Goal: Transaction & Acquisition: Purchase product/service

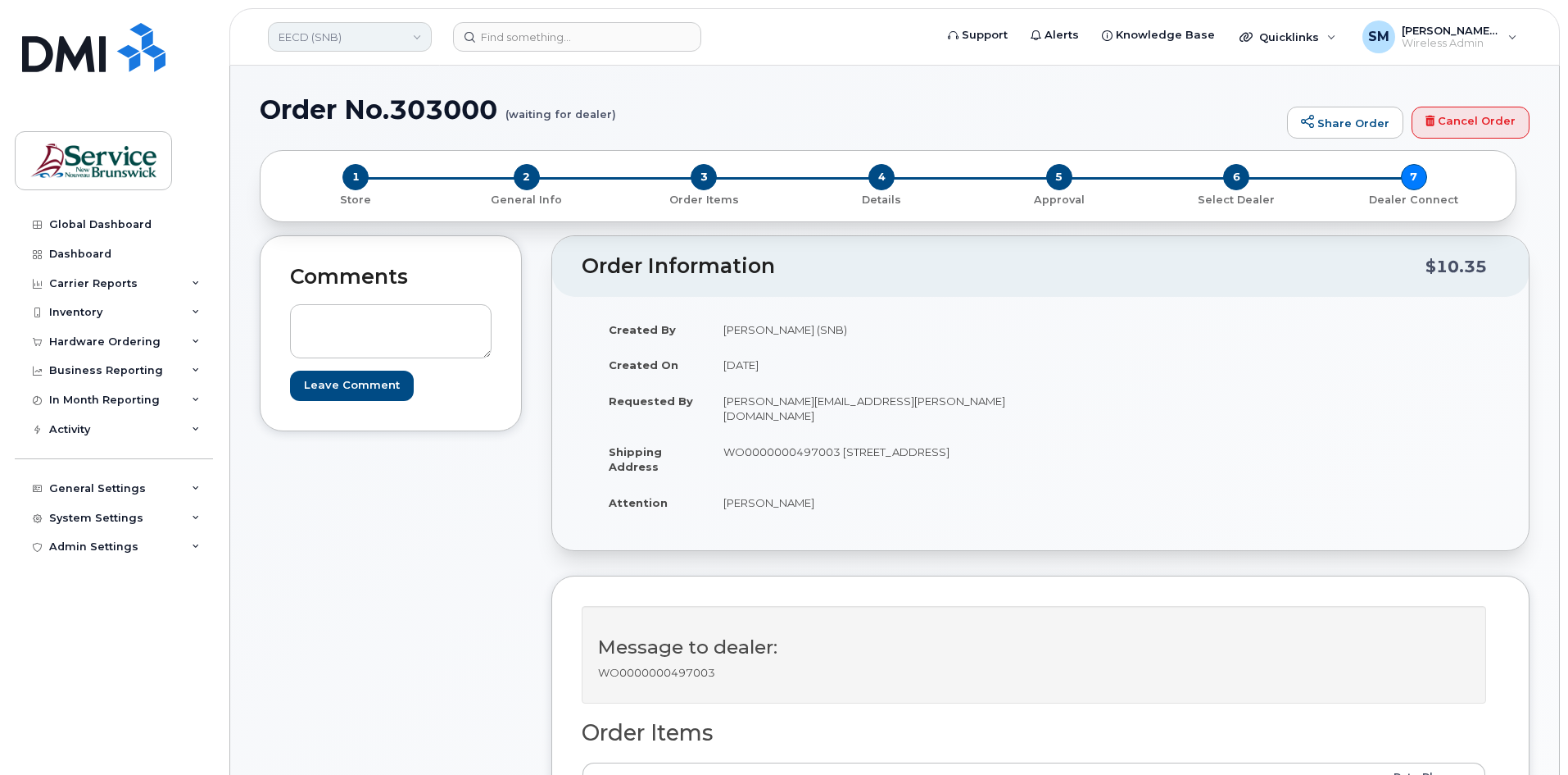
click at [415, 29] on link "EECD (SNB)" at bounding box center [350, 37] width 164 height 30
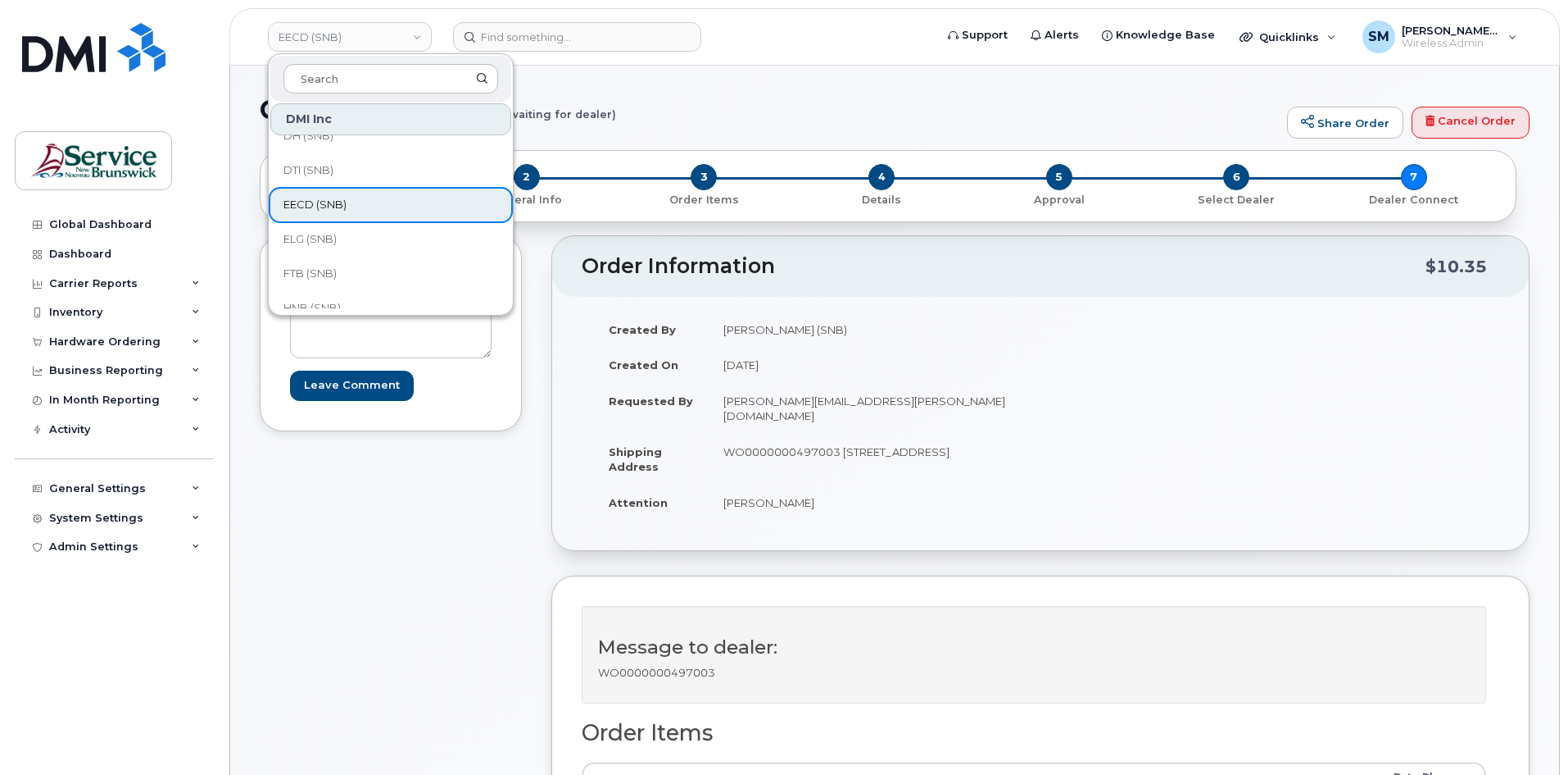
scroll to position [82, 0]
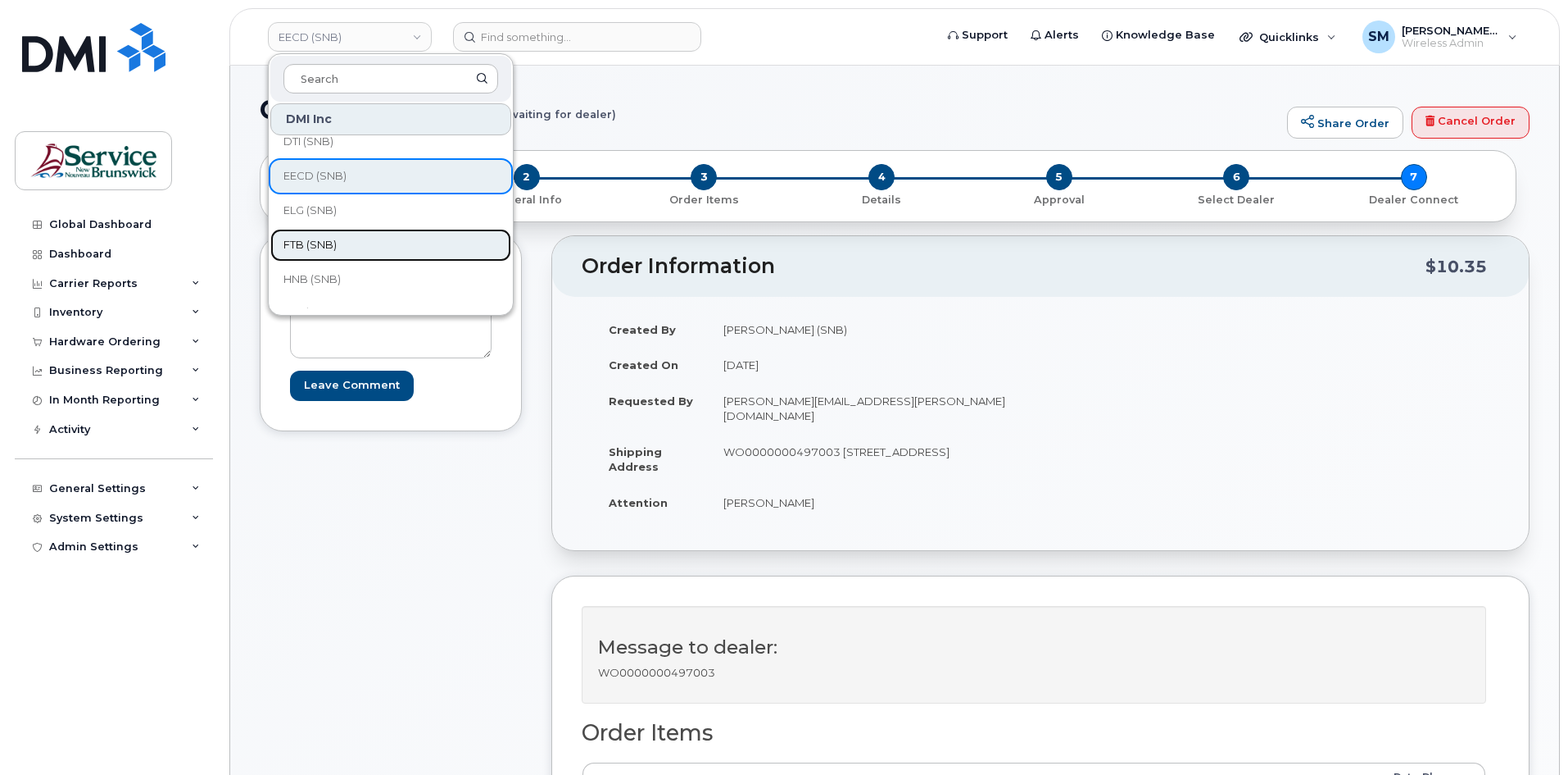
click at [357, 241] on link "FTB (SNB)" at bounding box center [391, 245] width 241 height 33
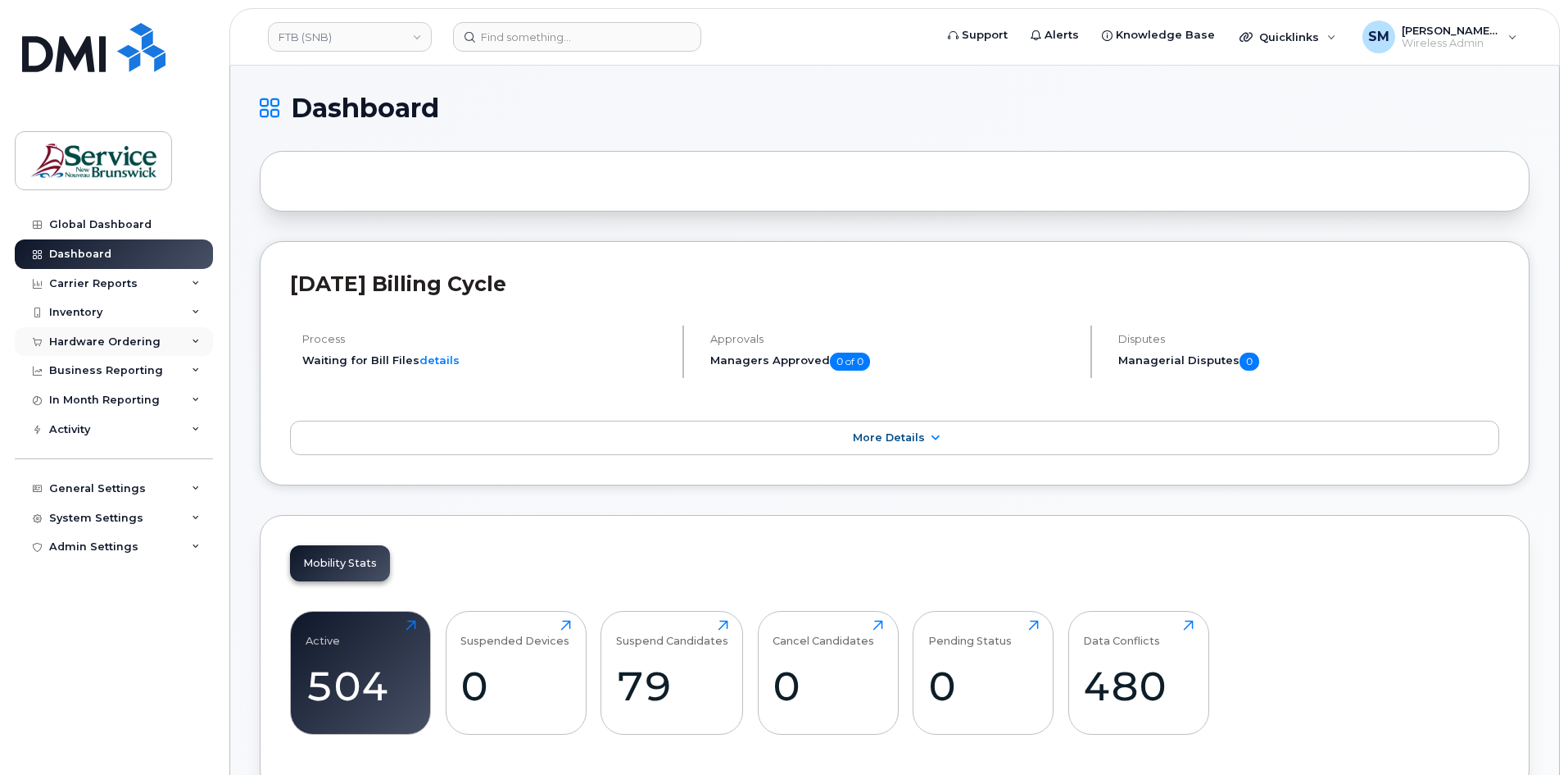
click at [133, 347] on div "Hardware Ordering" at bounding box center [104, 341] width 111 height 13
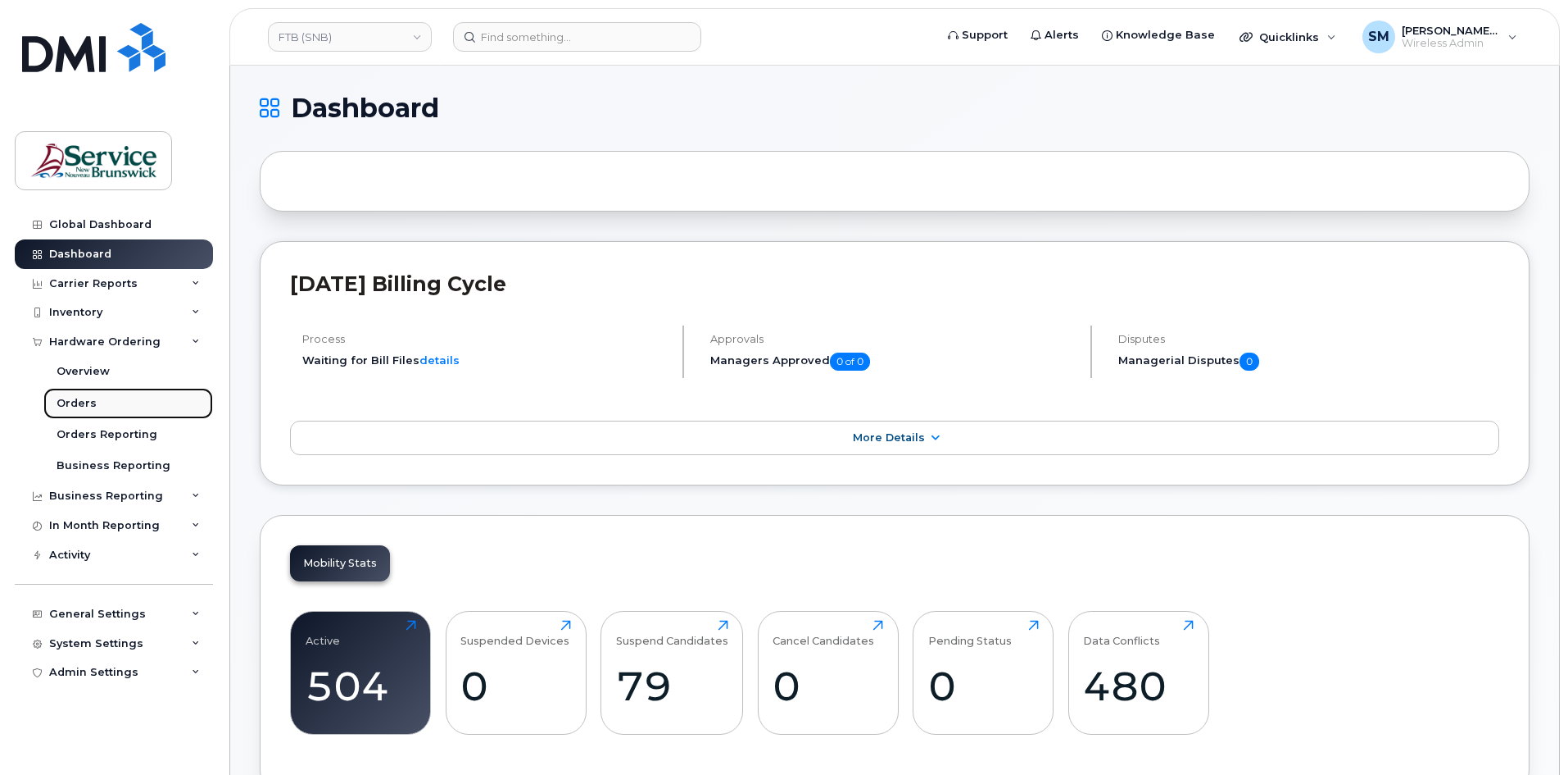
click at [91, 397] on div "Orders" at bounding box center [77, 403] width 40 height 15
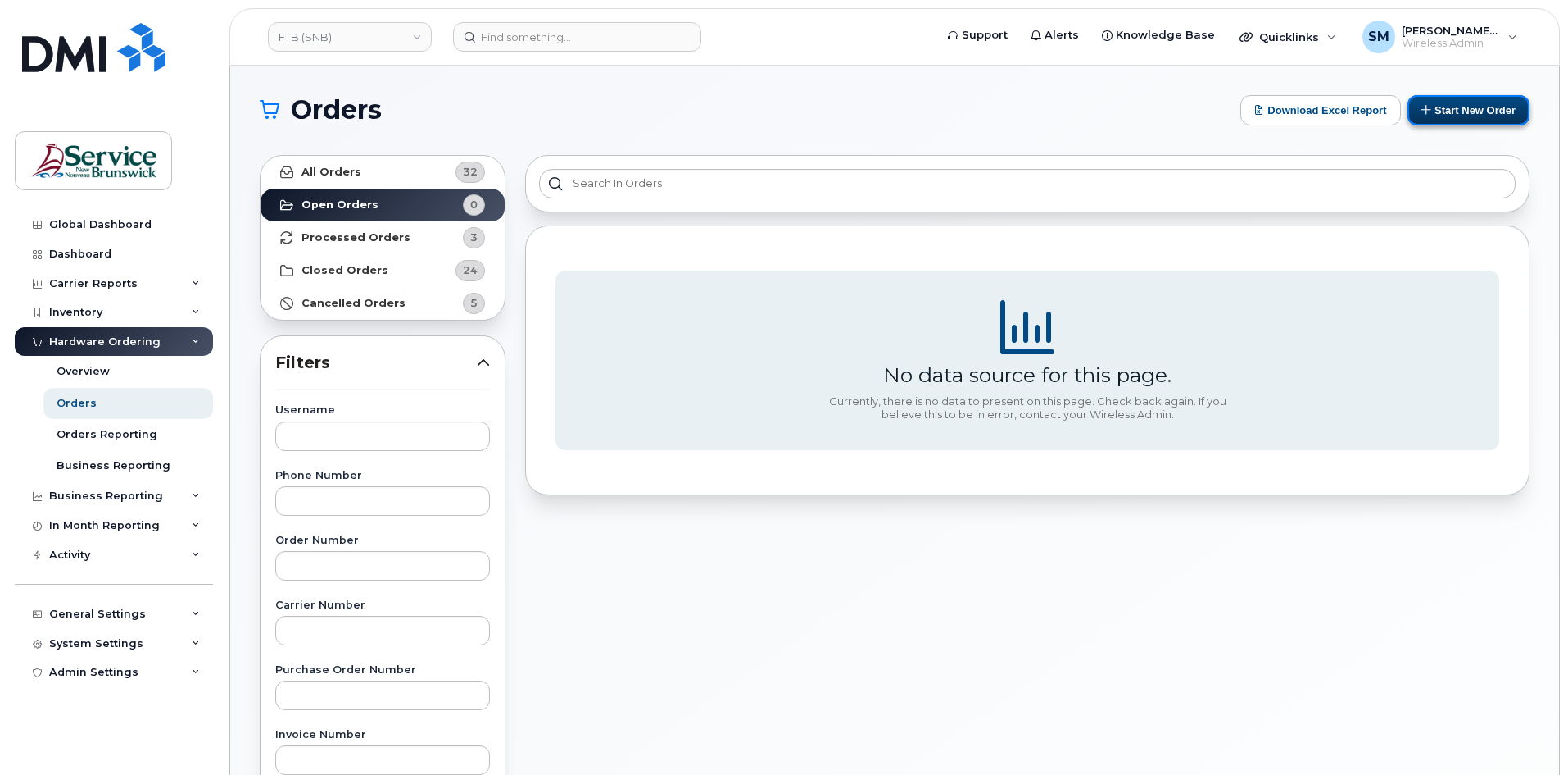
click at [1446, 121] on button "Start New Order" at bounding box center [1468, 110] width 122 height 30
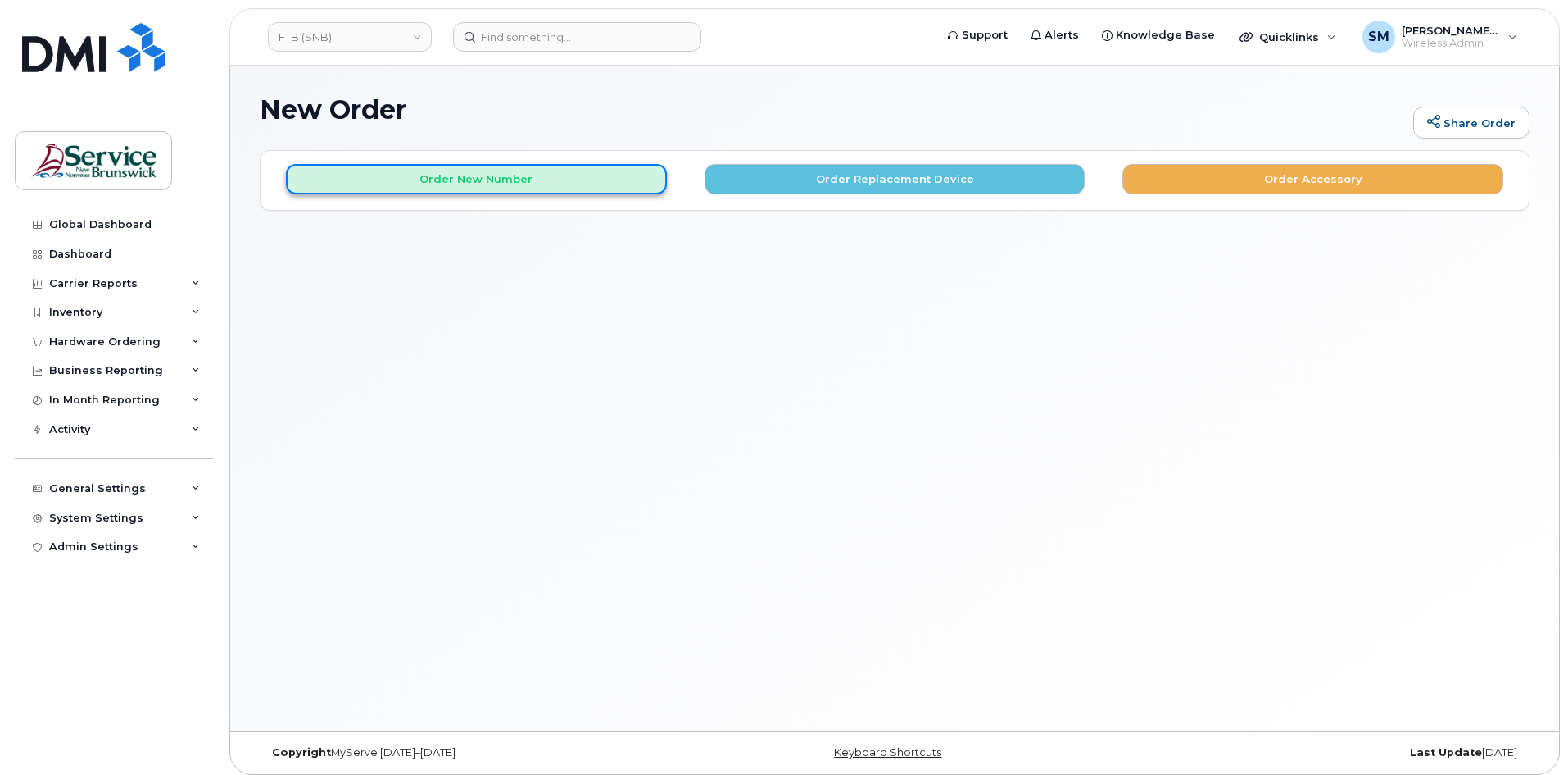
click at [433, 171] on button "Order New Number" at bounding box center [476, 179] width 381 height 30
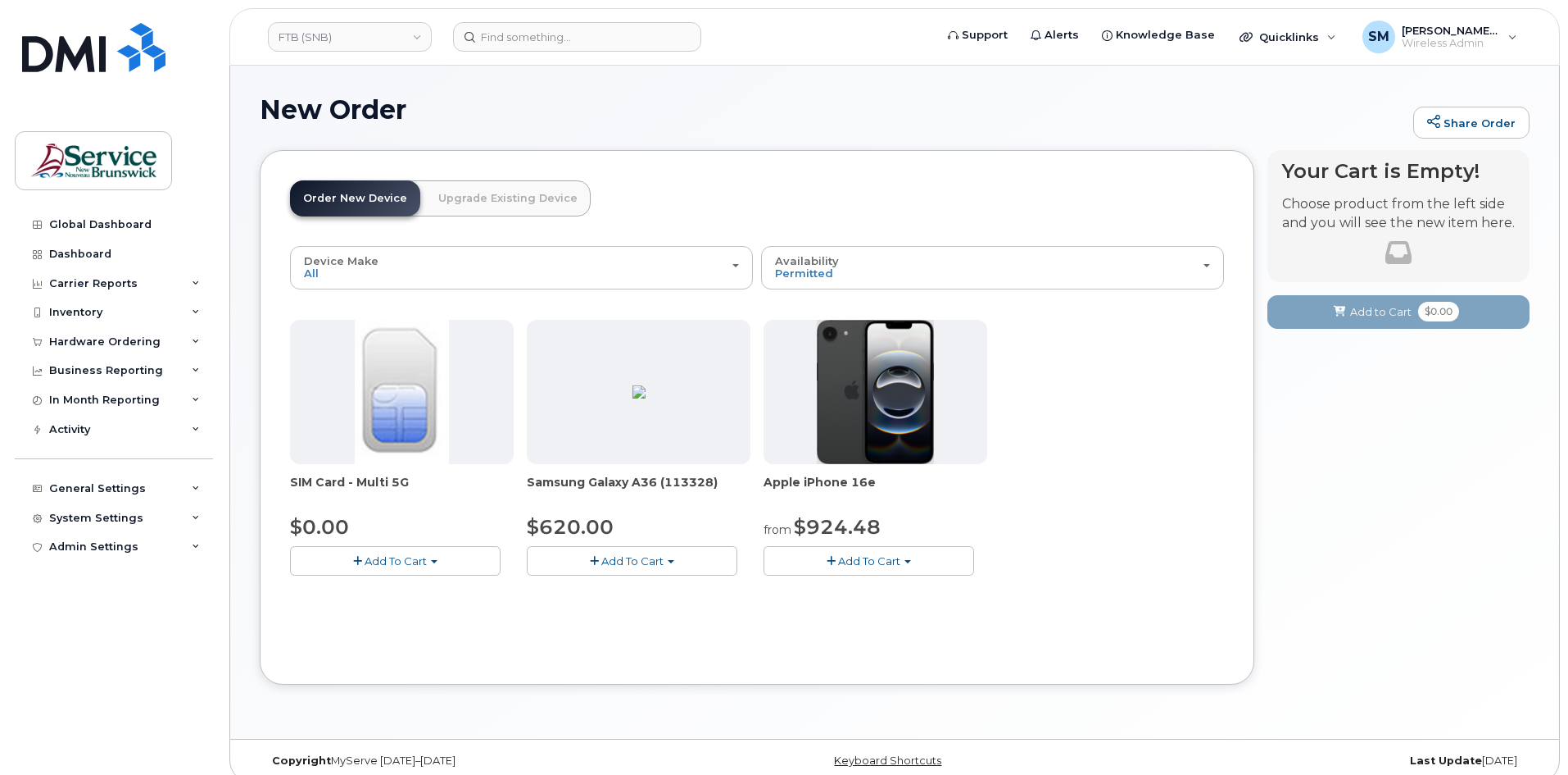
click at [898, 559] on span "Add To Cart" at bounding box center [869, 560] width 62 height 13
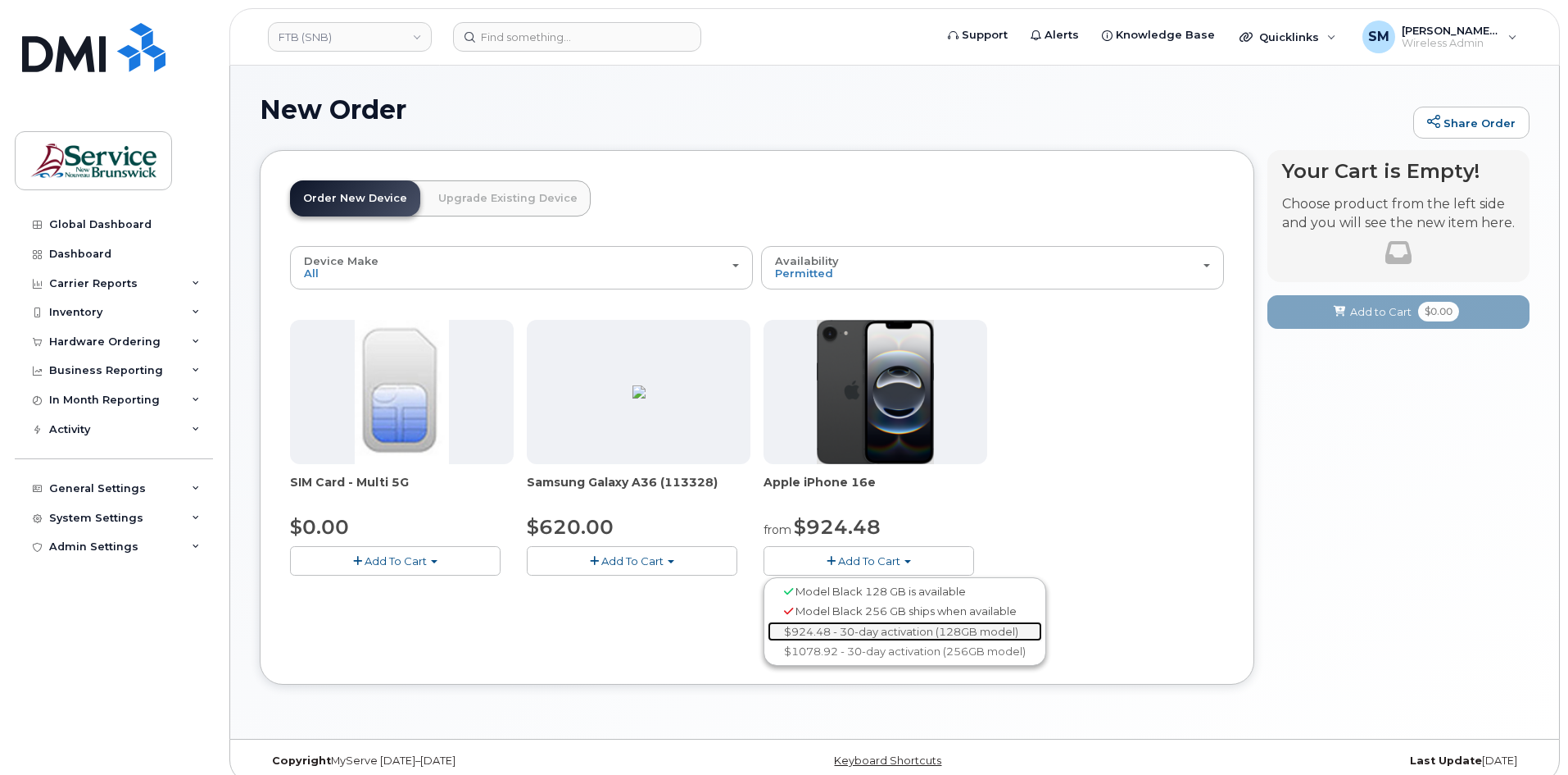
click at [852, 628] on link "$924.48 - 30-day activation (128GB model)" at bounding box center [904, 631] width 275 height 20
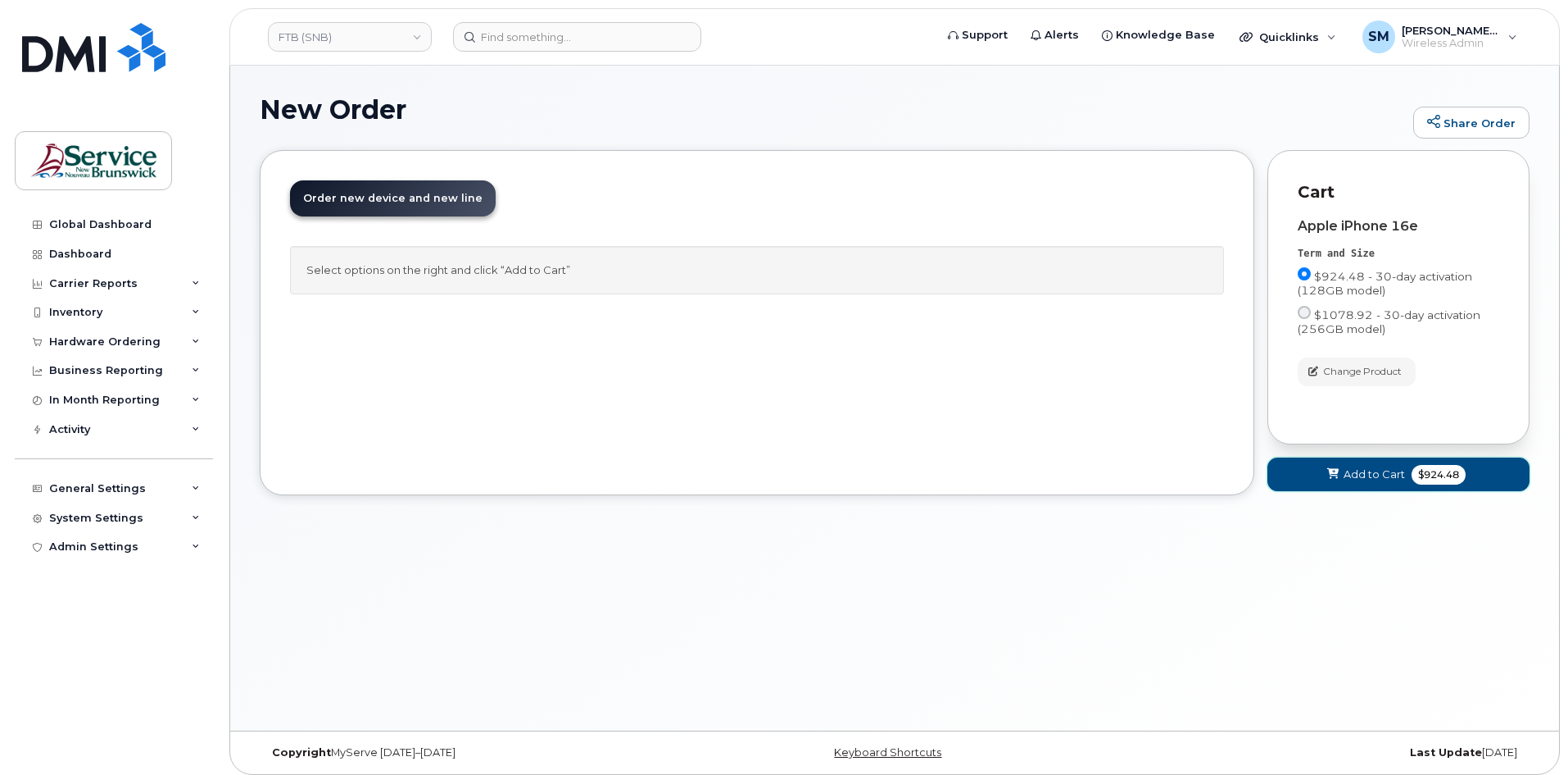
click at [1347, 478] on span "Add to Cart" at bounding box center [1373, 474] width 61 height 16
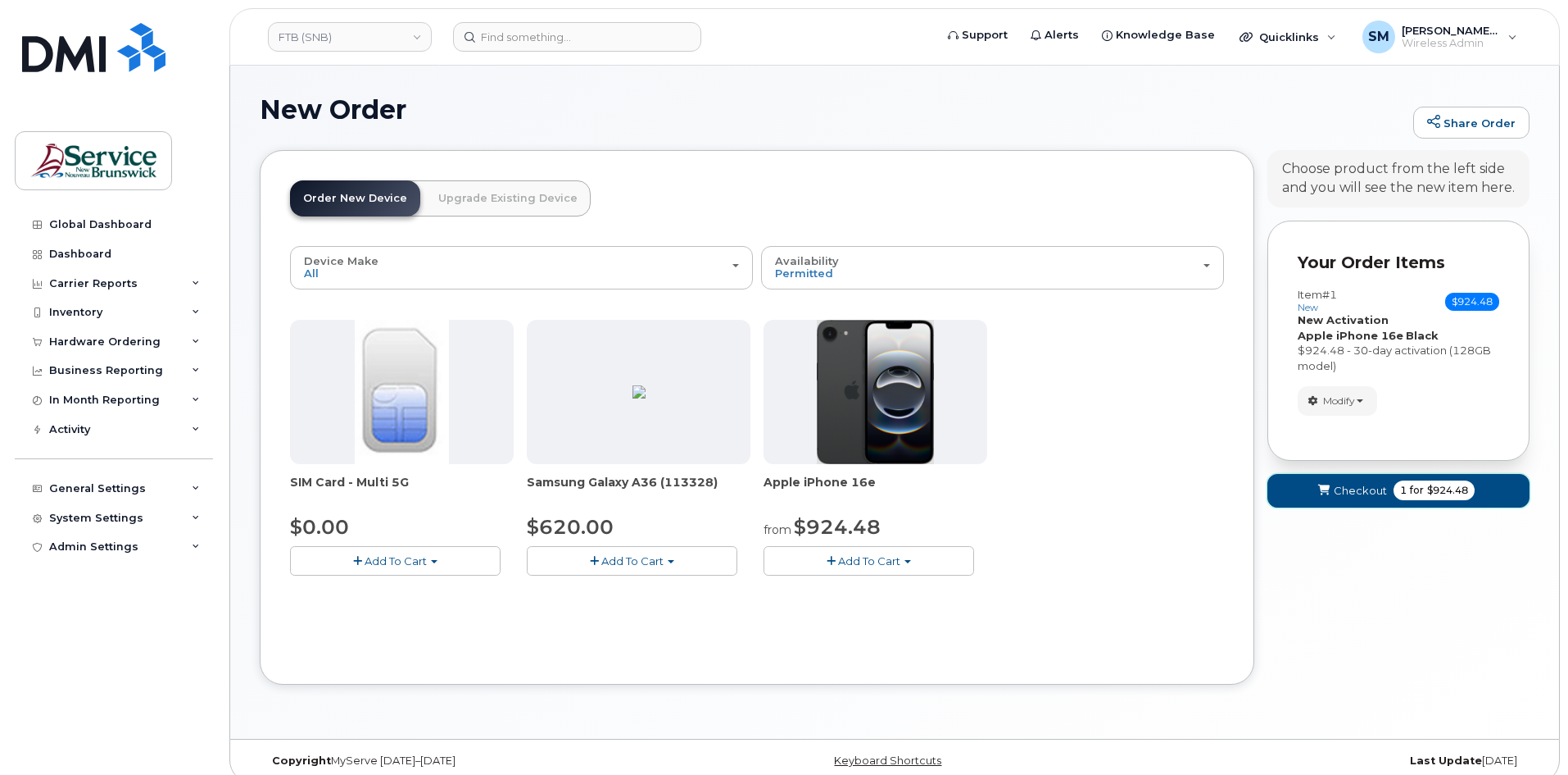
click at [1348, 486] on span "Checkout" at bounding box center [1360, 491] width 53 height 16
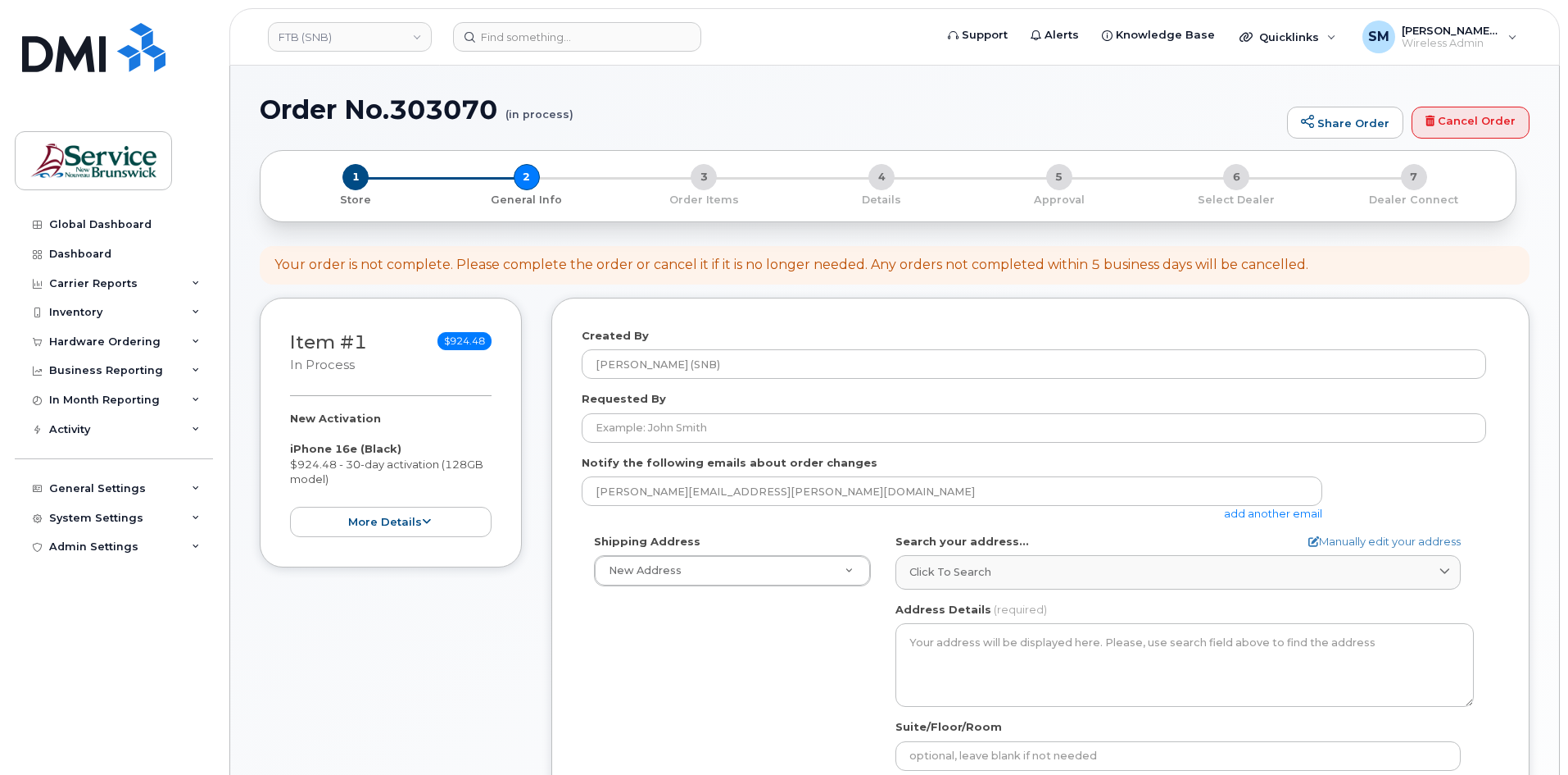
select select
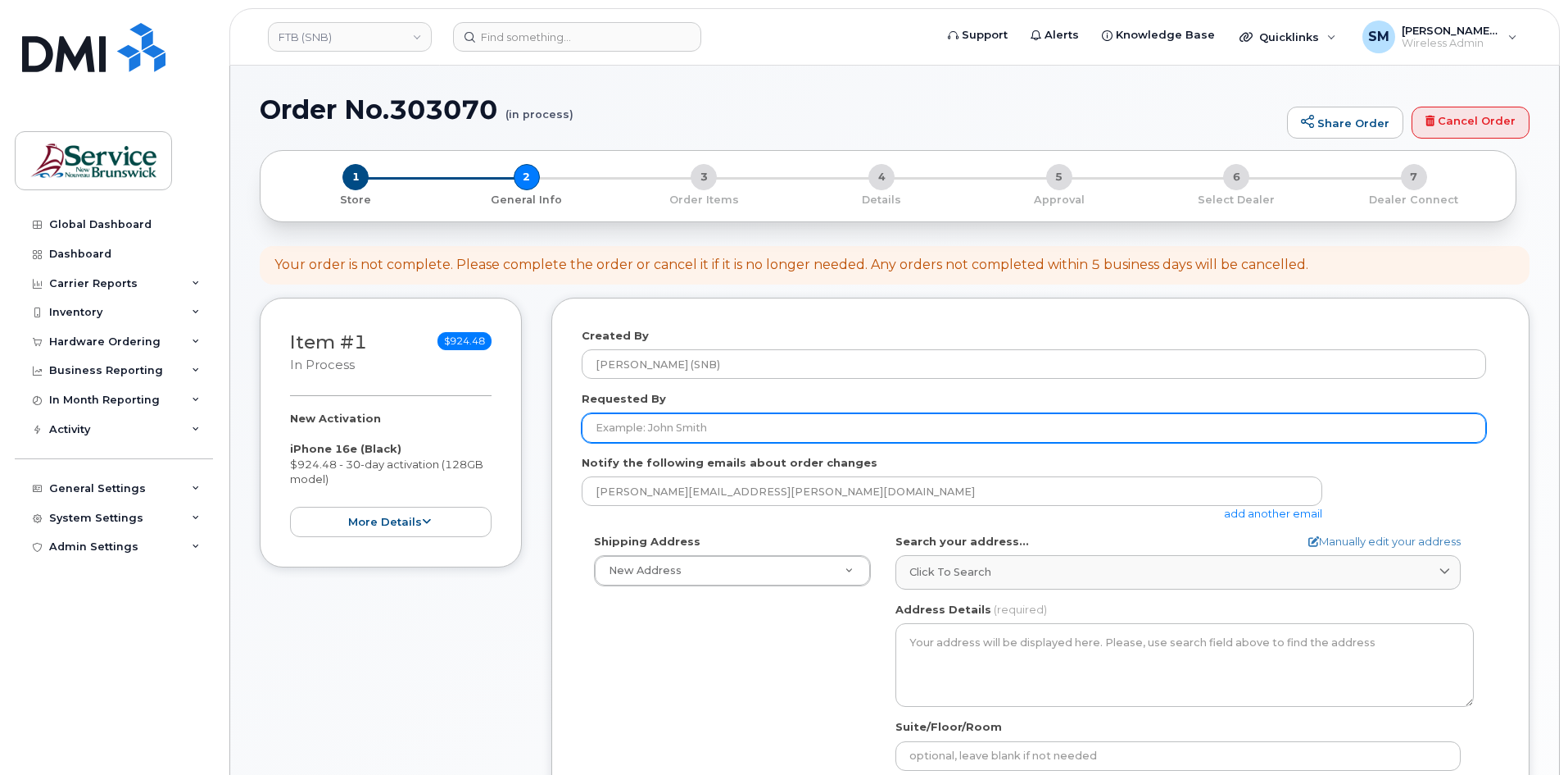
click at [806, 425] on input "Requested By" at bounding box center [1033, 428] width 904 height 30
paste input "[PERSON_NAME][EMAIL_ADDRESS][PERSON_NAME][DOMAIN_NAME]"
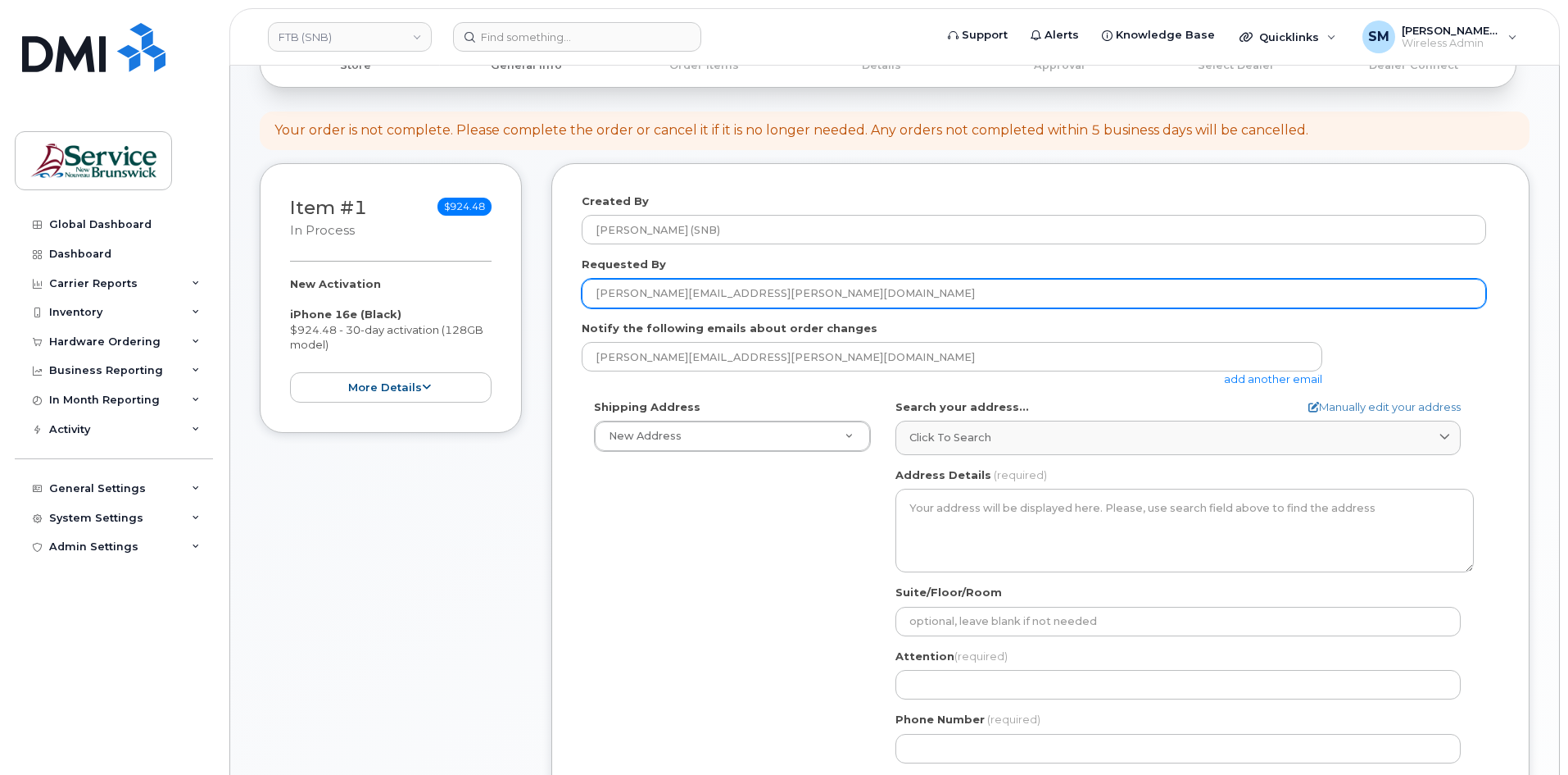
scroll to position [164, 0]
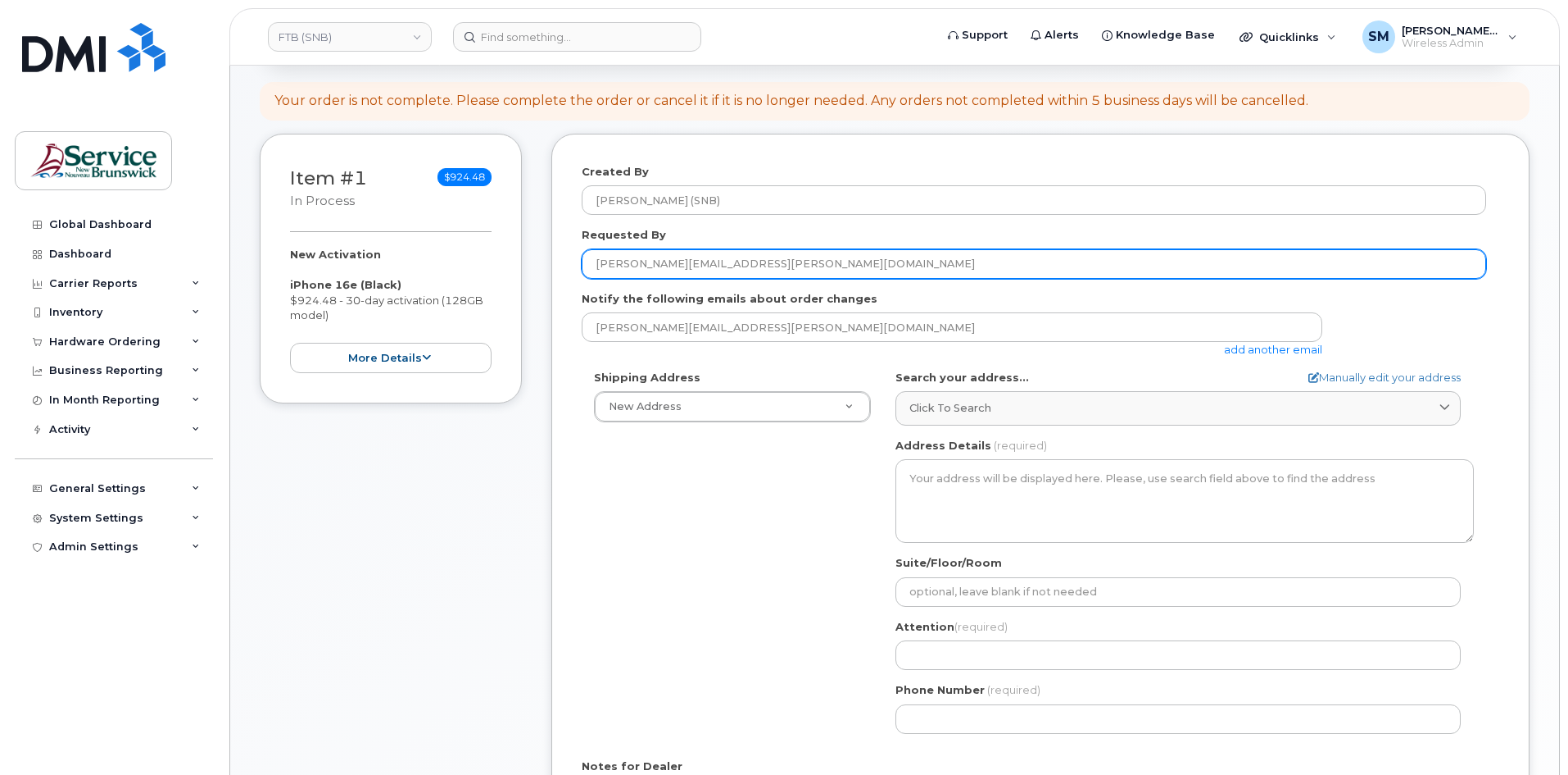
type input "[PERSON_NAME][EMAIL_ADDRESS][PERSON_NAME][DOMAIN_NAME]"
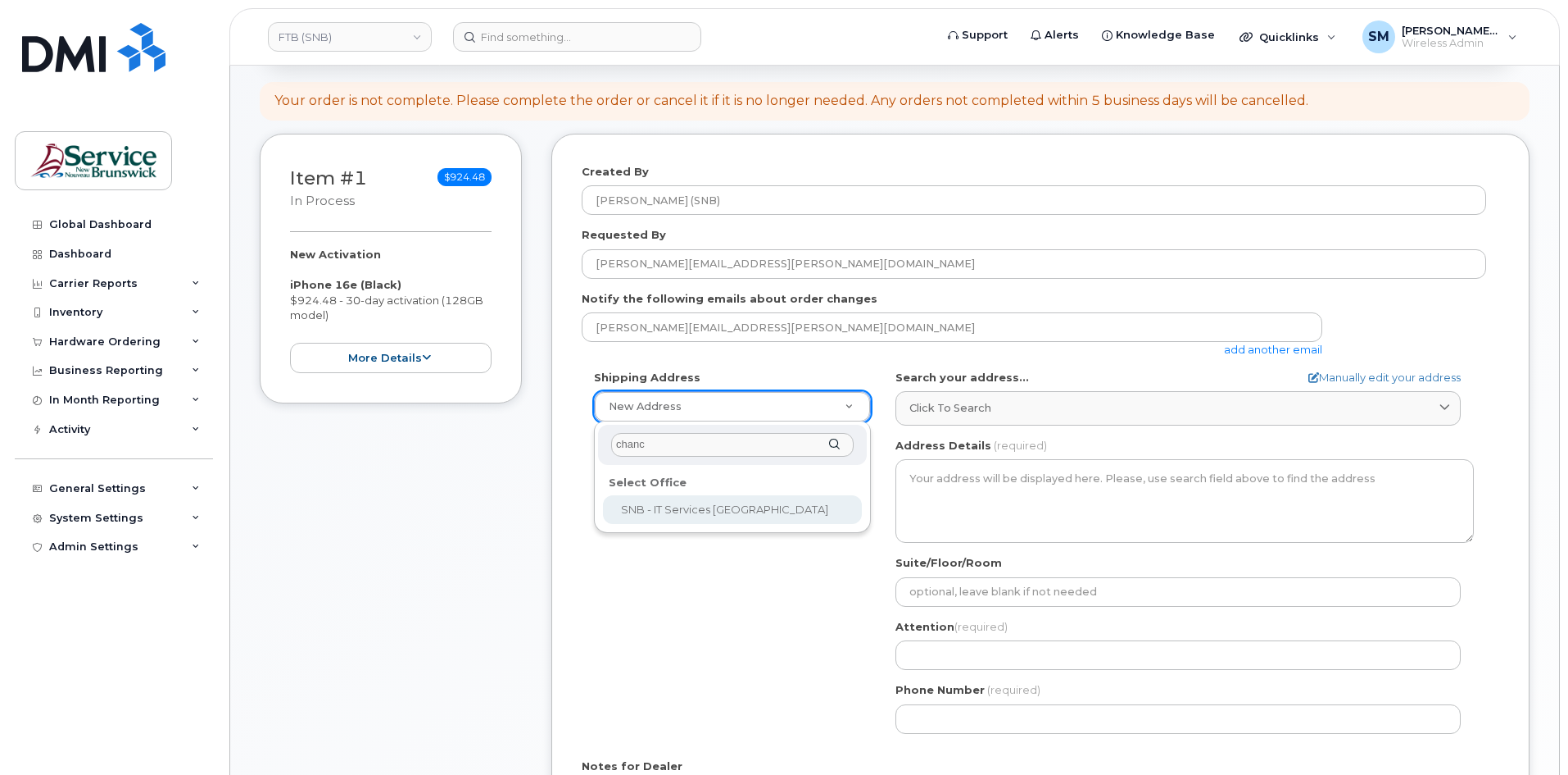
type input "chanc"
select select
type textarea "675 King Street, Rm 1072 Fredericton New Brunswick E3B 1E9"
type input "Mukesh Yadav/Rick Frenette"
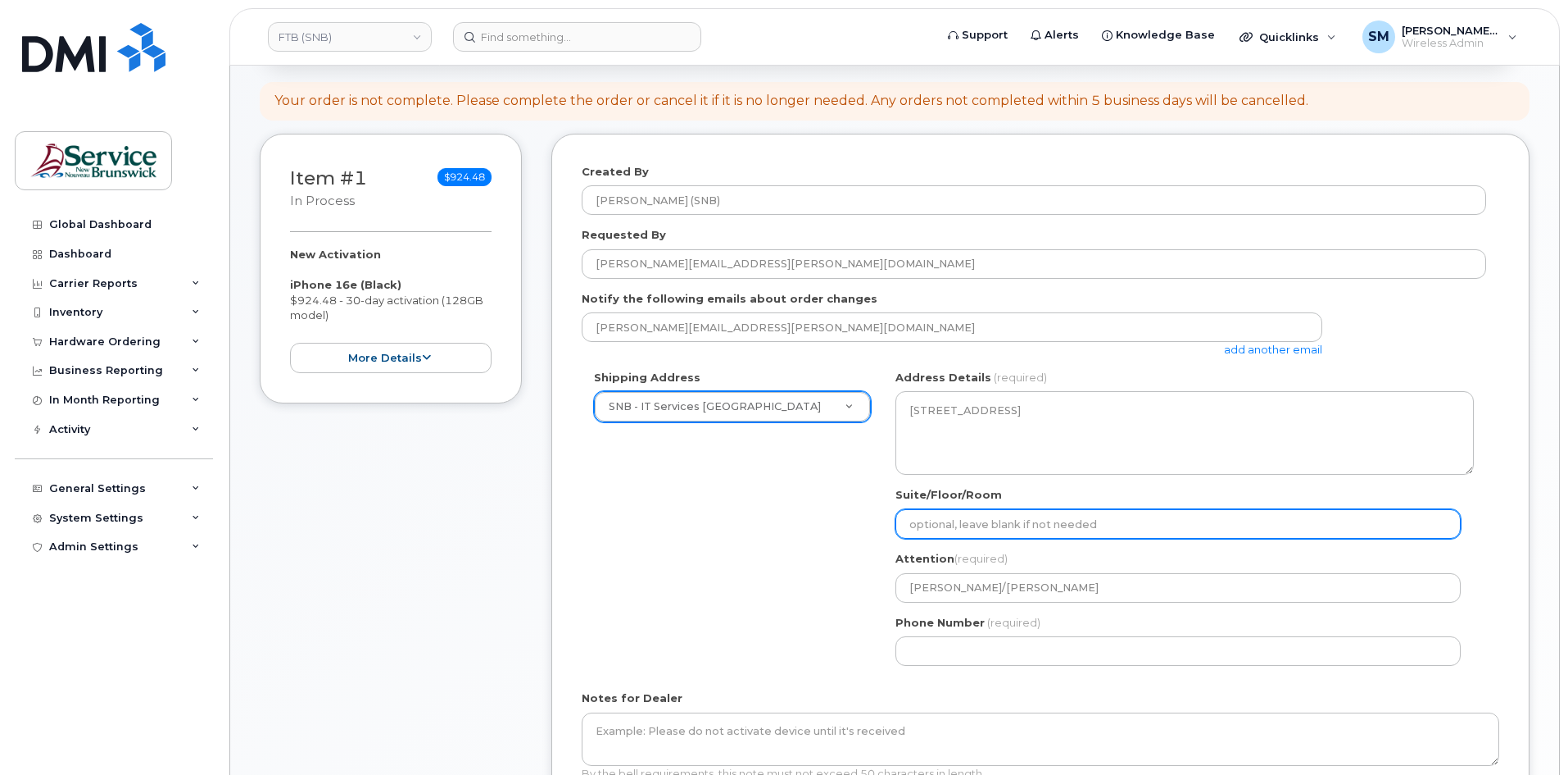
click at [976, 519] on input "Suite/Floor/Room" at bounding box center [1178, 524] width 566 height 30
paste input "WO0000000496529"
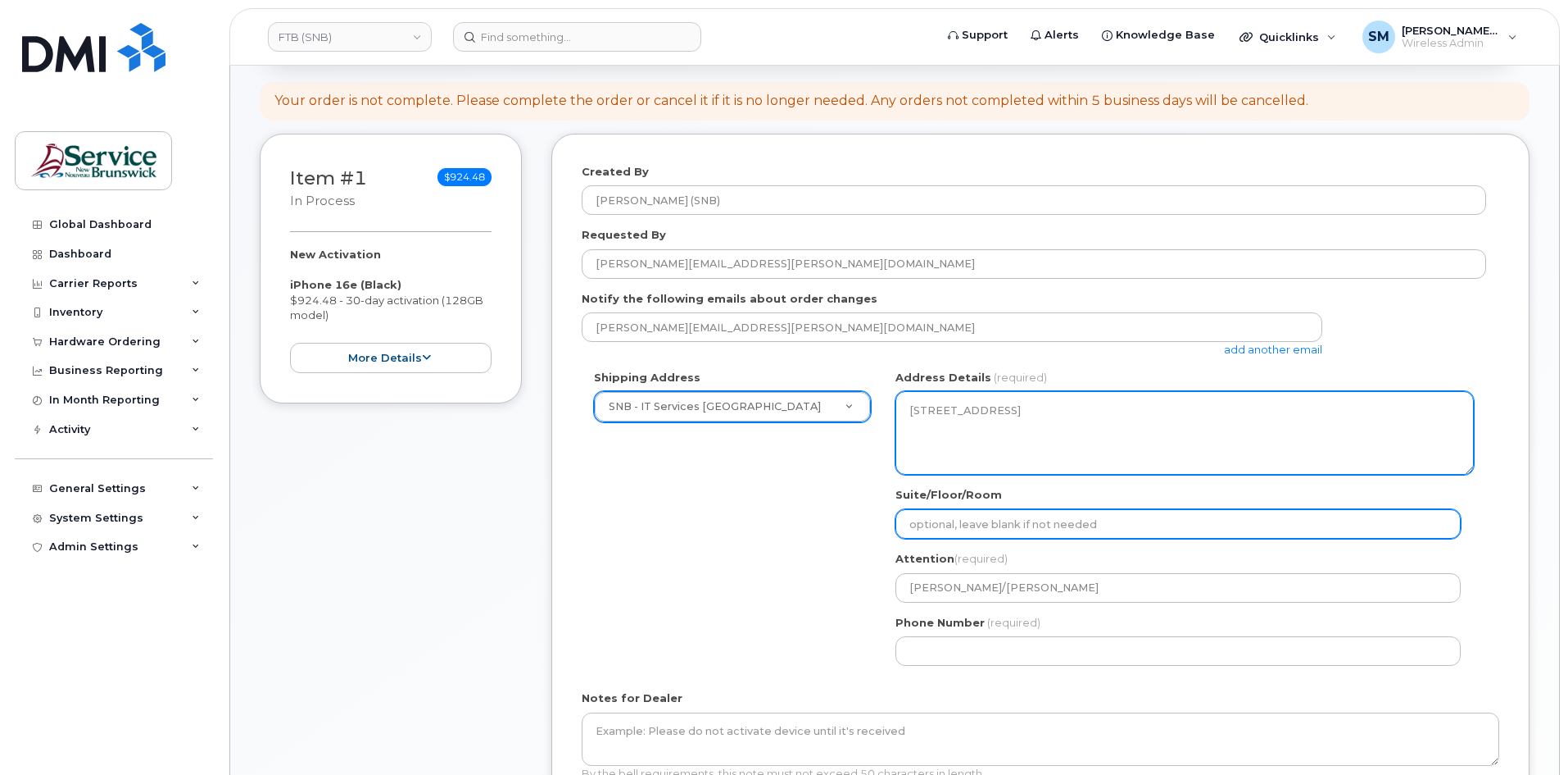
select select
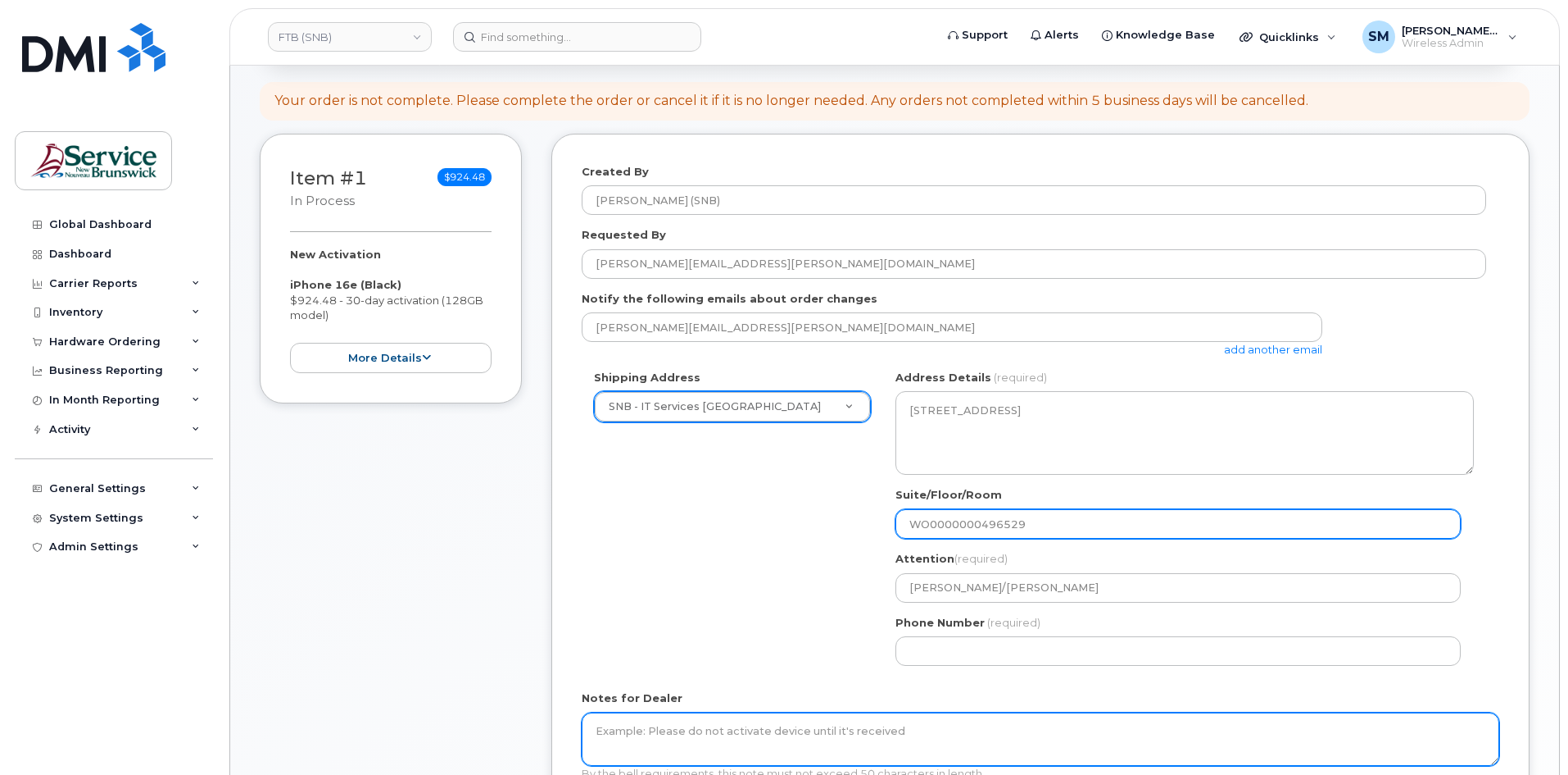
type input "WO0000000496529"
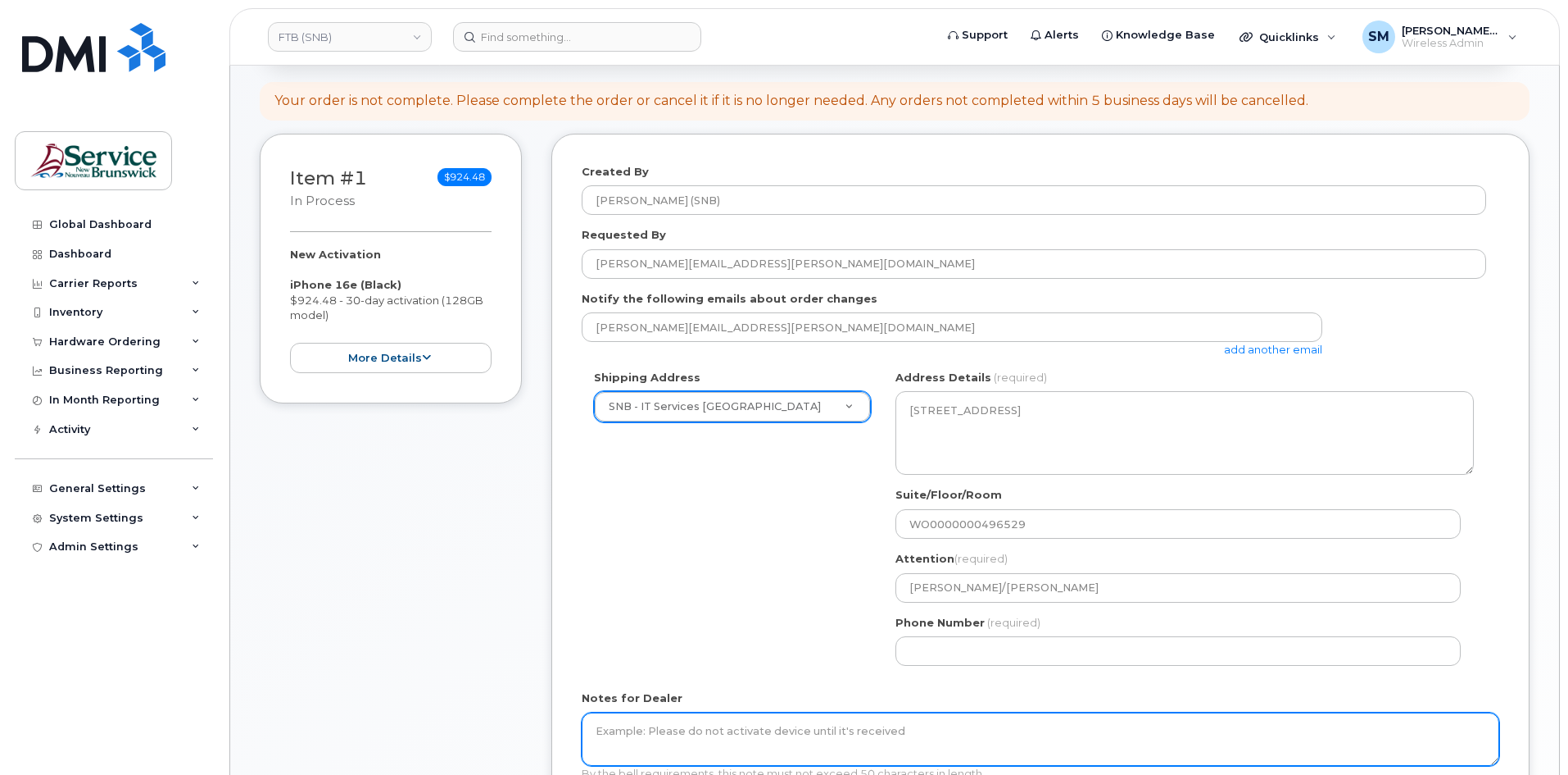
click at [810, 732] on textarea "Notes for Dealer" at bounding box center [1040, 739] width 917 height 54
paste textarea "WO0000000496529"
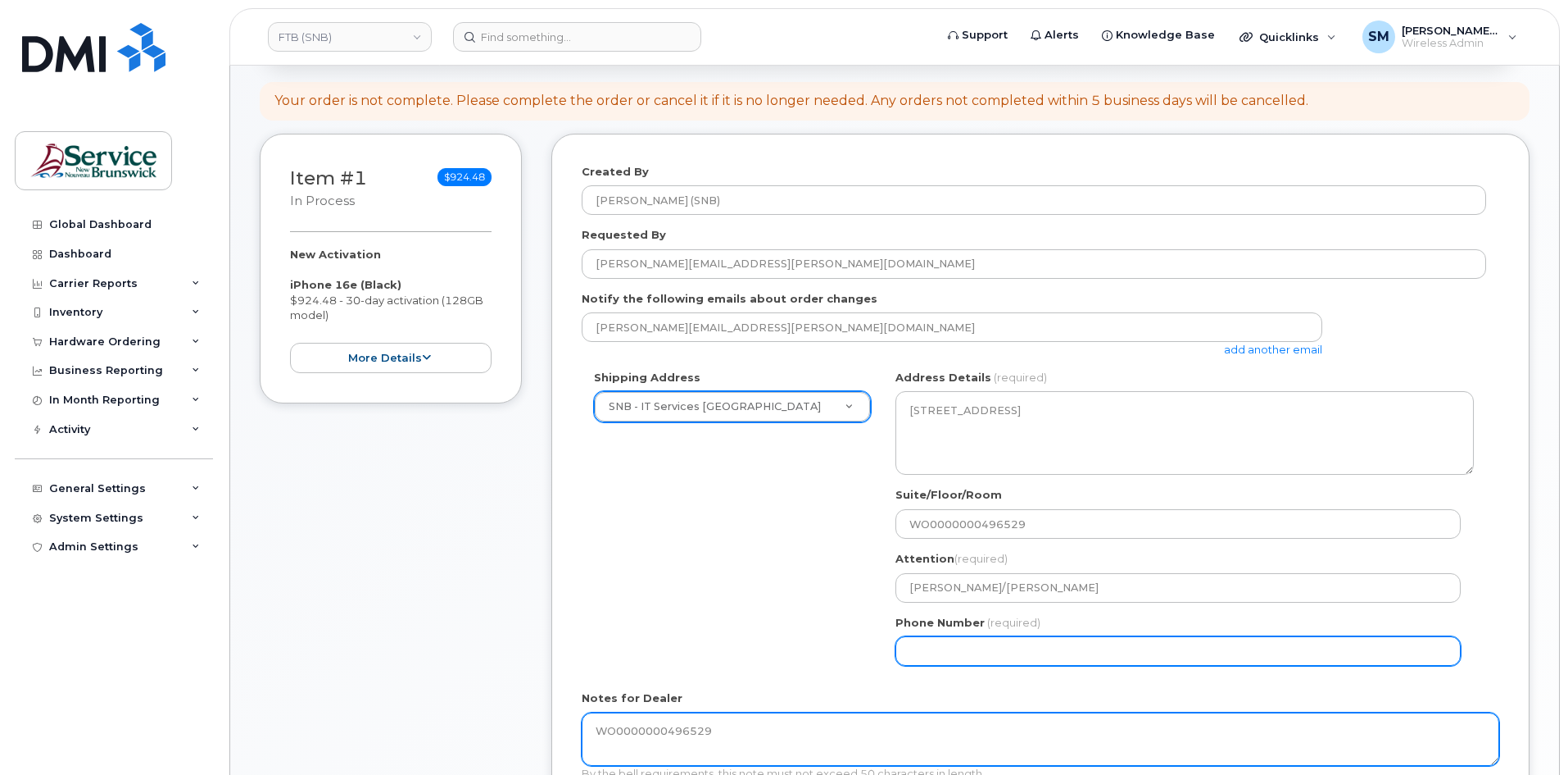
type textarea "WO0000000496529"
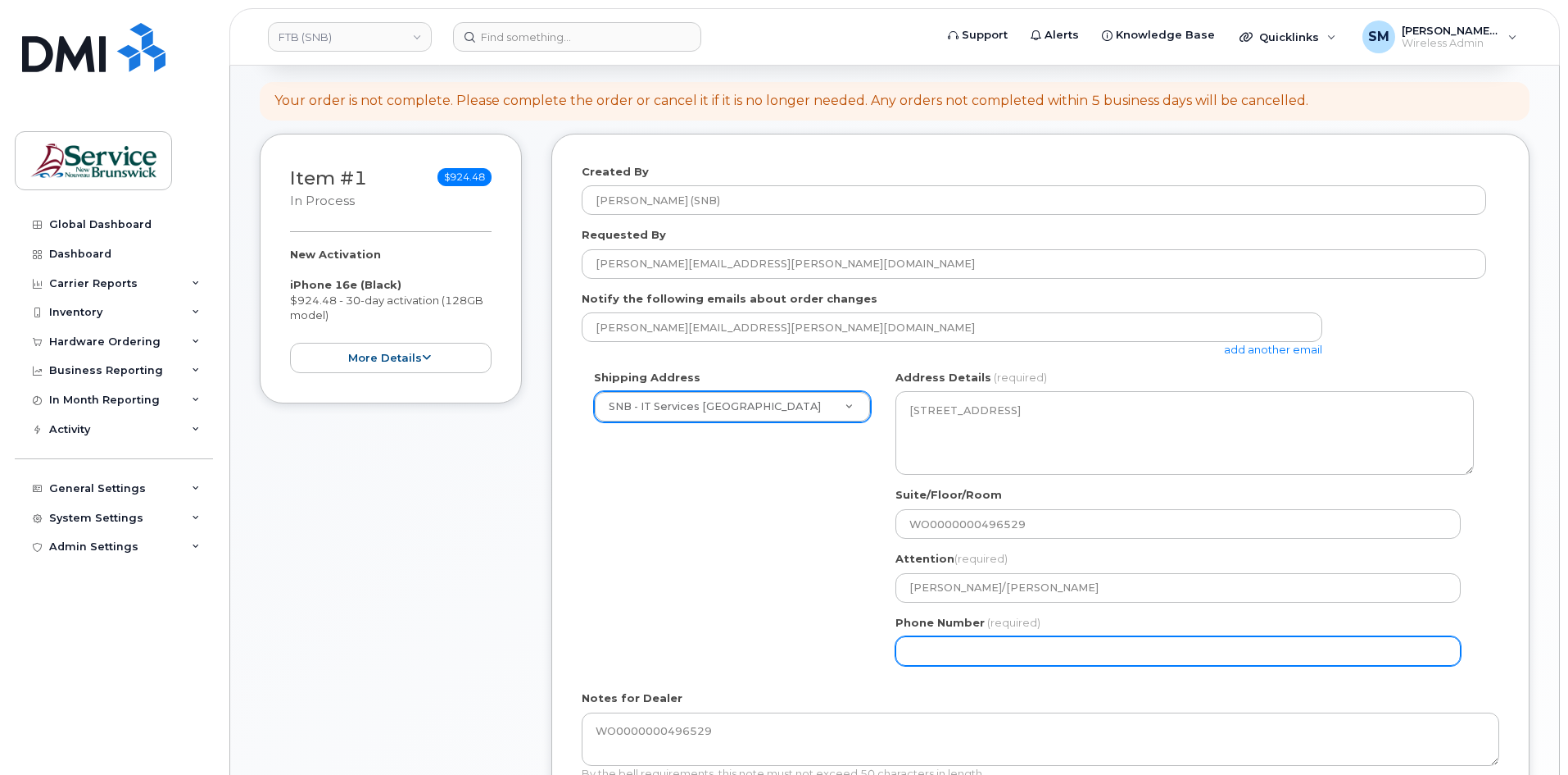
click at [984, 649] on input "Phone Number" at bounding box center [1178, 651] width 566 height 30
select select
type input "506639633"
select select
type input "5066396338"
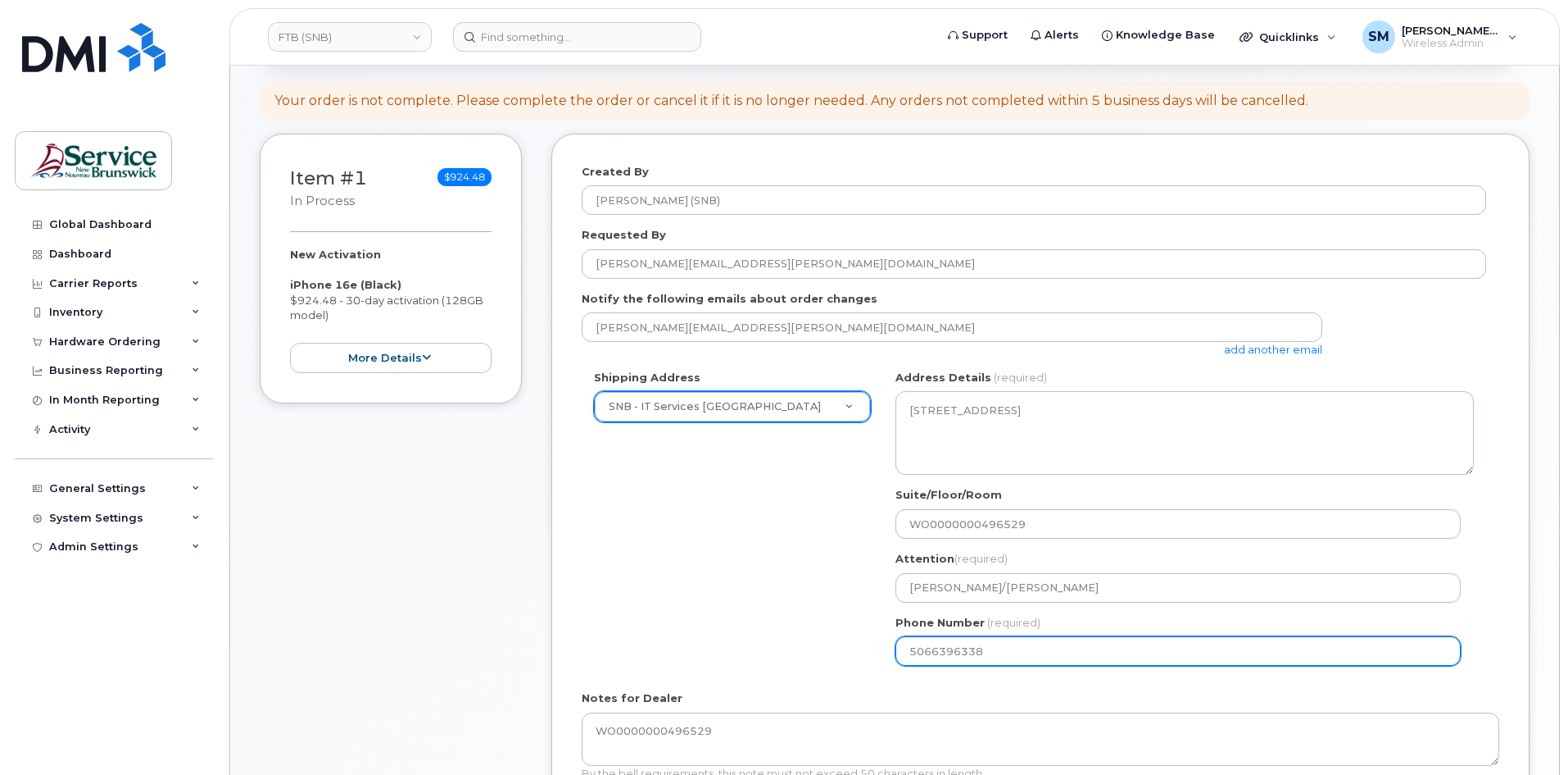
select select
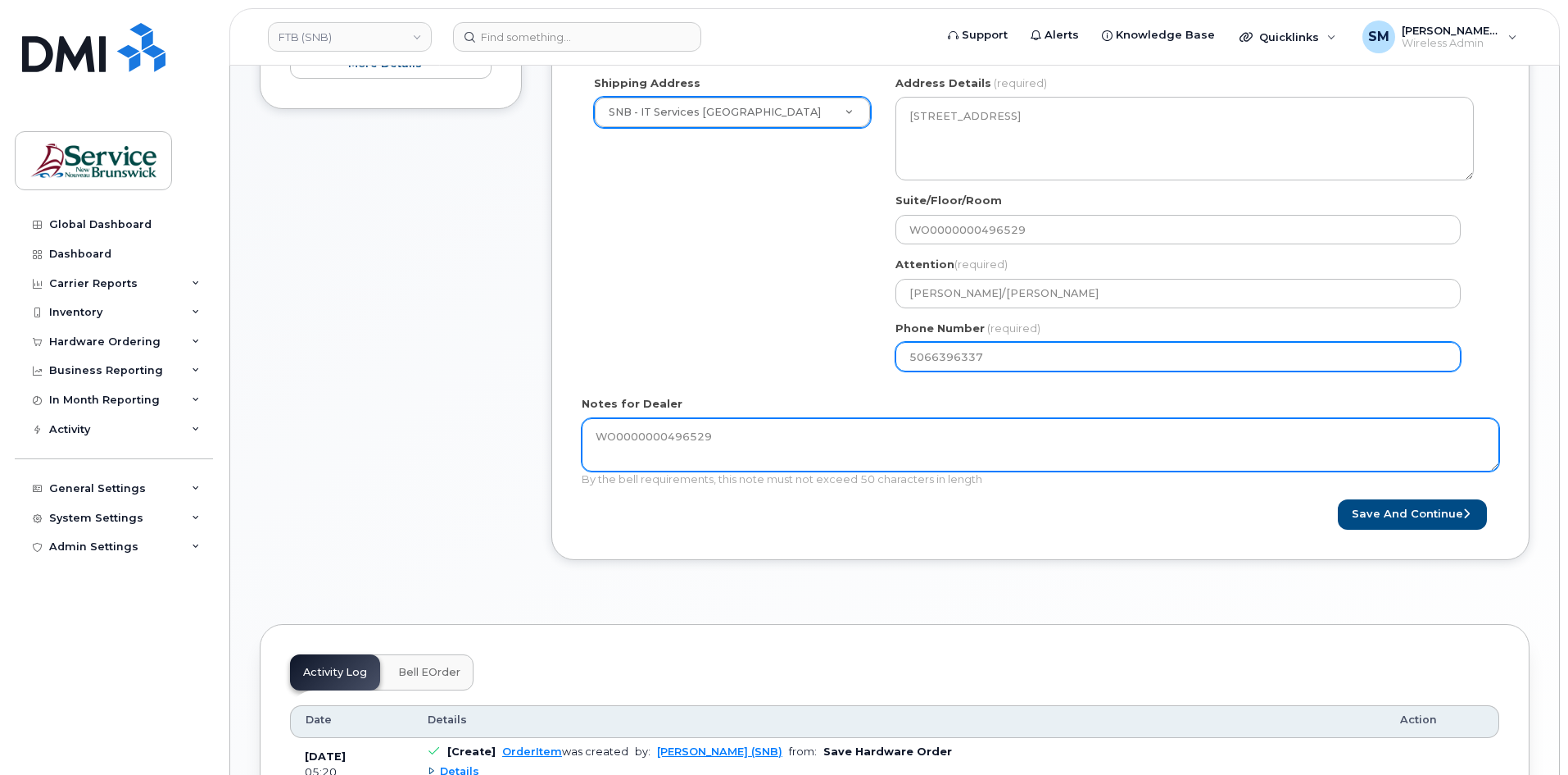
scroll to position [492, 0]
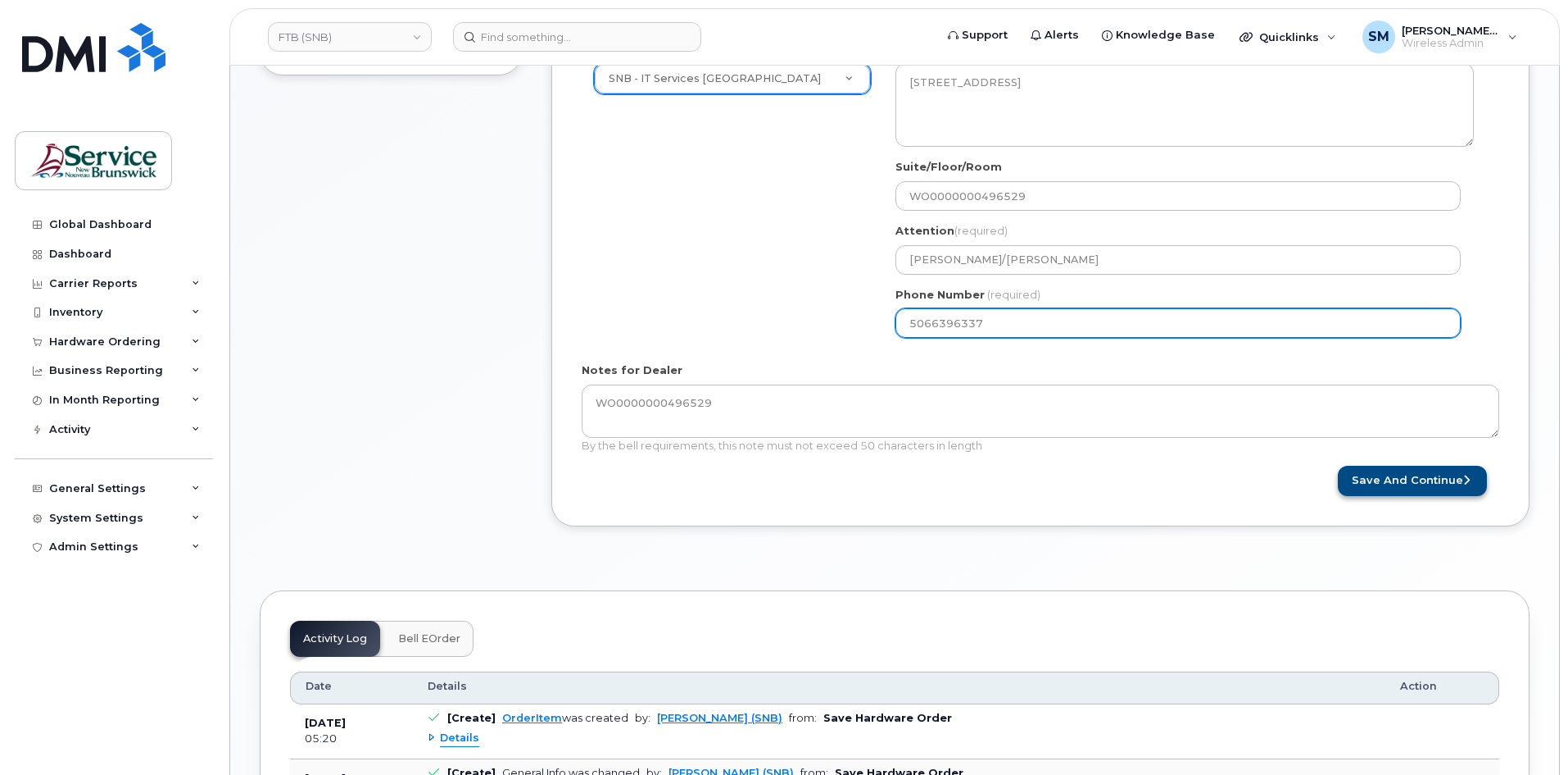
type input "5066396337"
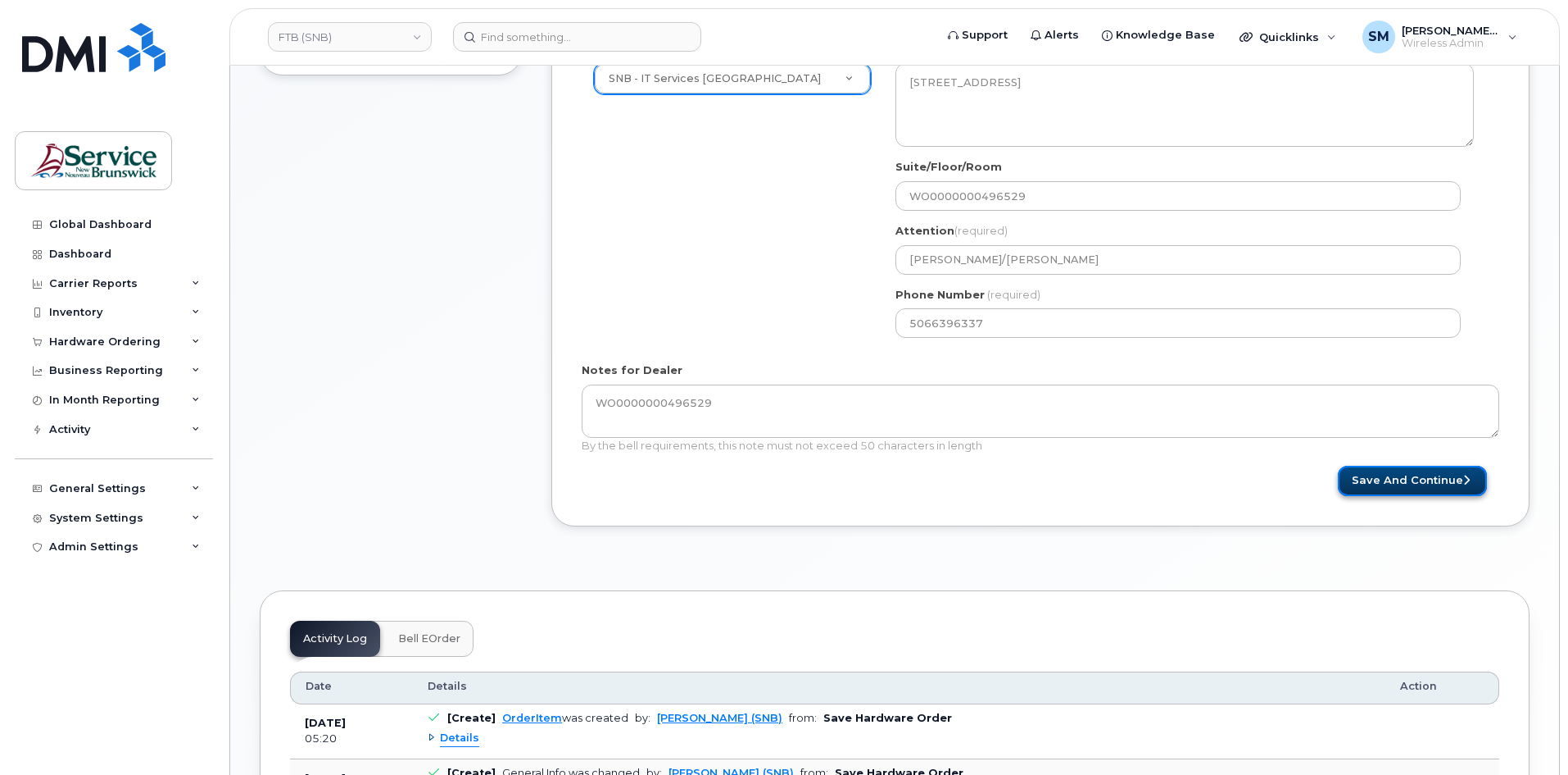
click at [1384, 472] on button "Save and Continue" at bounding box center [1412, 481] width 149 height 30
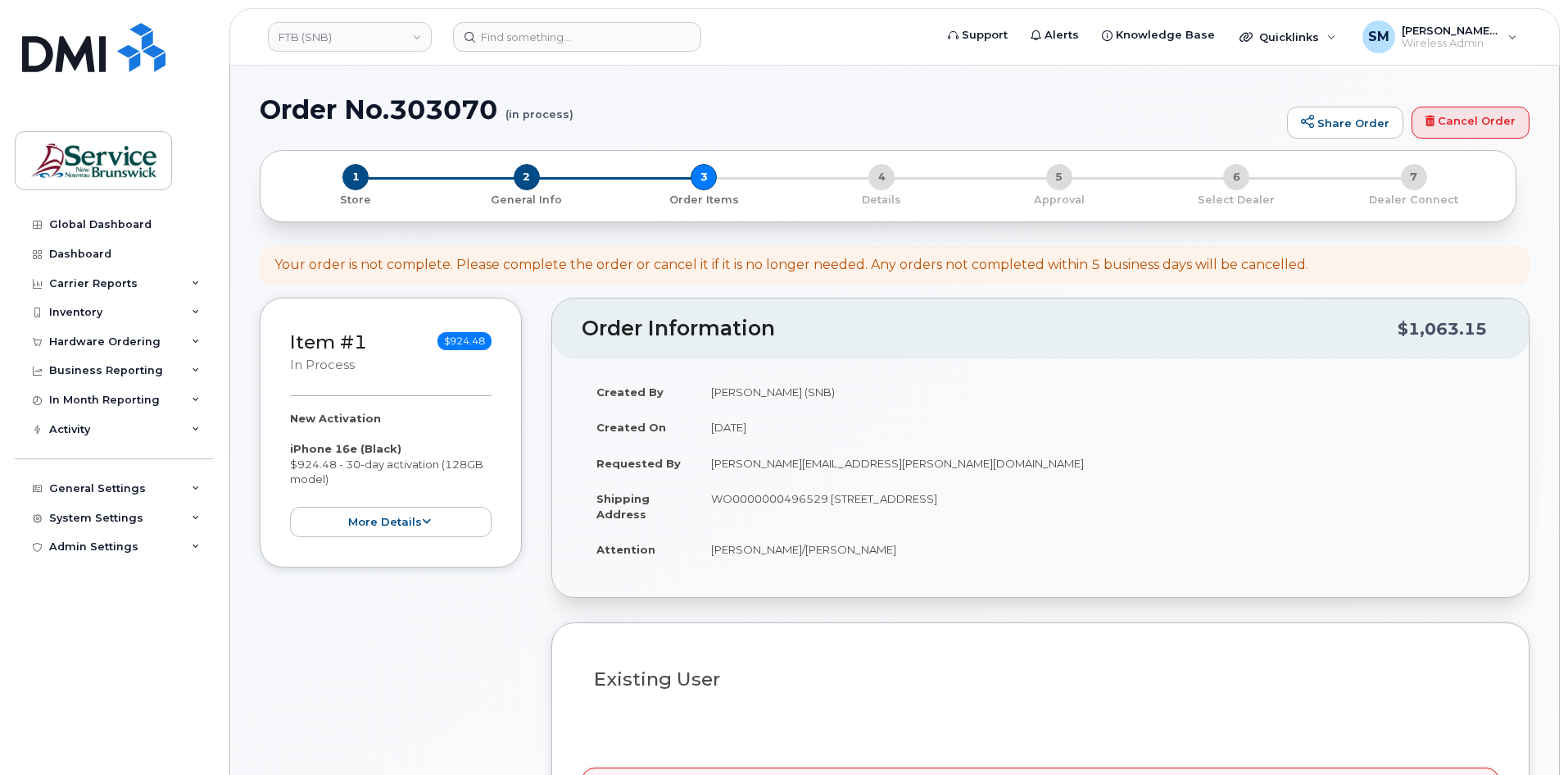
select select
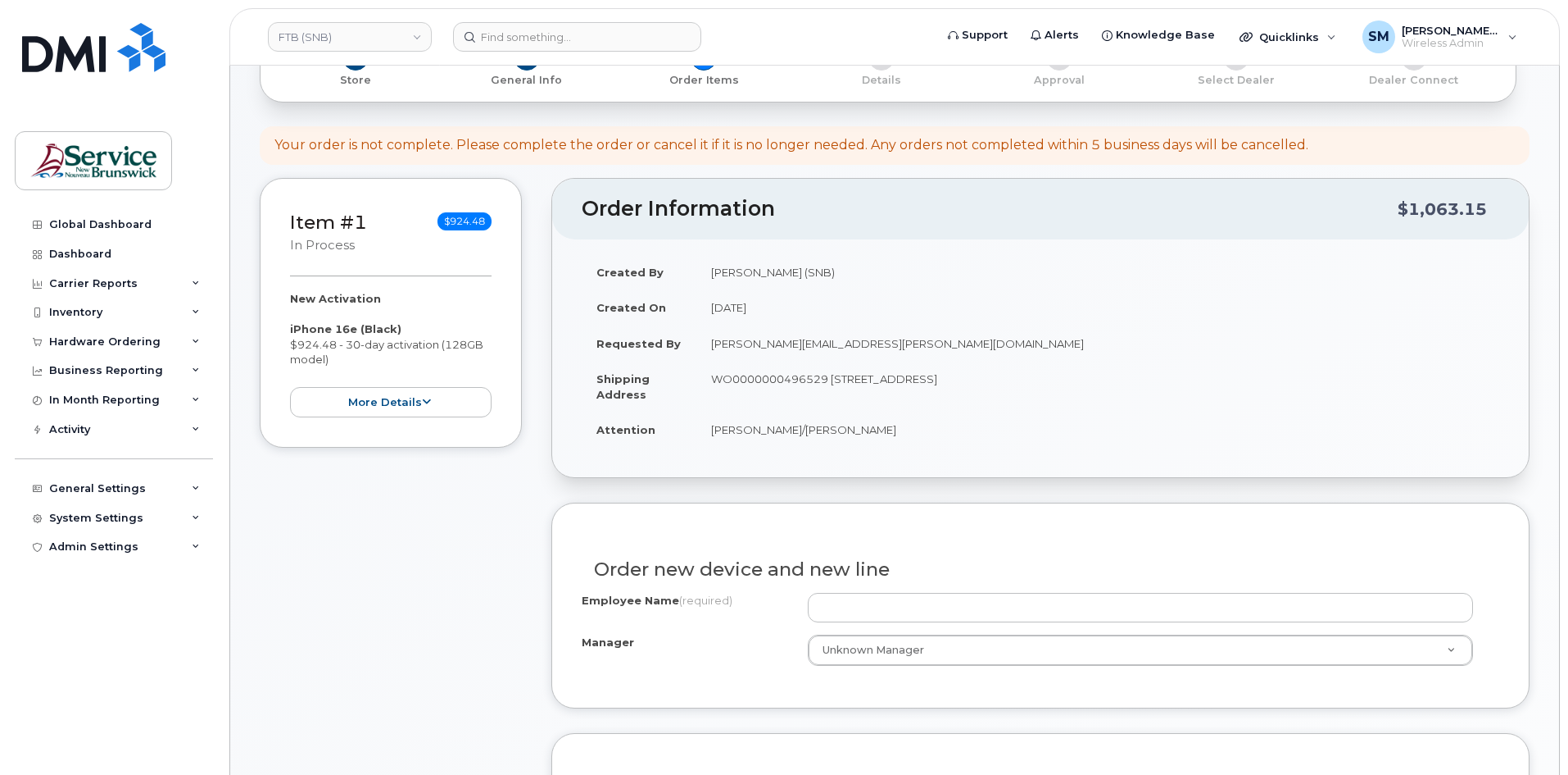
scroll to position [328, 0]
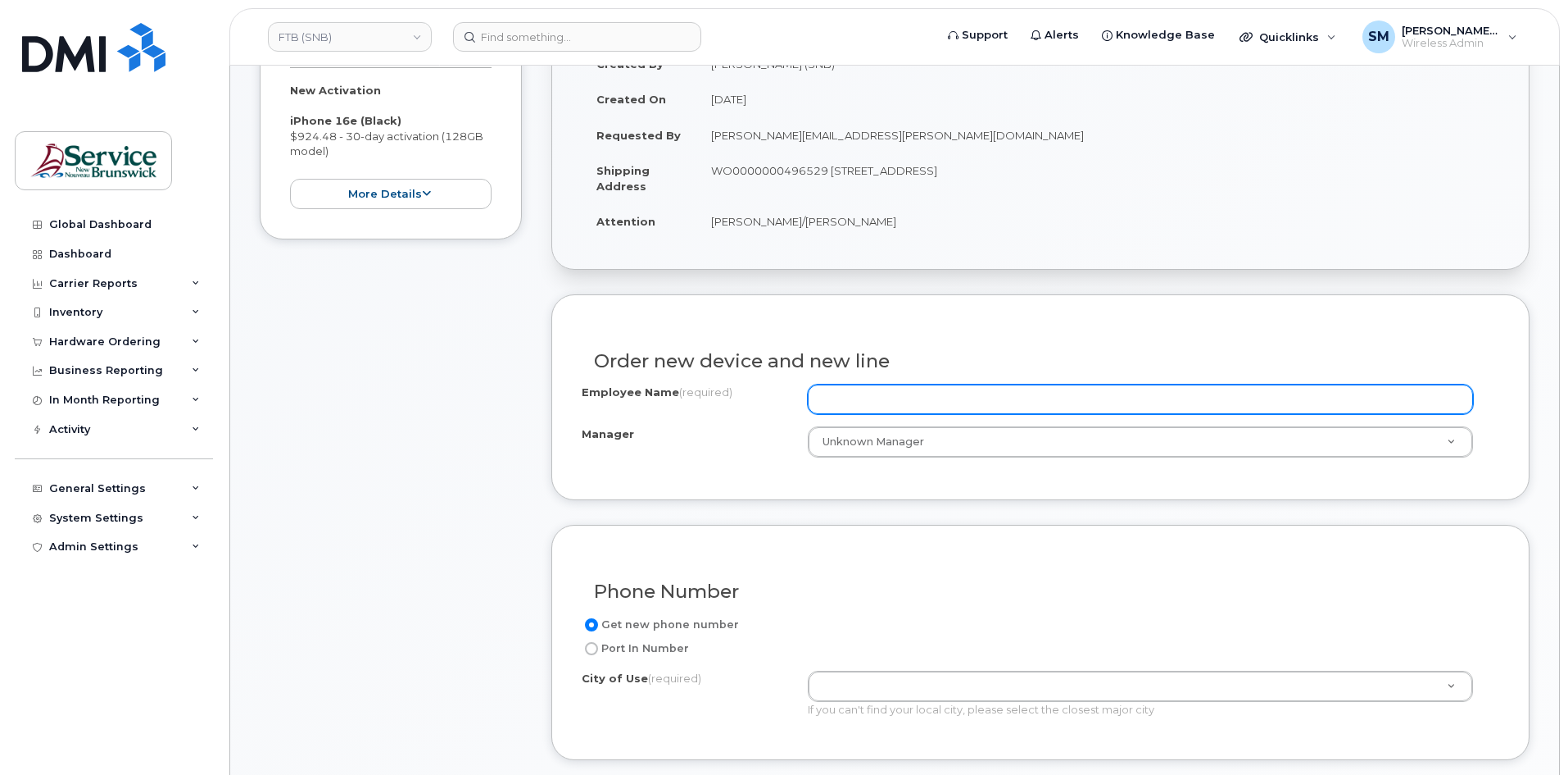
click at [812, 395] on input "Employee Name (required)" at bounding box center [1140, 399] width 666 height 30
paste input "Jessica Saulnier"
type input "Jessica Saulnier"
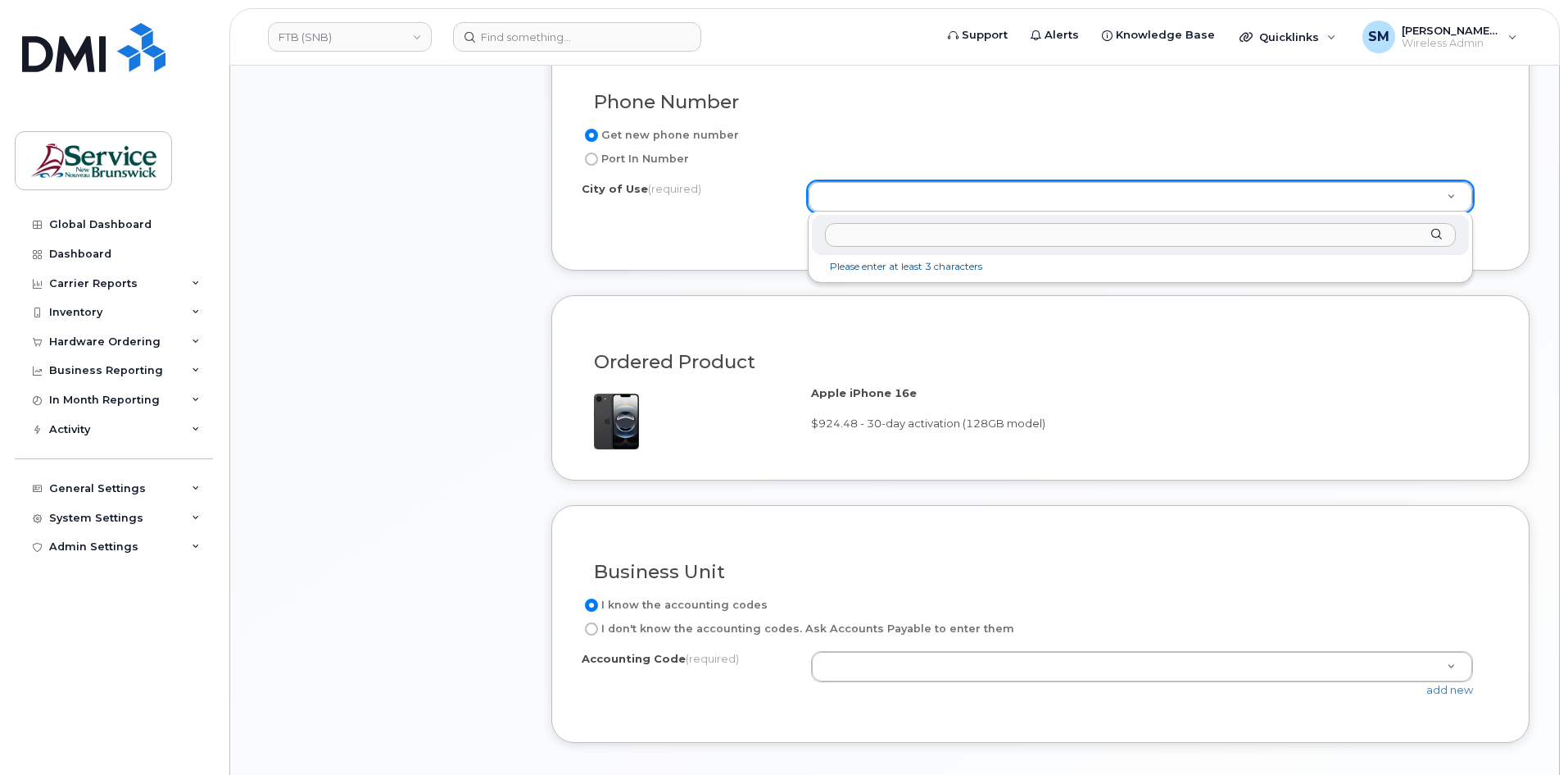
scroll to position [820, 0]
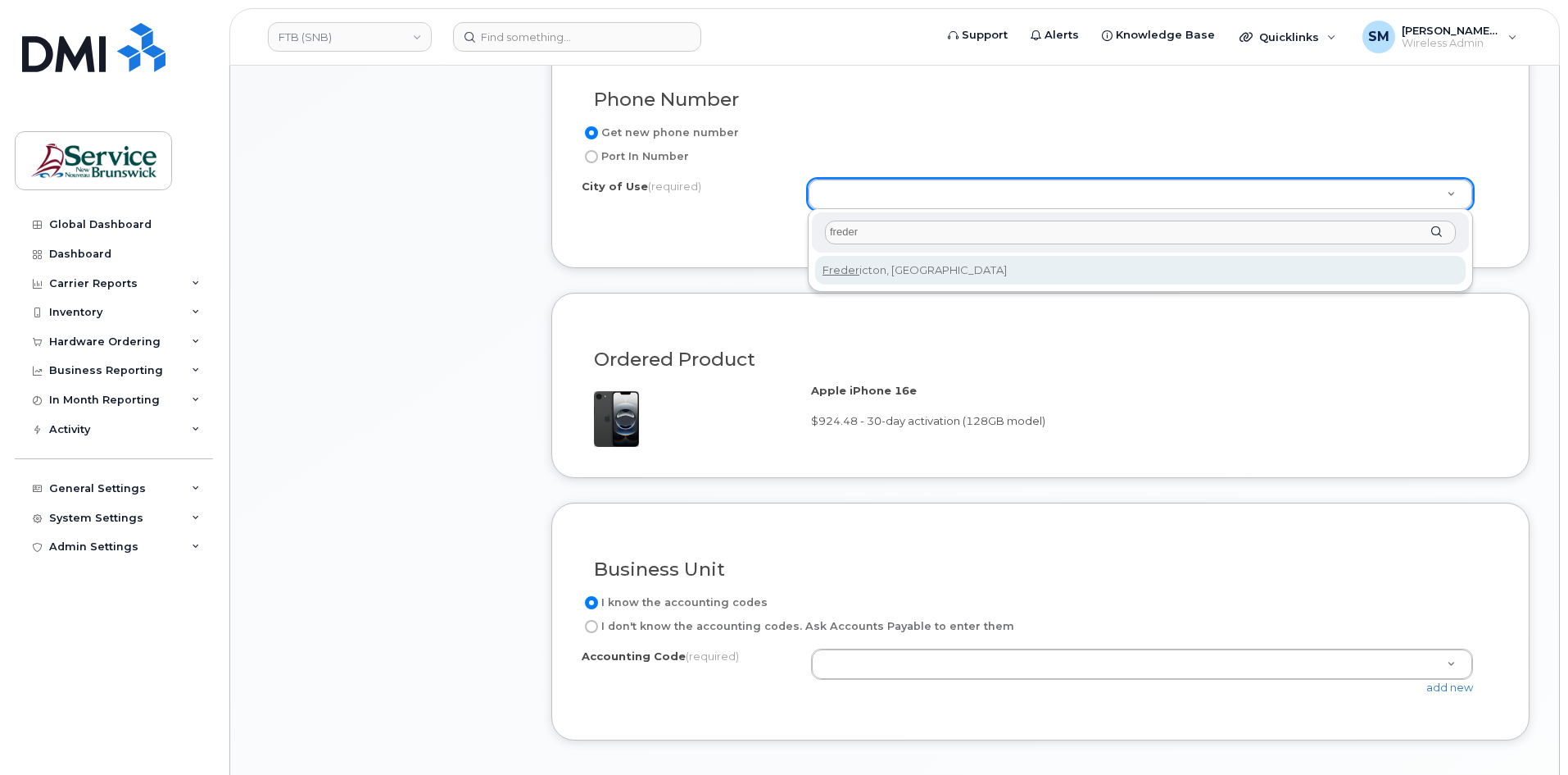
type input "freder"
type input "1578"
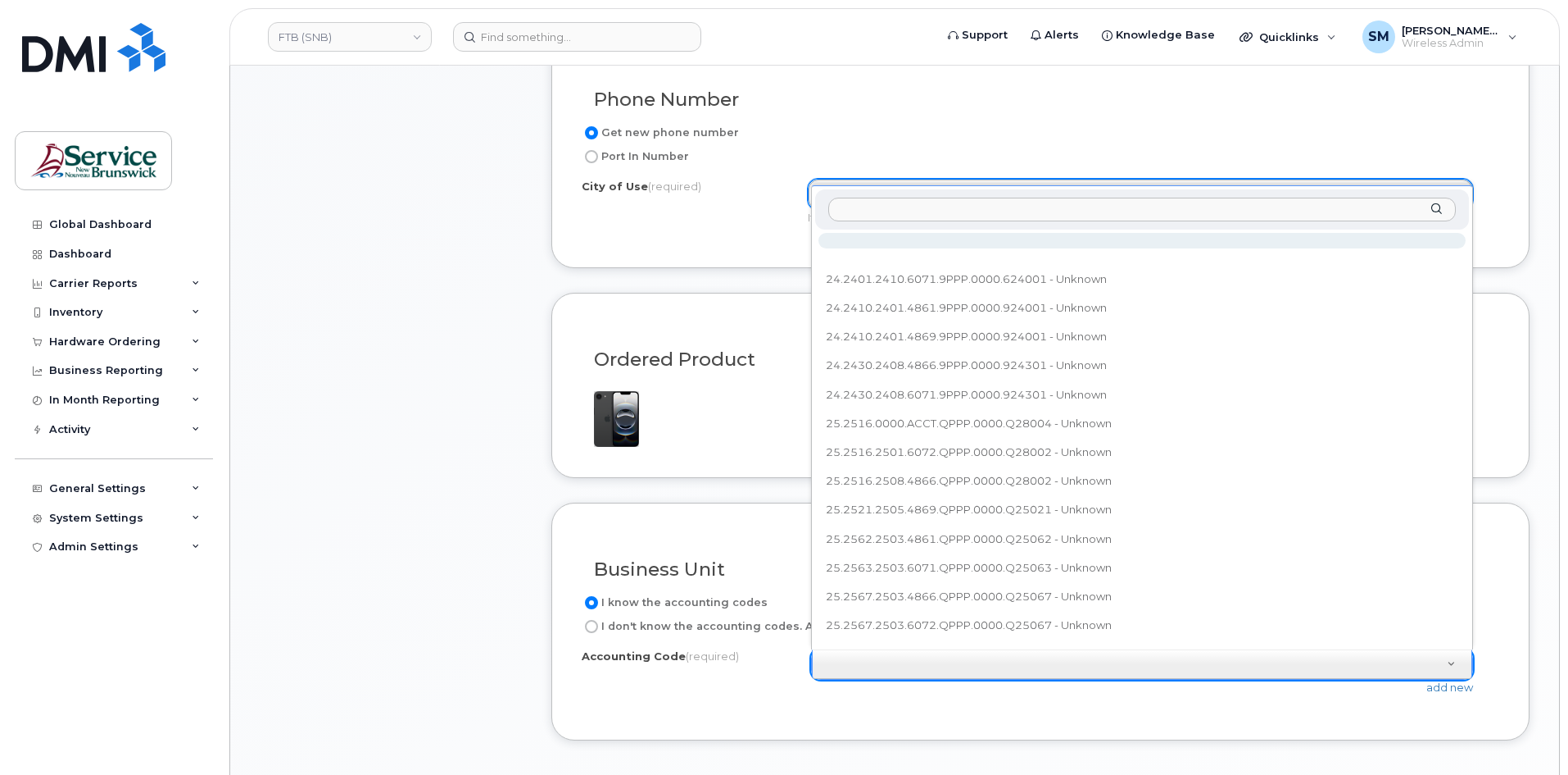
type input "25.2511.2501.3464.QPPP.0000.Q25011"
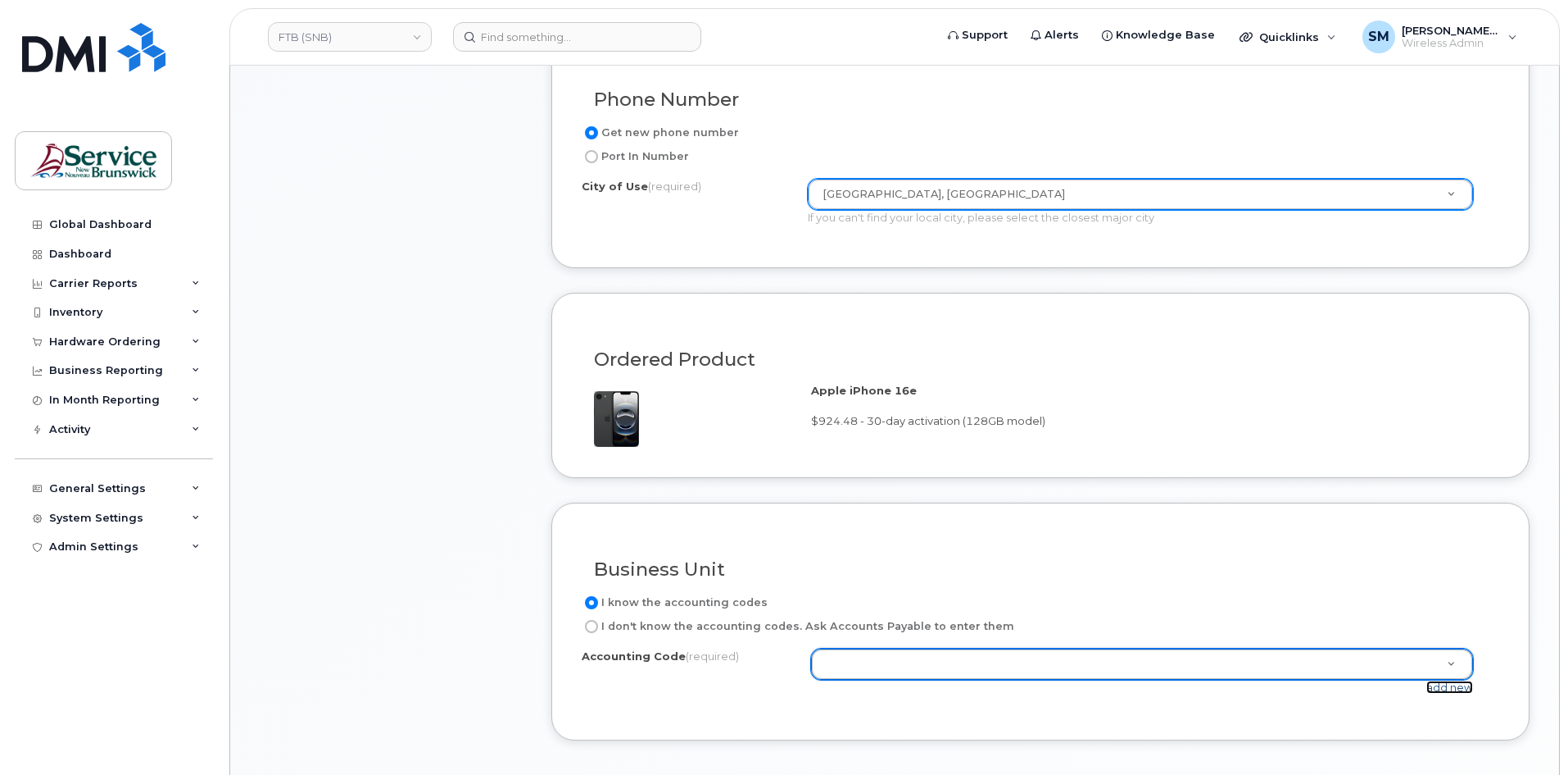
click at [1435, 689] on link "add new" at bounding box center [1449, 686] width 47 height 13
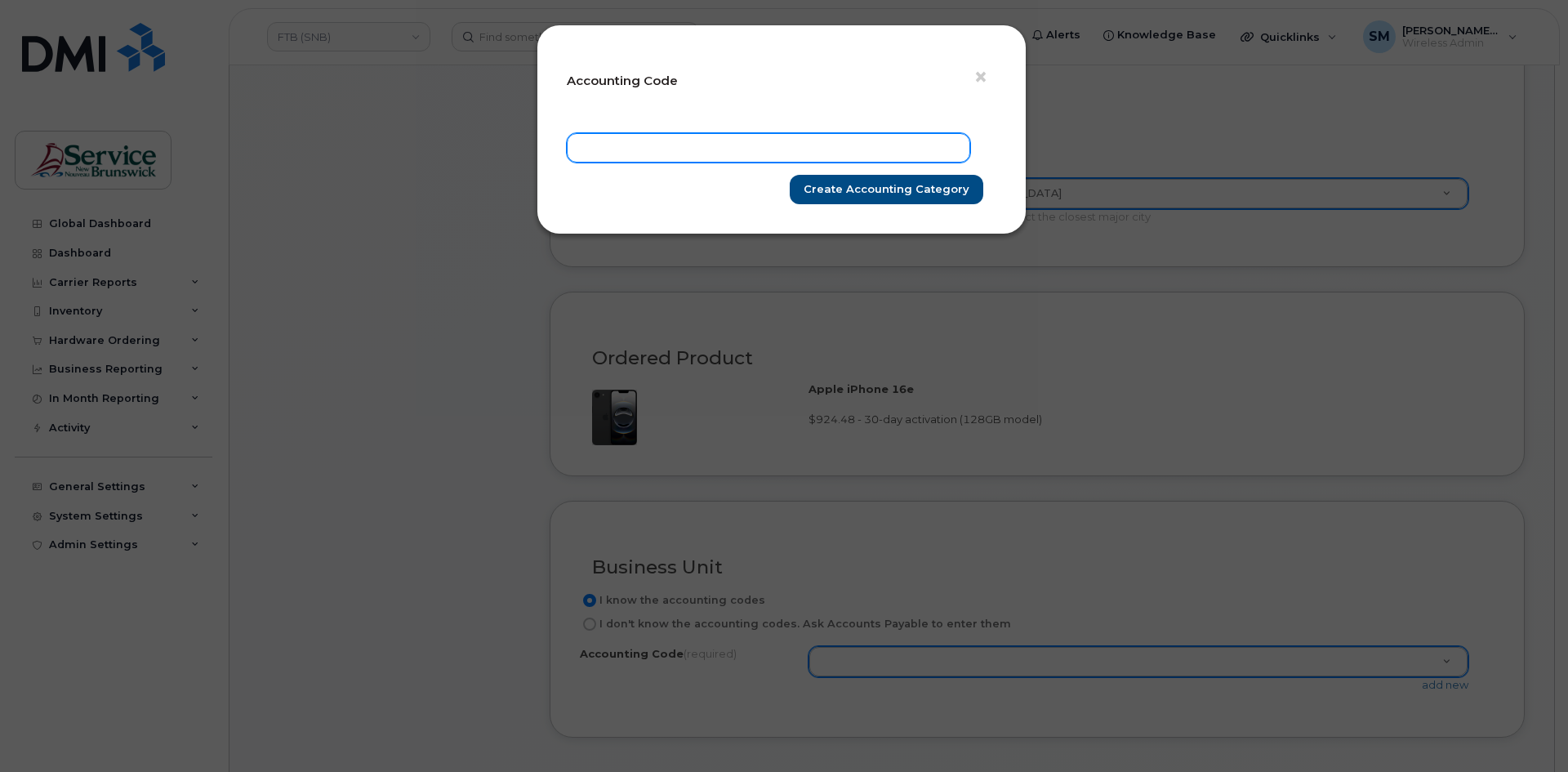
click at [692, 158] on input "text" at bounding box center [768, 148] width 403 height 30
paste input "25.2511.2501.3464.QPPP.0000.Q25011"
type input "25.2511.2501.3464.QPPP.0000.Q25011"
click at [946, 192] on input "Create Accounting category" at bounding box center [887, 189] width 193 height 30
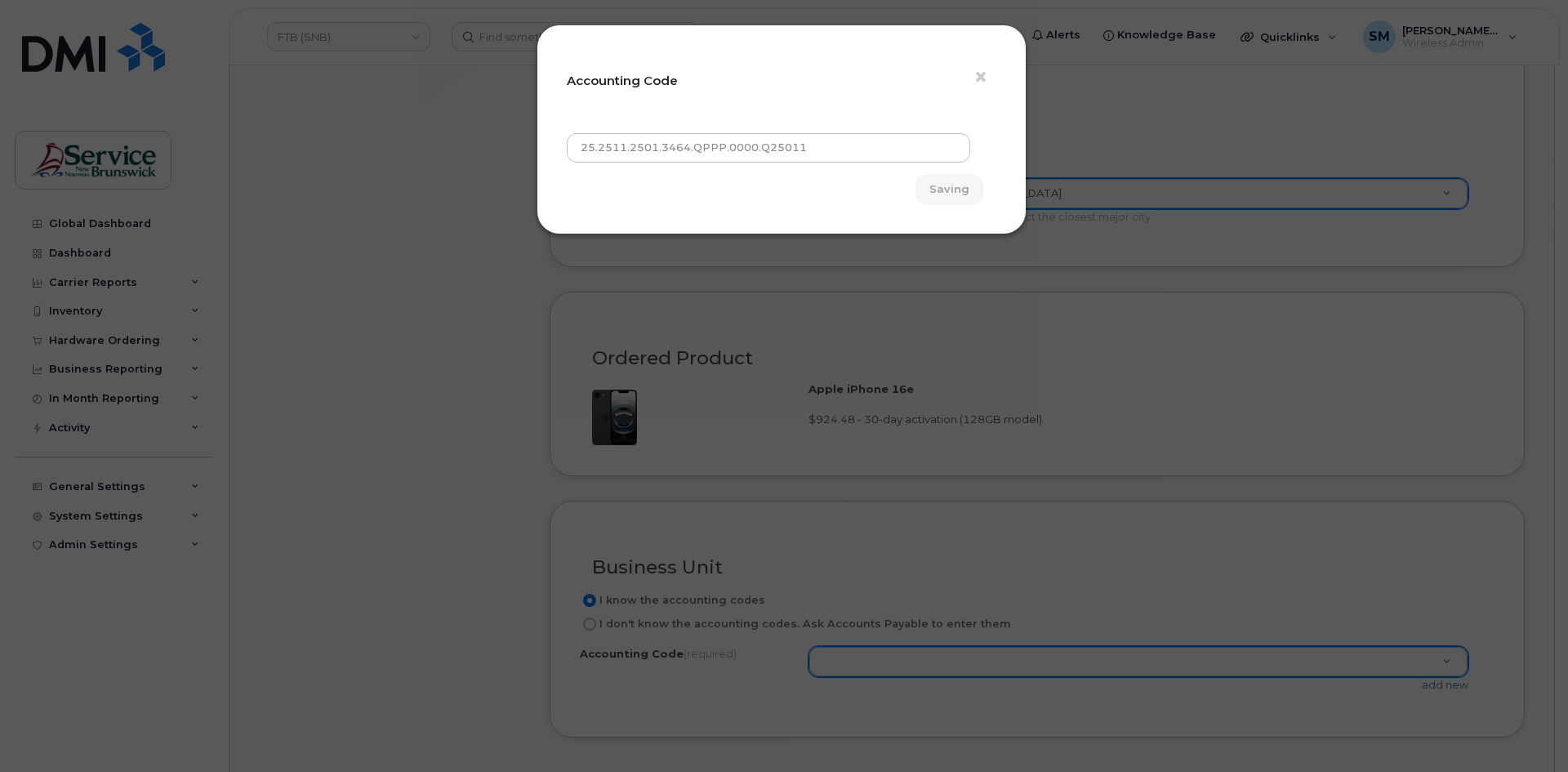
type input "Create Accounting category"
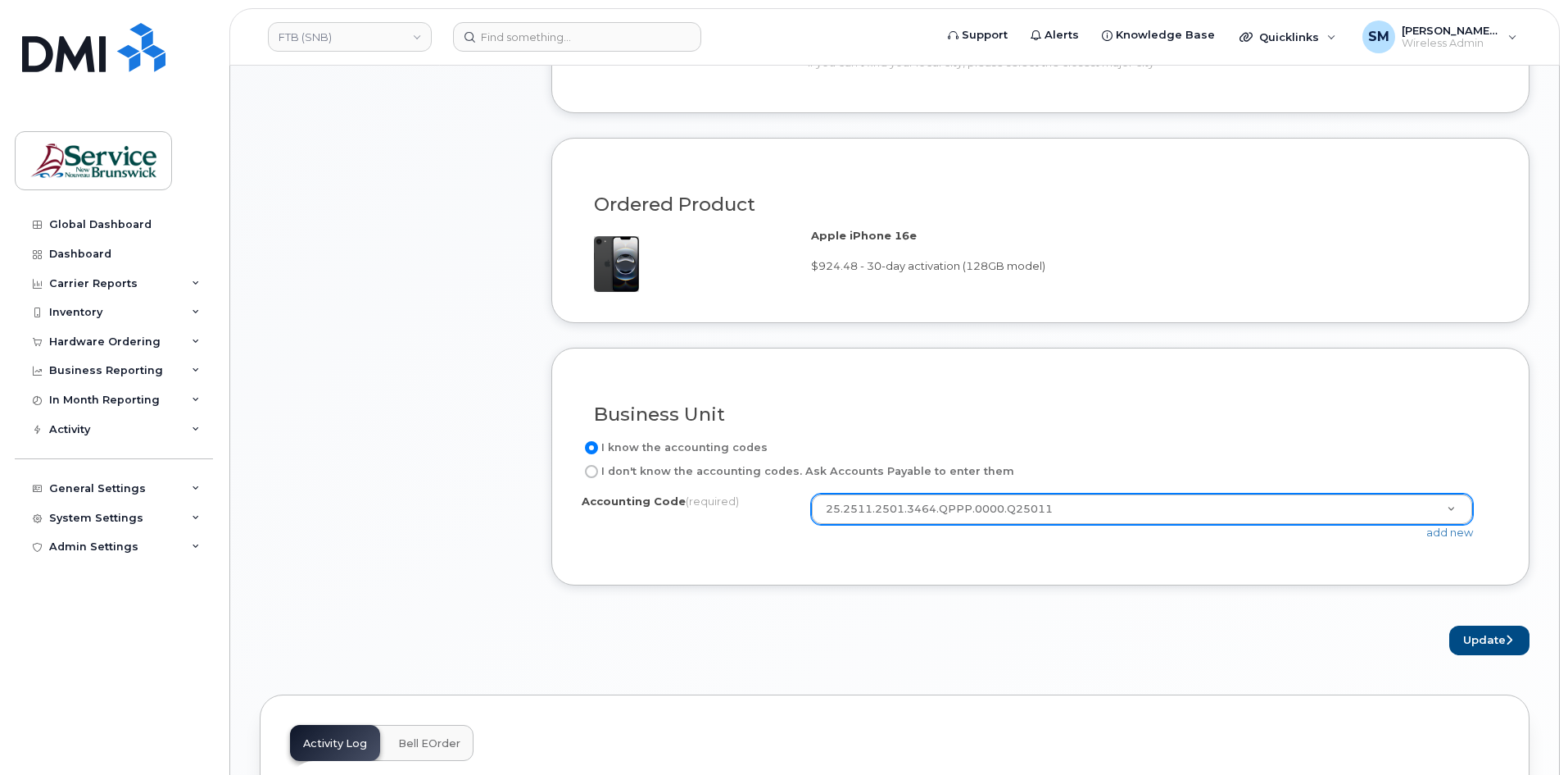
scroll to position [1148, 0]
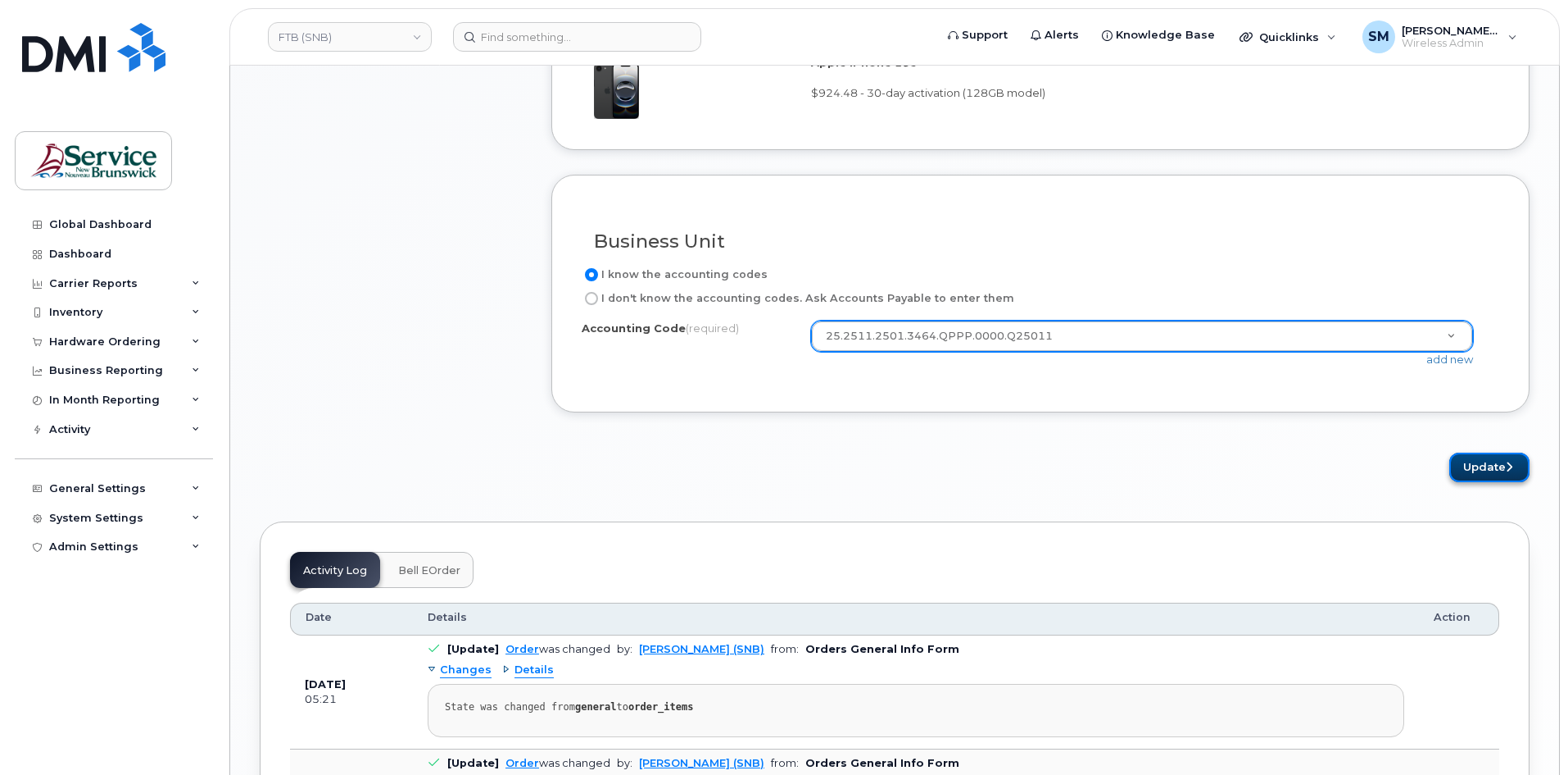
click at [1475, 473] on button "Update" at bounding box center [1489, 468] width 80 height 30
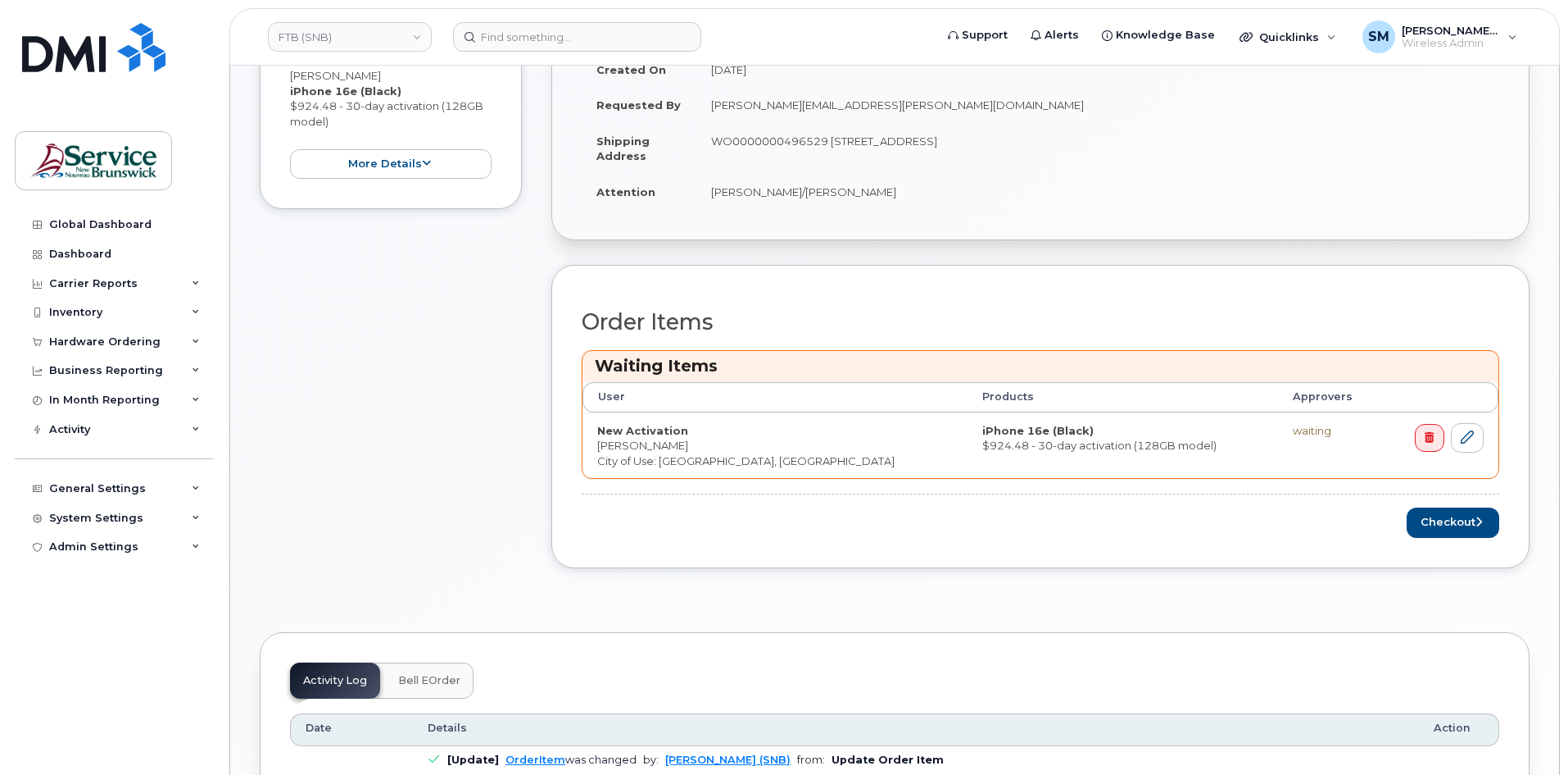
scroll to position [492, 0]
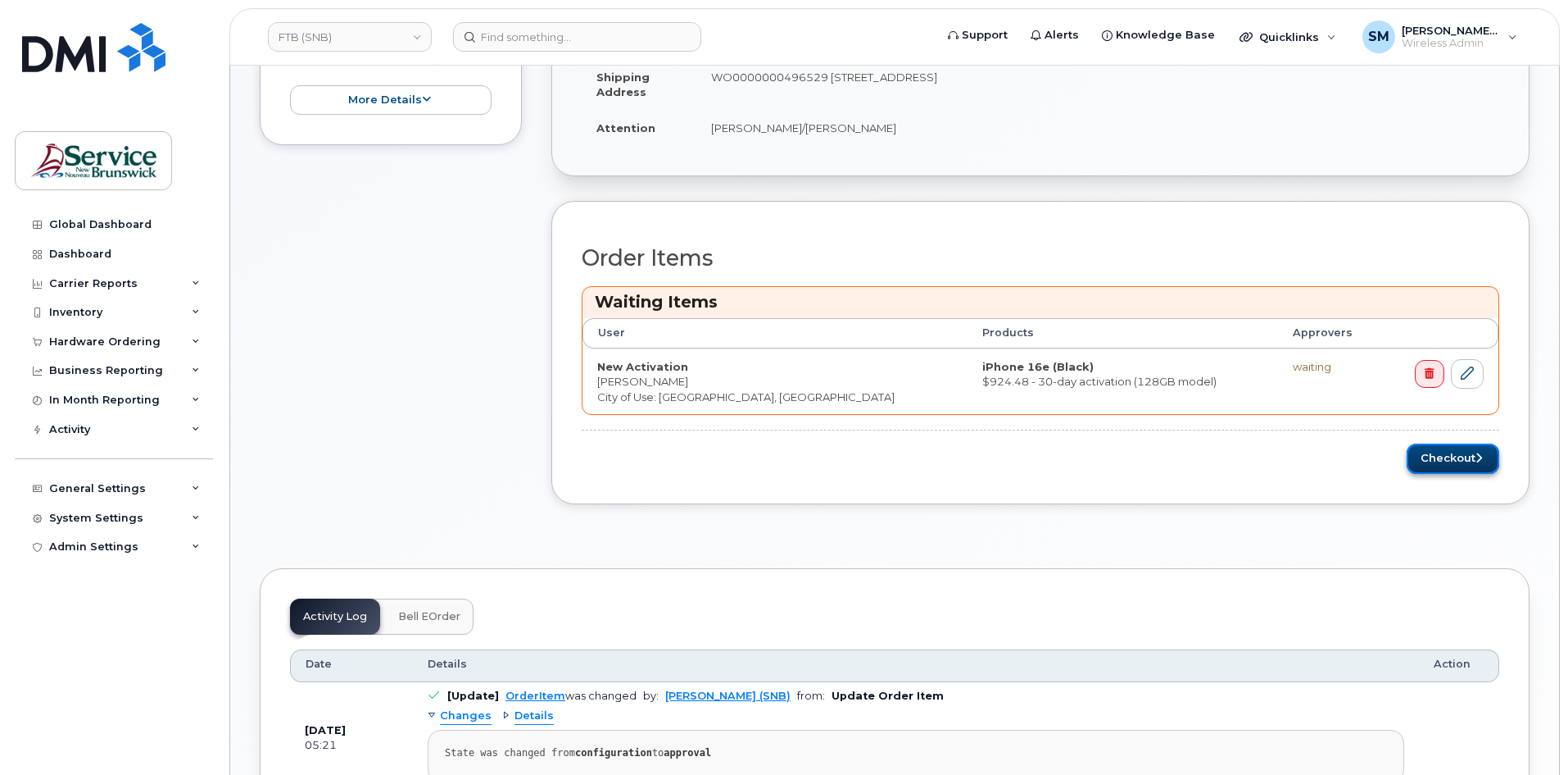
click at [1471, 456] on button "Checkout" at bounding box center [1453, 458] width 93 height 30
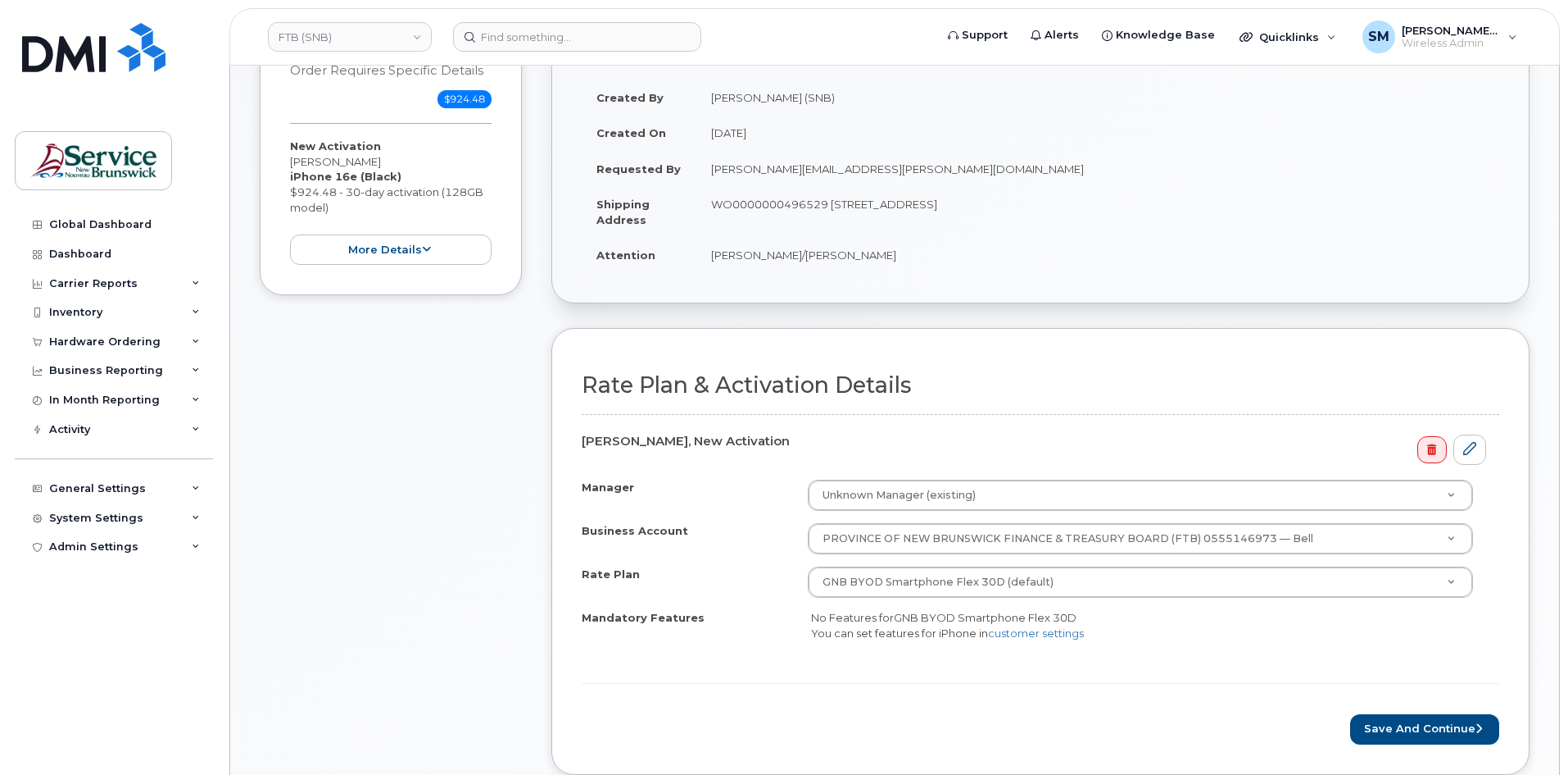
scroll to position [410, 0]
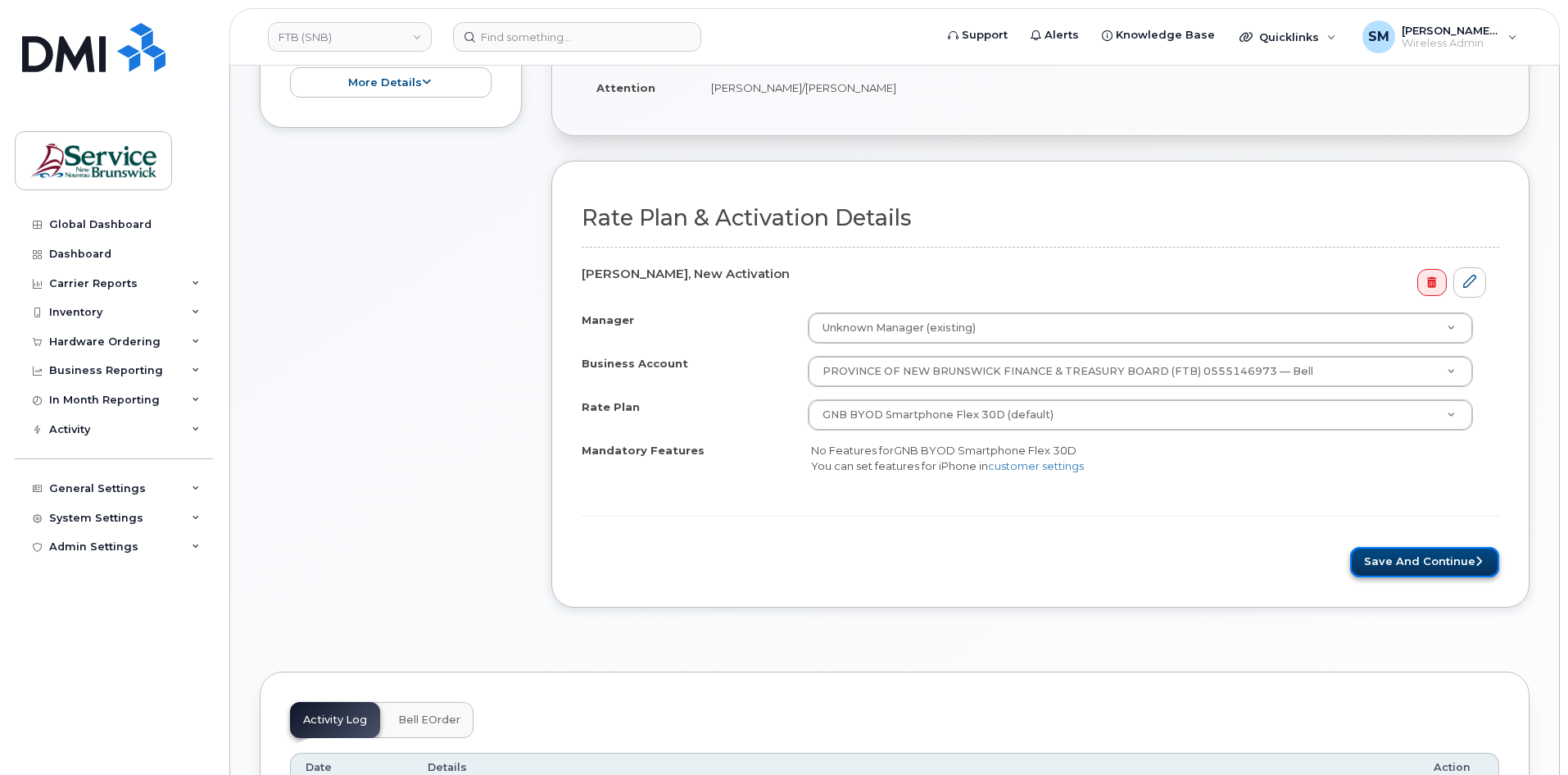
click at [1429, 569] on button "Save and Continue" at bounding box center [1424, 562] width 149 height 30
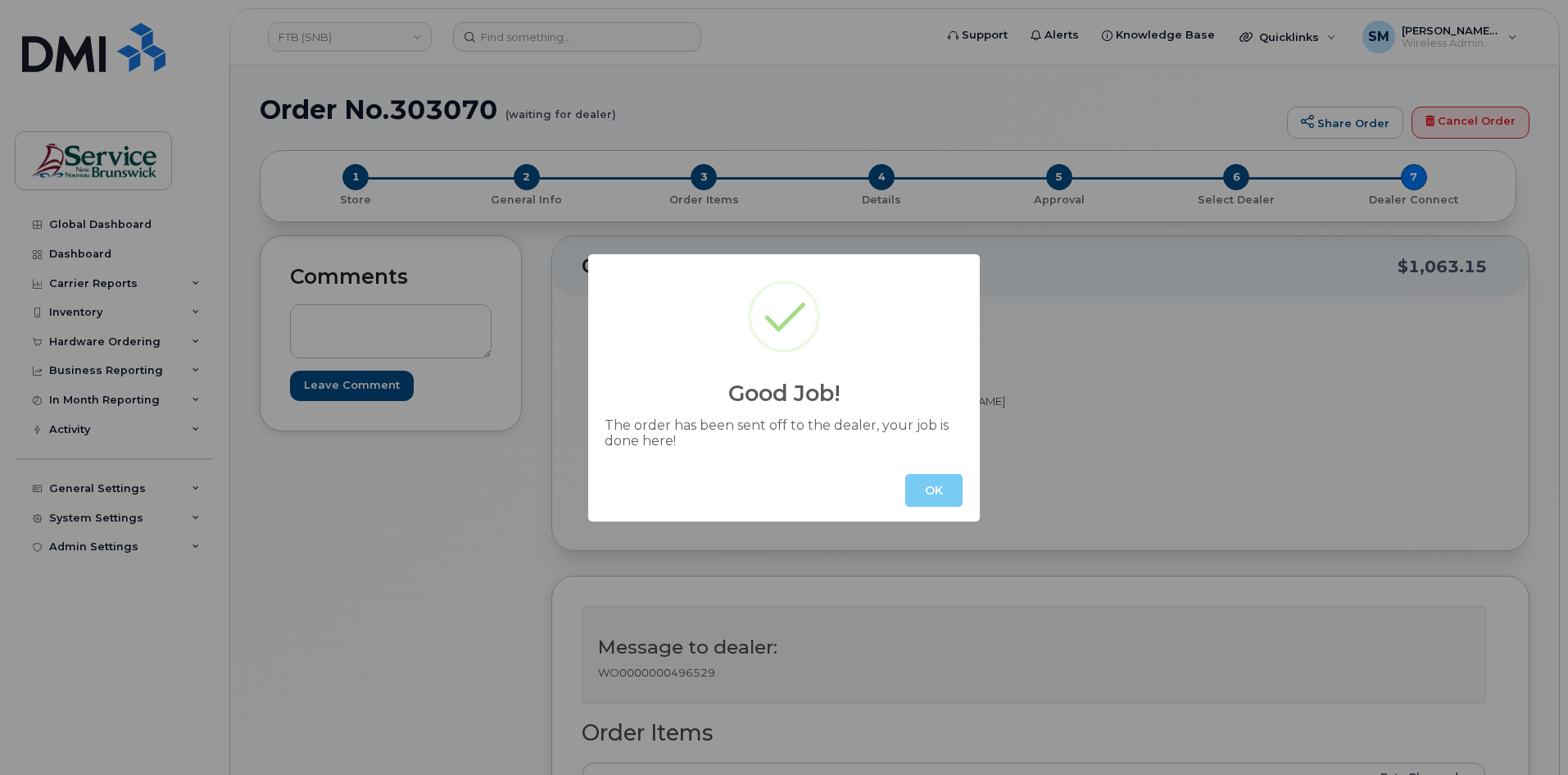
click at [939, 490] on button "OK" at bounding box center [933, 490] width 57 height 33
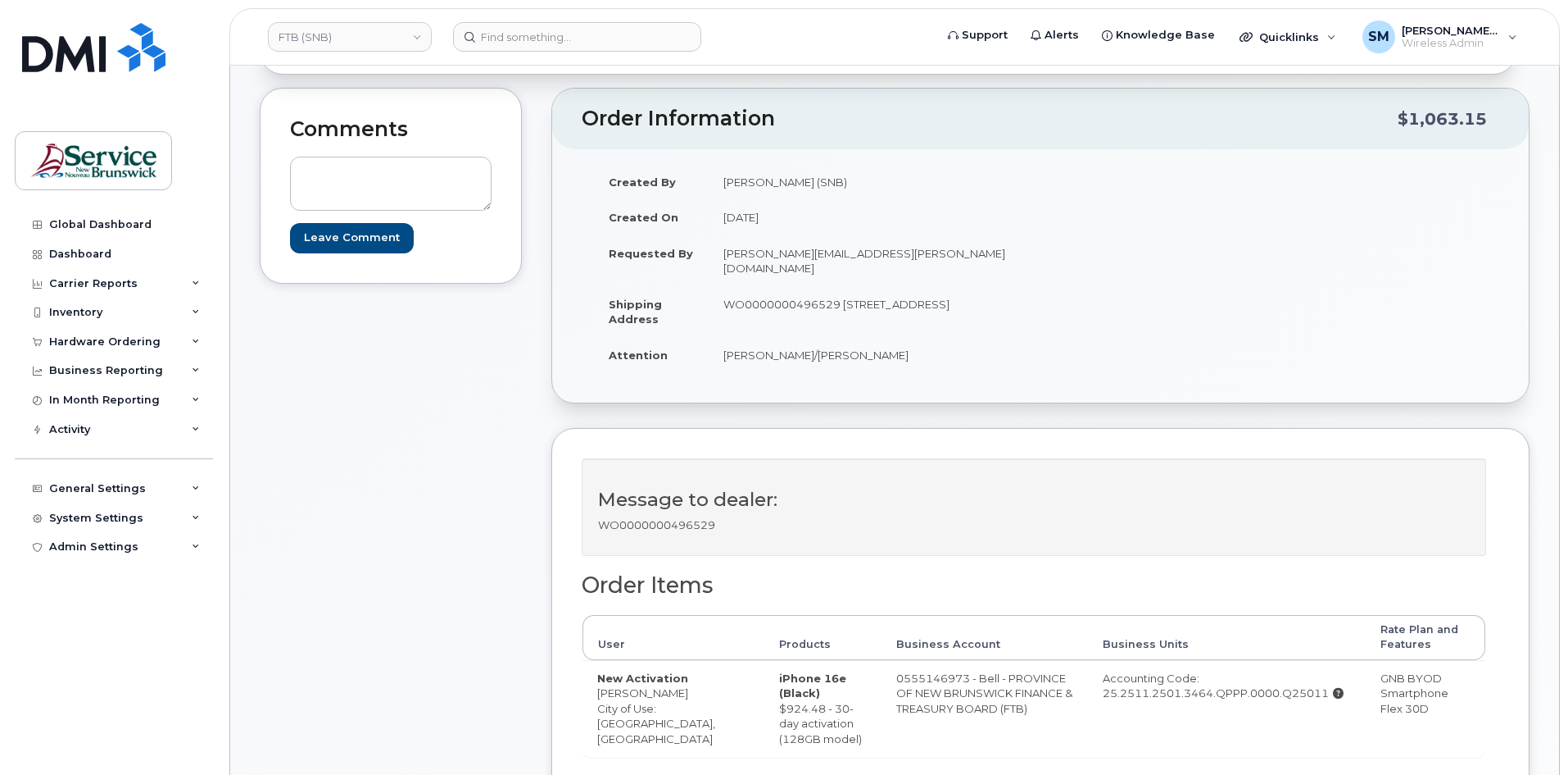
scroll to position [492, 0]
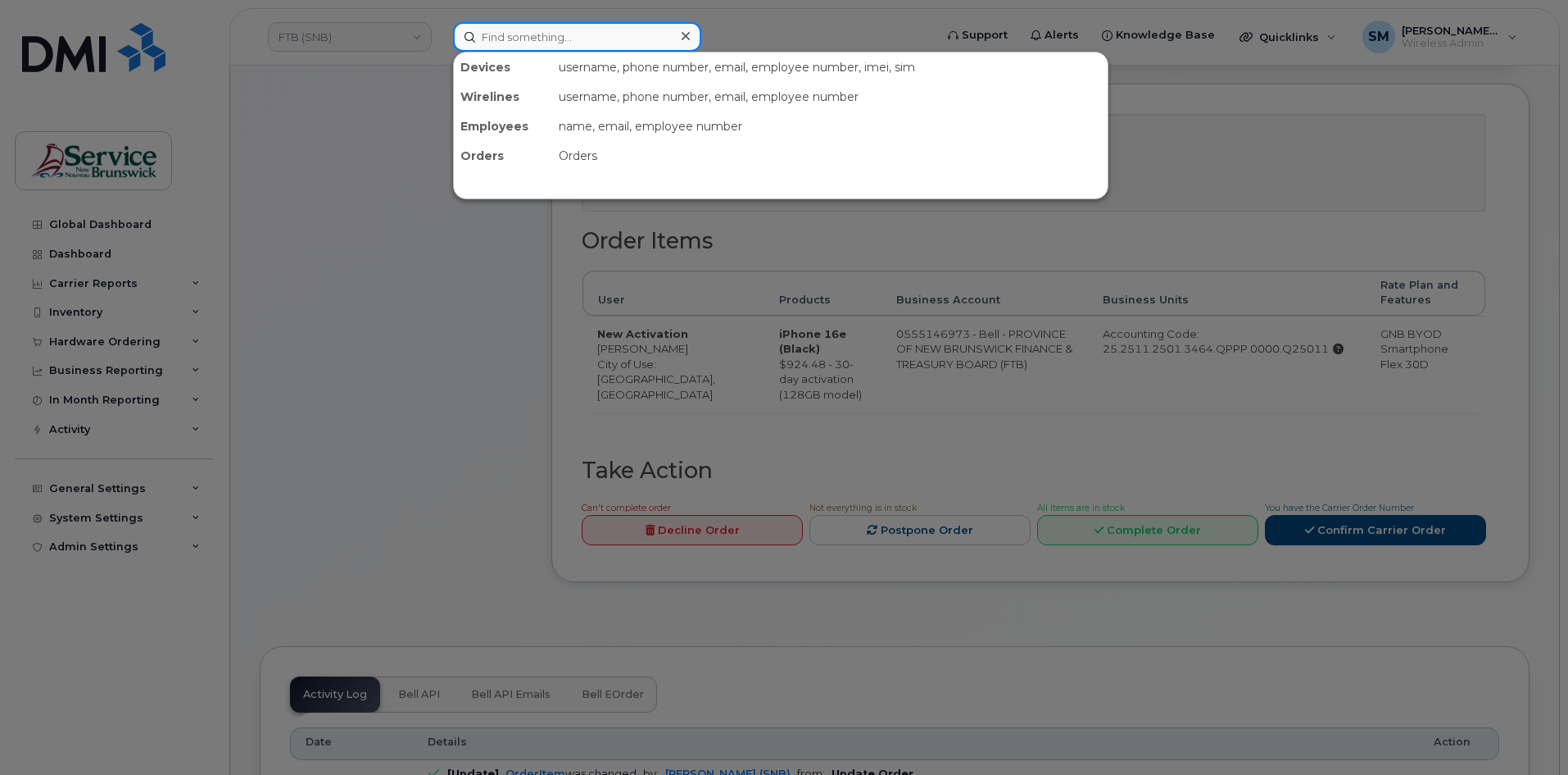
click at [505, 42] on input at bounding box center [577, 37] width 248 height 30
paste input "ALICIA CASE"
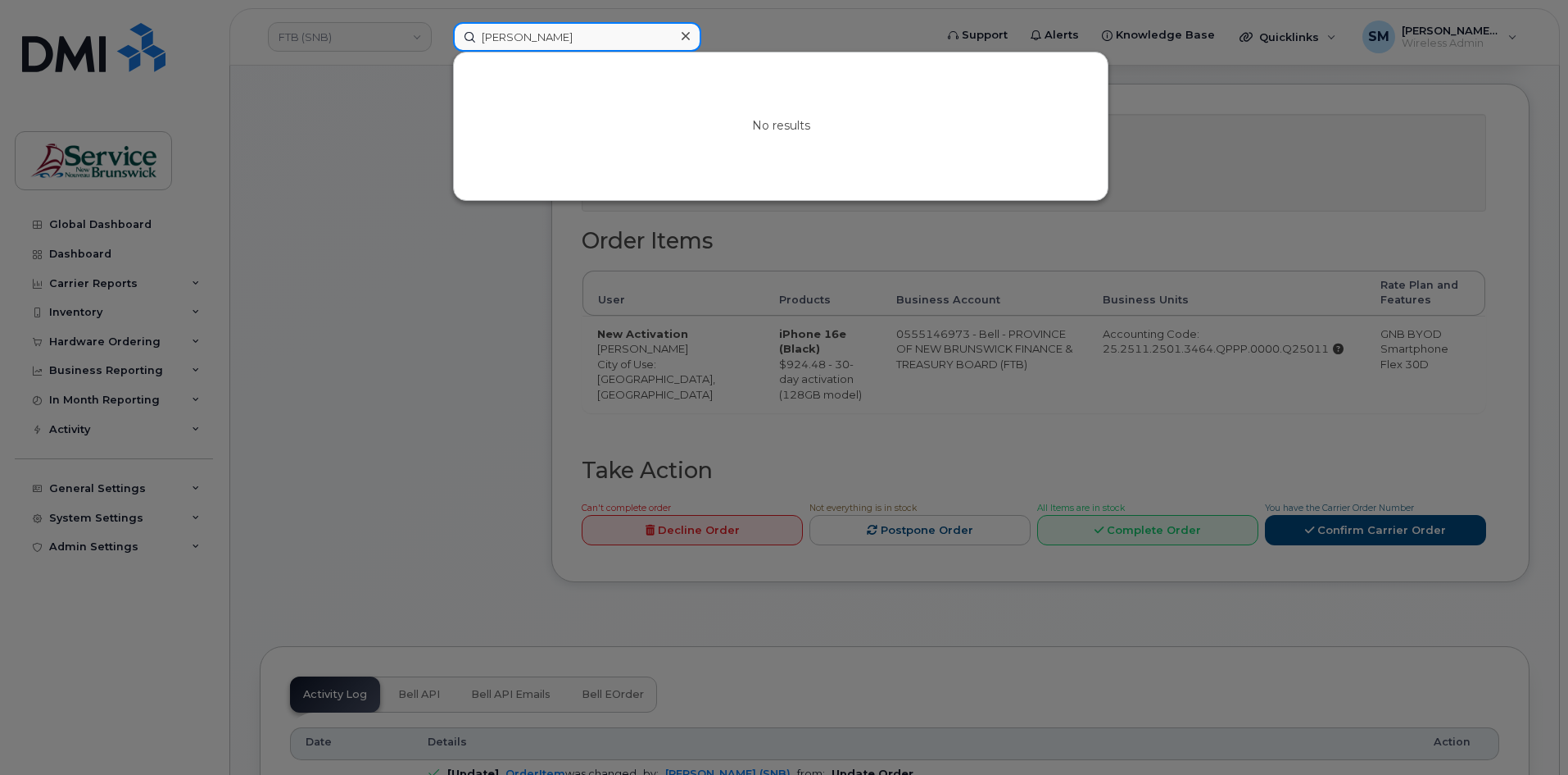
type input "ALICIA CASE"
click at [492, 347] on div at bounding box center [784, 387] width 1568 height 775
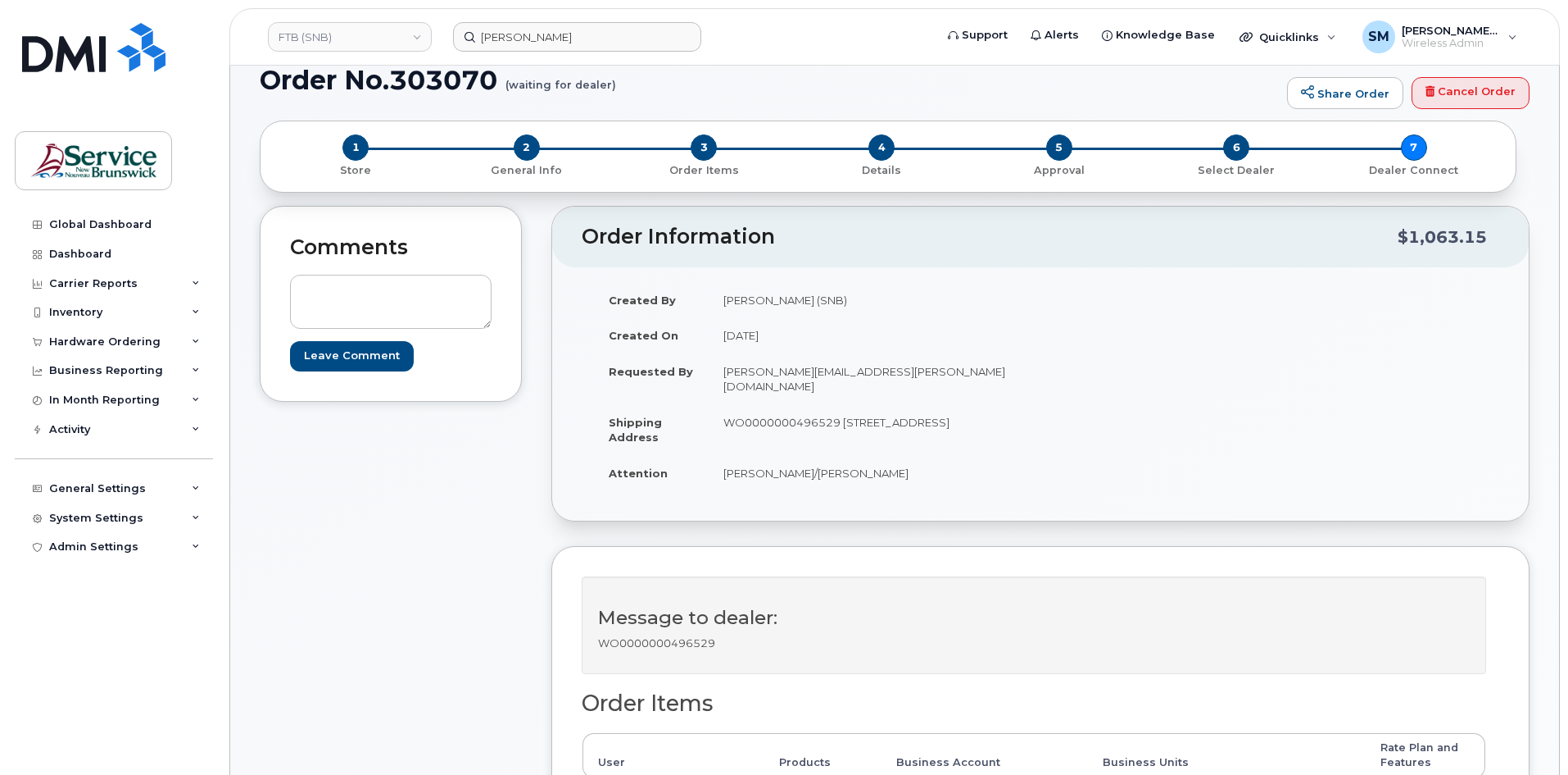
scroll to position [0, 0]
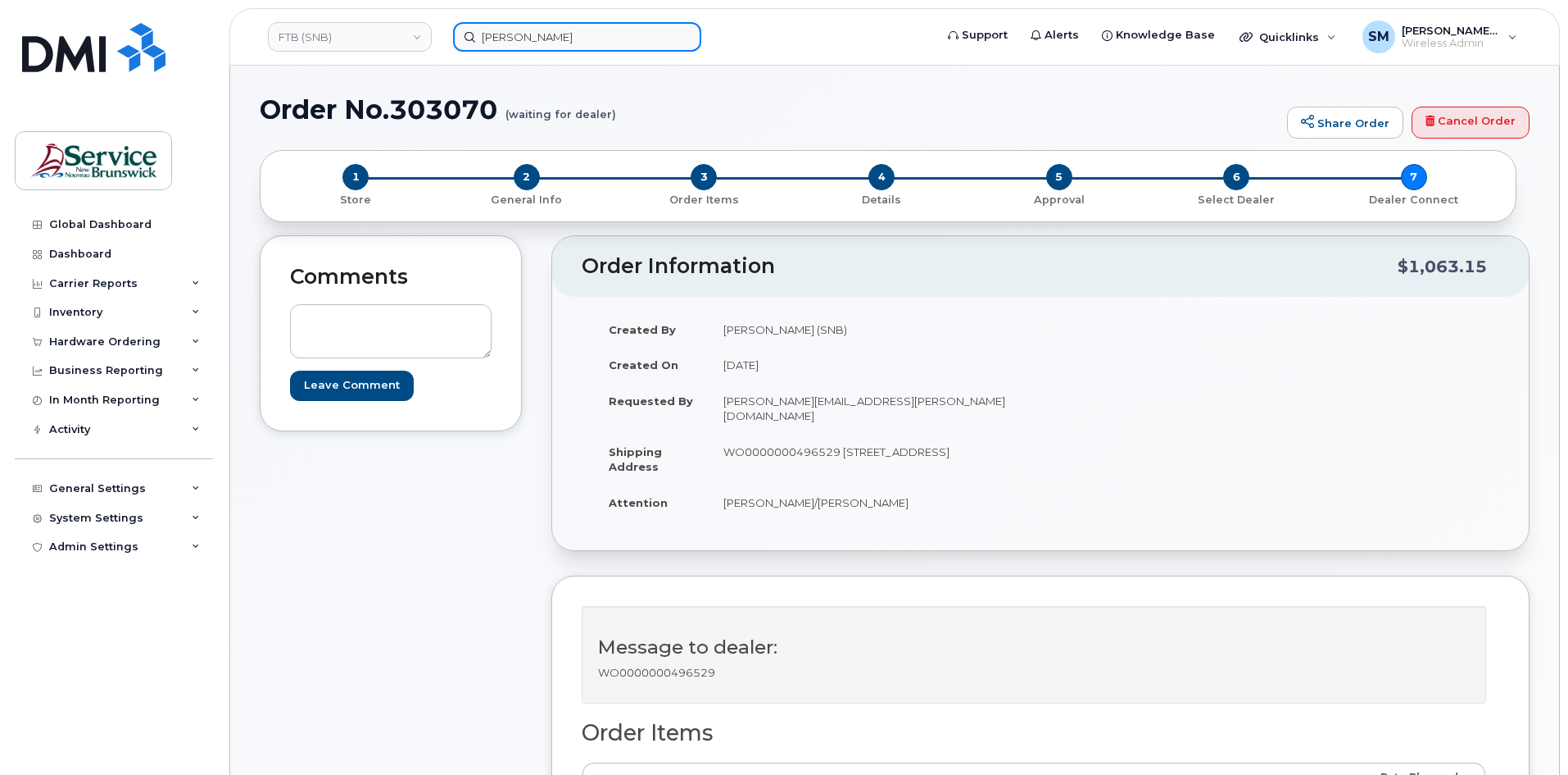
click at [600, 41] on input "ALICIA CASE" at bounding box center [577, 37] width 248 height 30
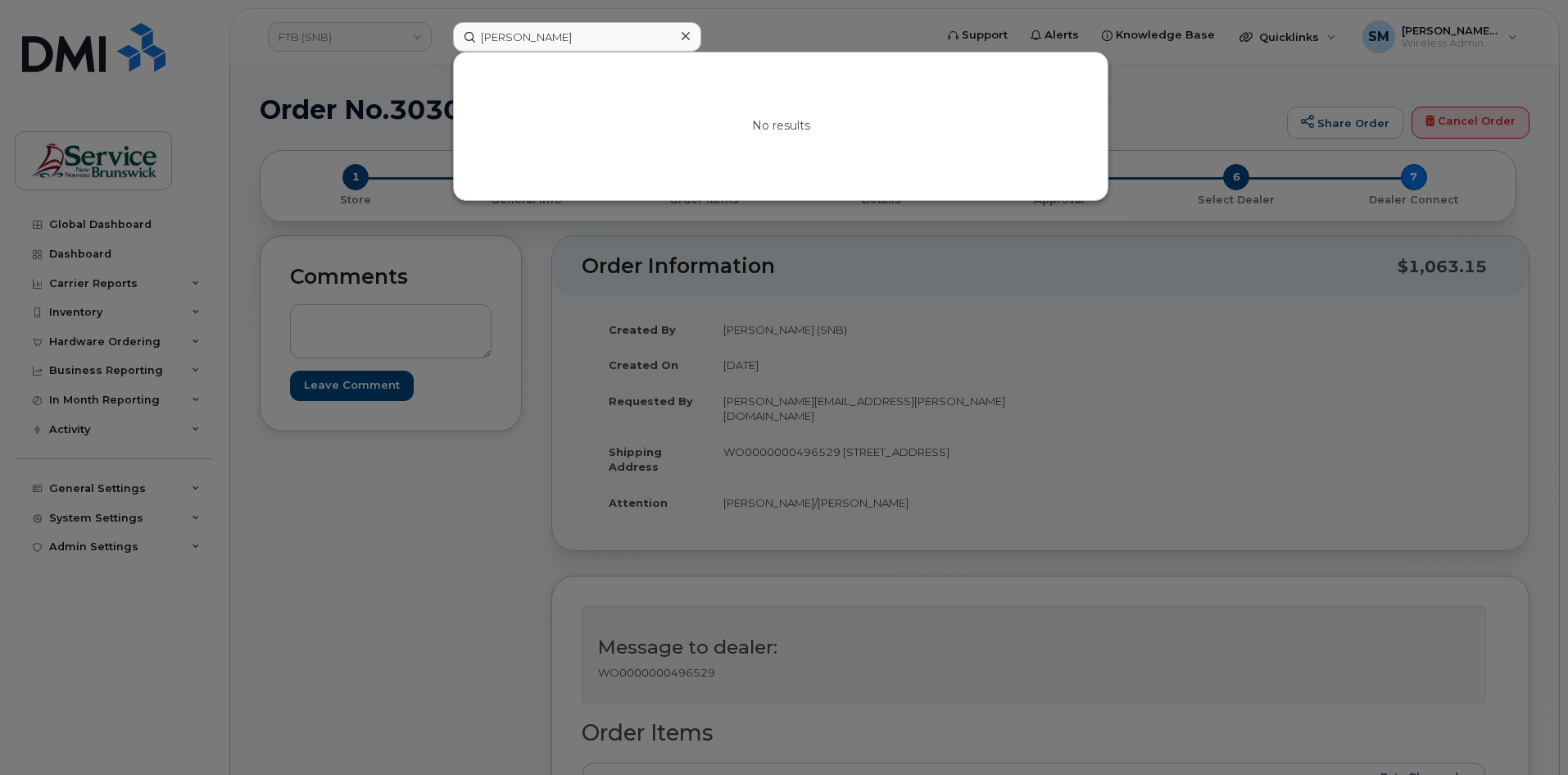
click at [384, 39] on div at bounding box center [784, 387] width 1568 height 775
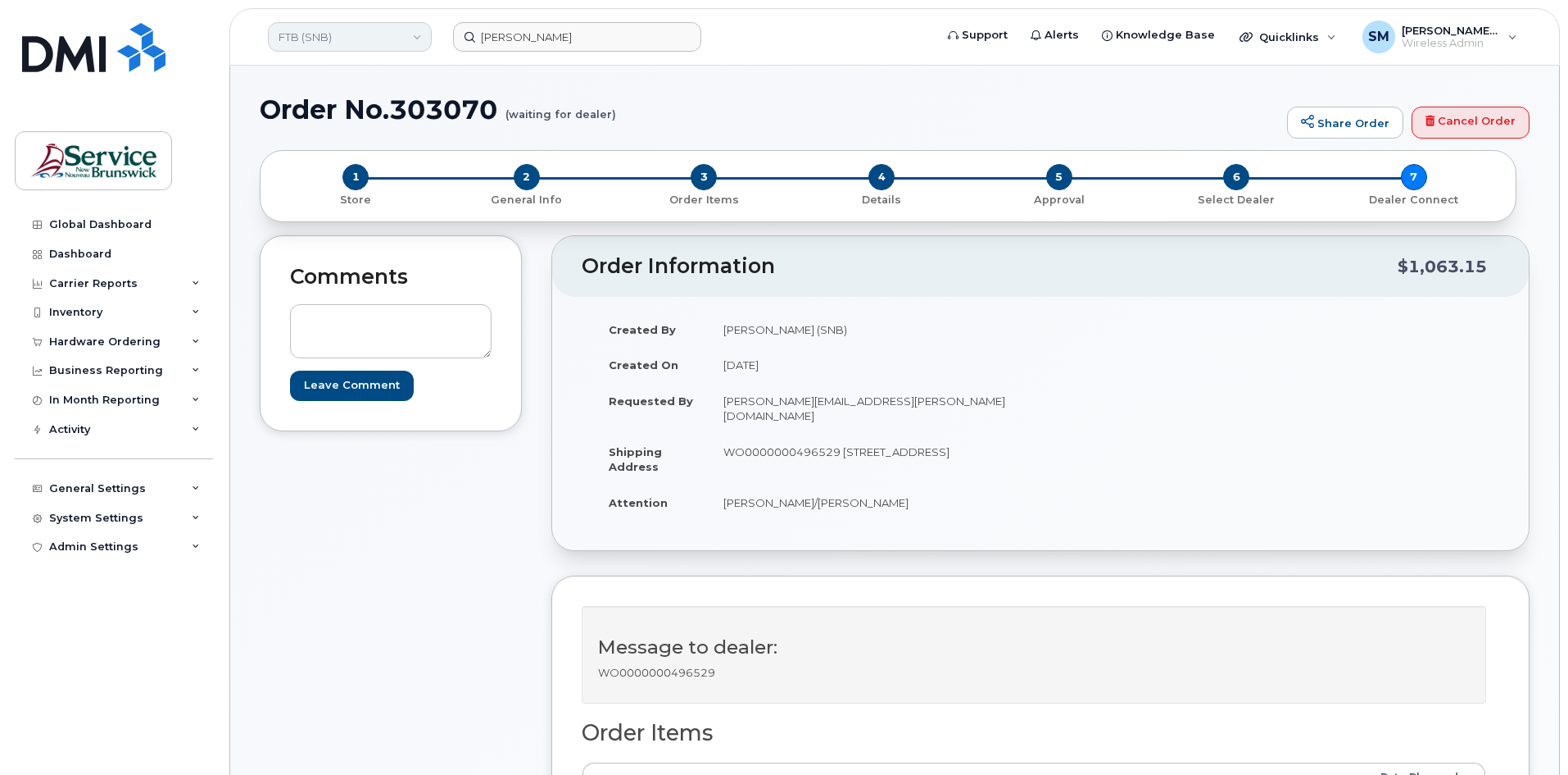
click at [384, 39] on link "FTB (SNB)" at bounding box center [350, 37] width 164 height 30
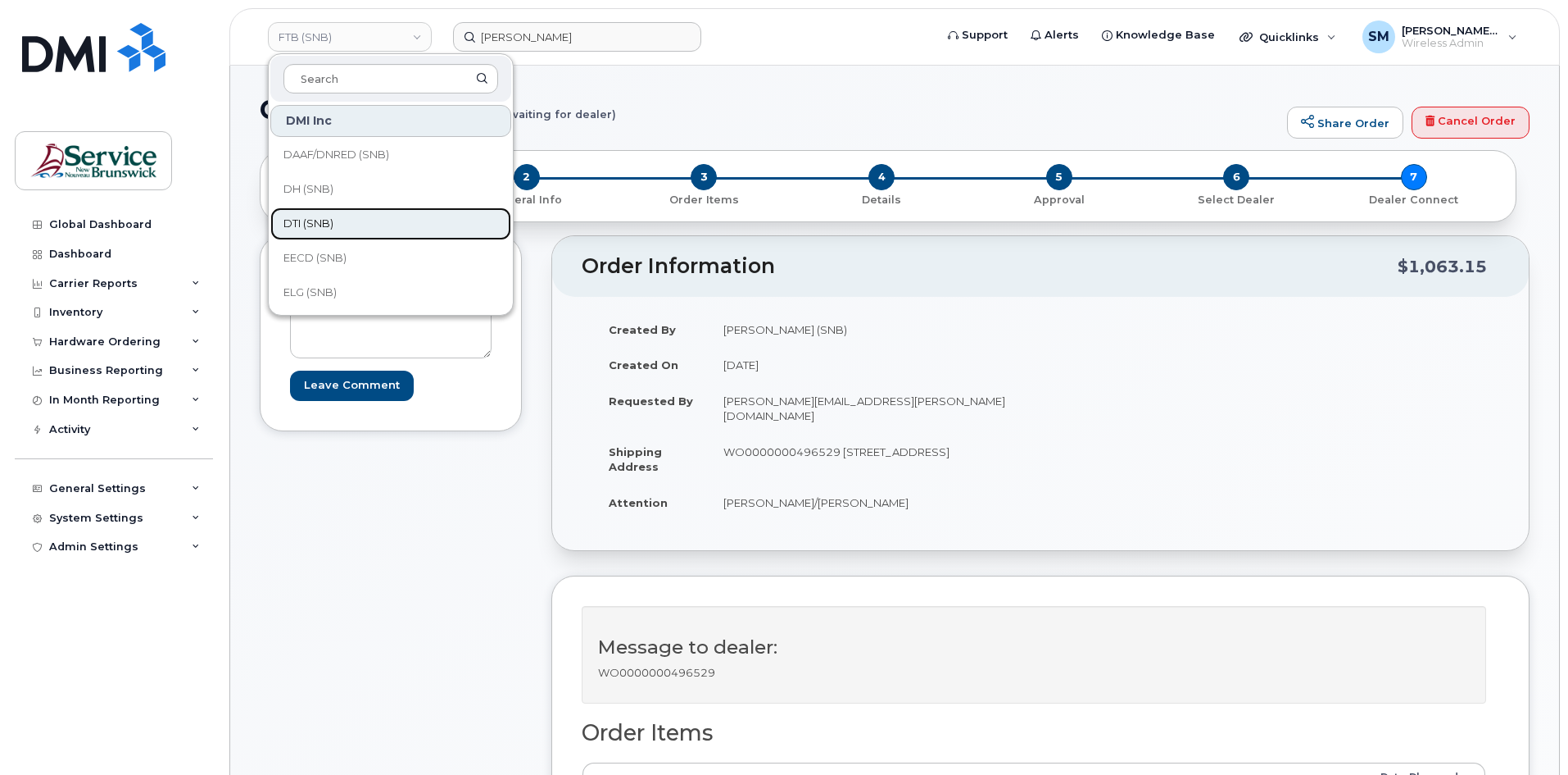
click at [324, 223] on span "DTI (SNB)" at bounding box center [309, 224] width 50 height 16
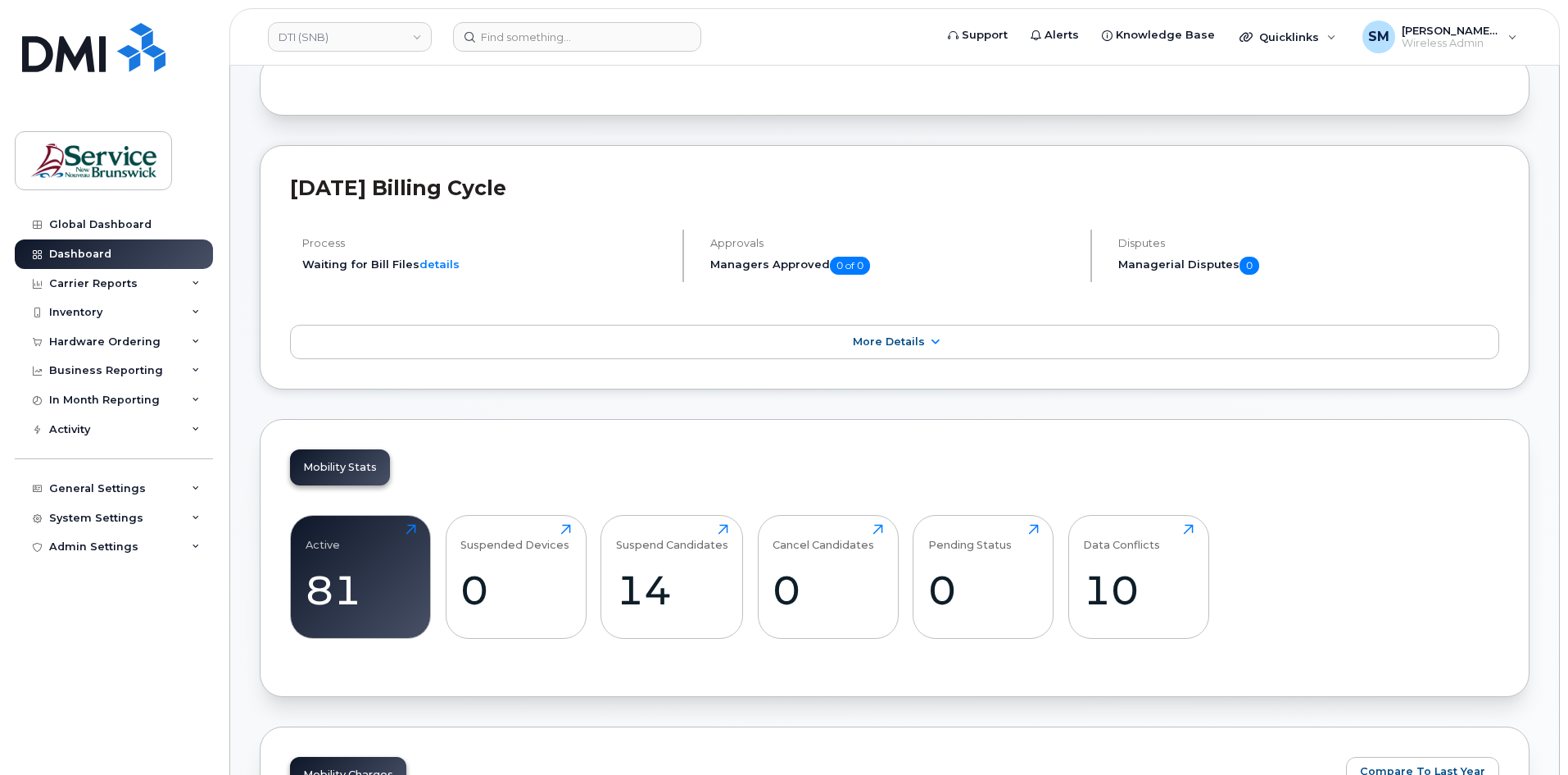
scroll to position [328, 0]
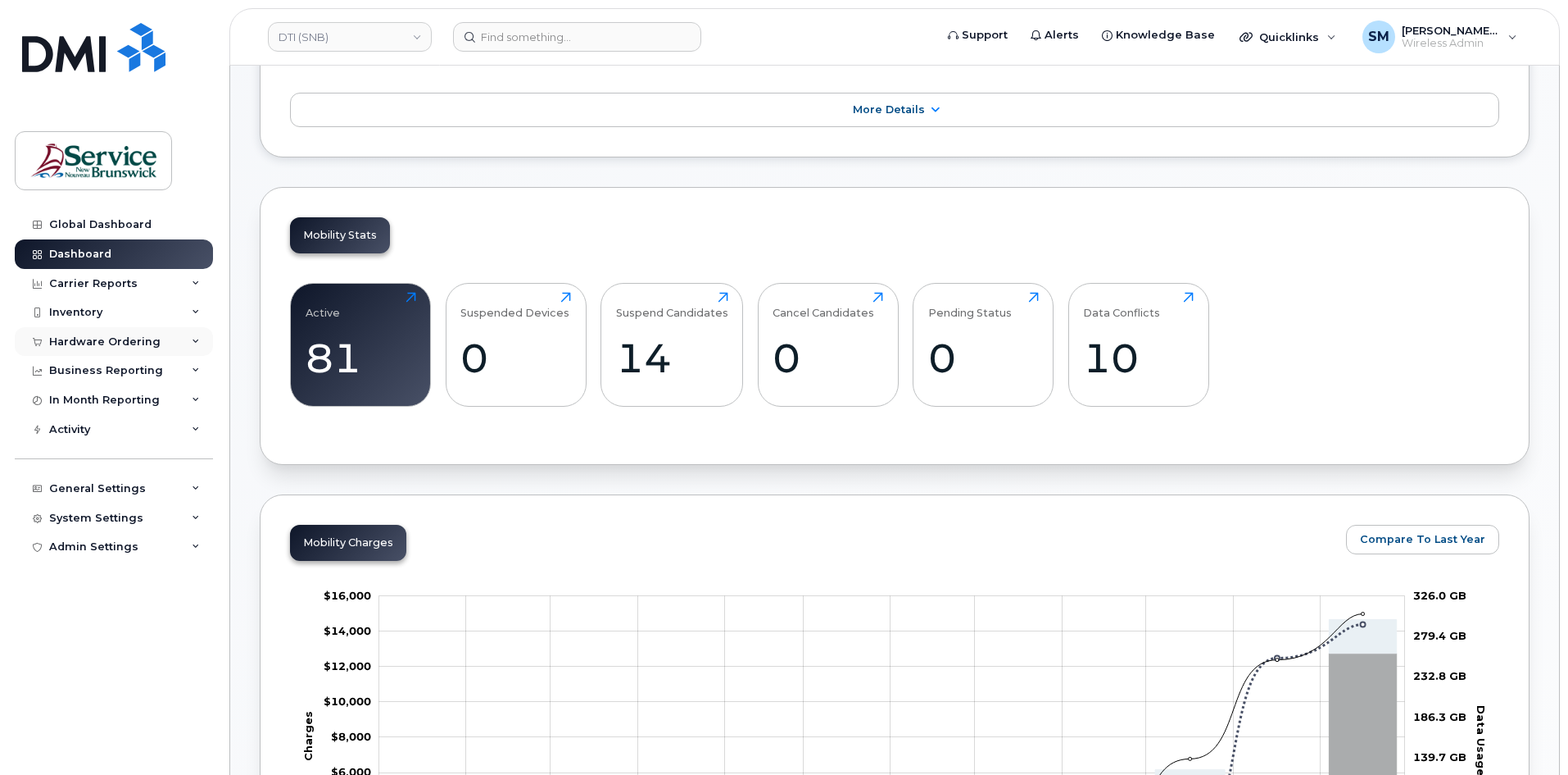
click at [105, 330] on div "Hardware Ordering" at bounding box center [114, 342] width 198 height 30
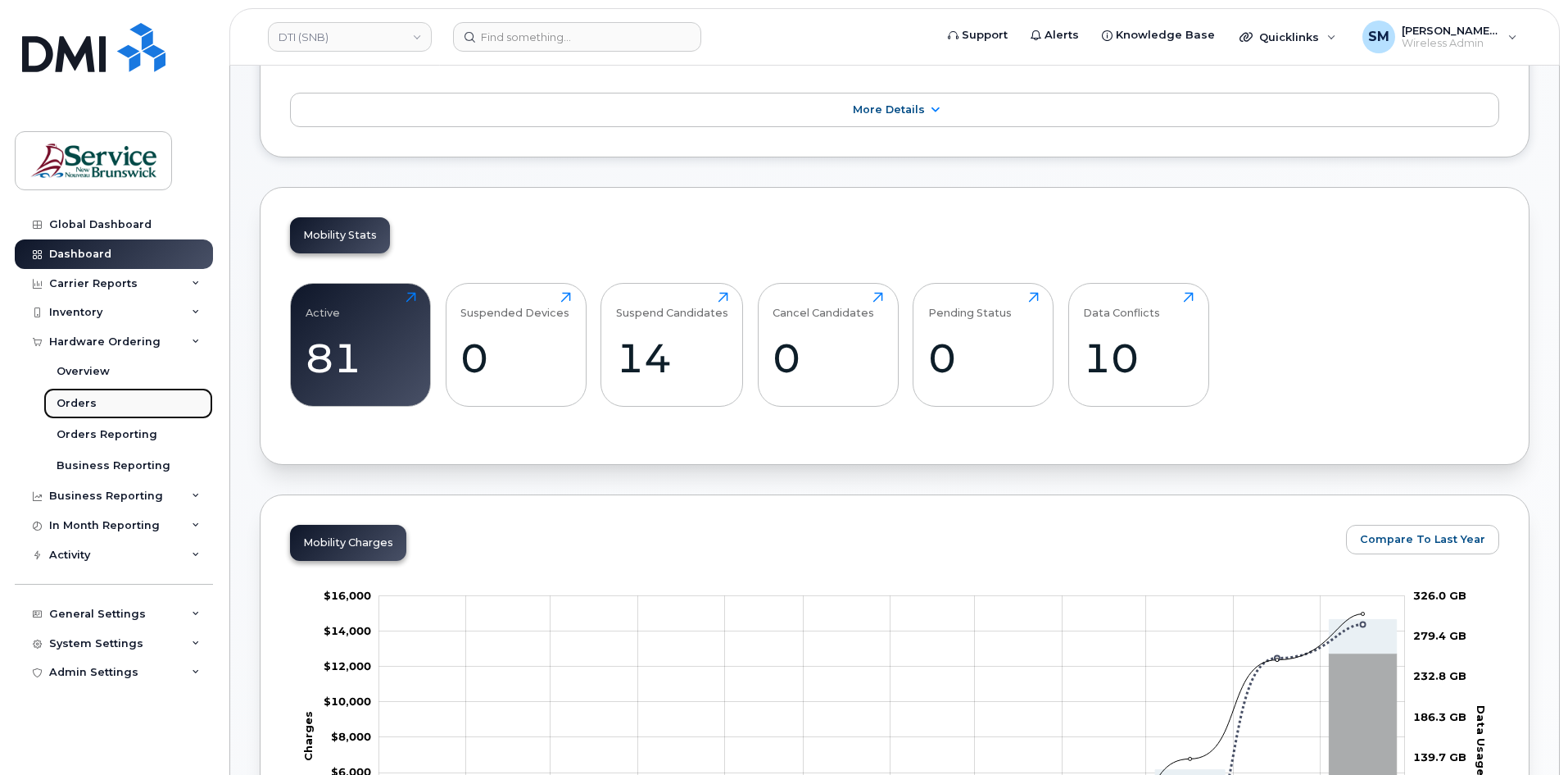
click at [79, 406] on div "Orders" at bounding box center [77, 403] width 40 height 15
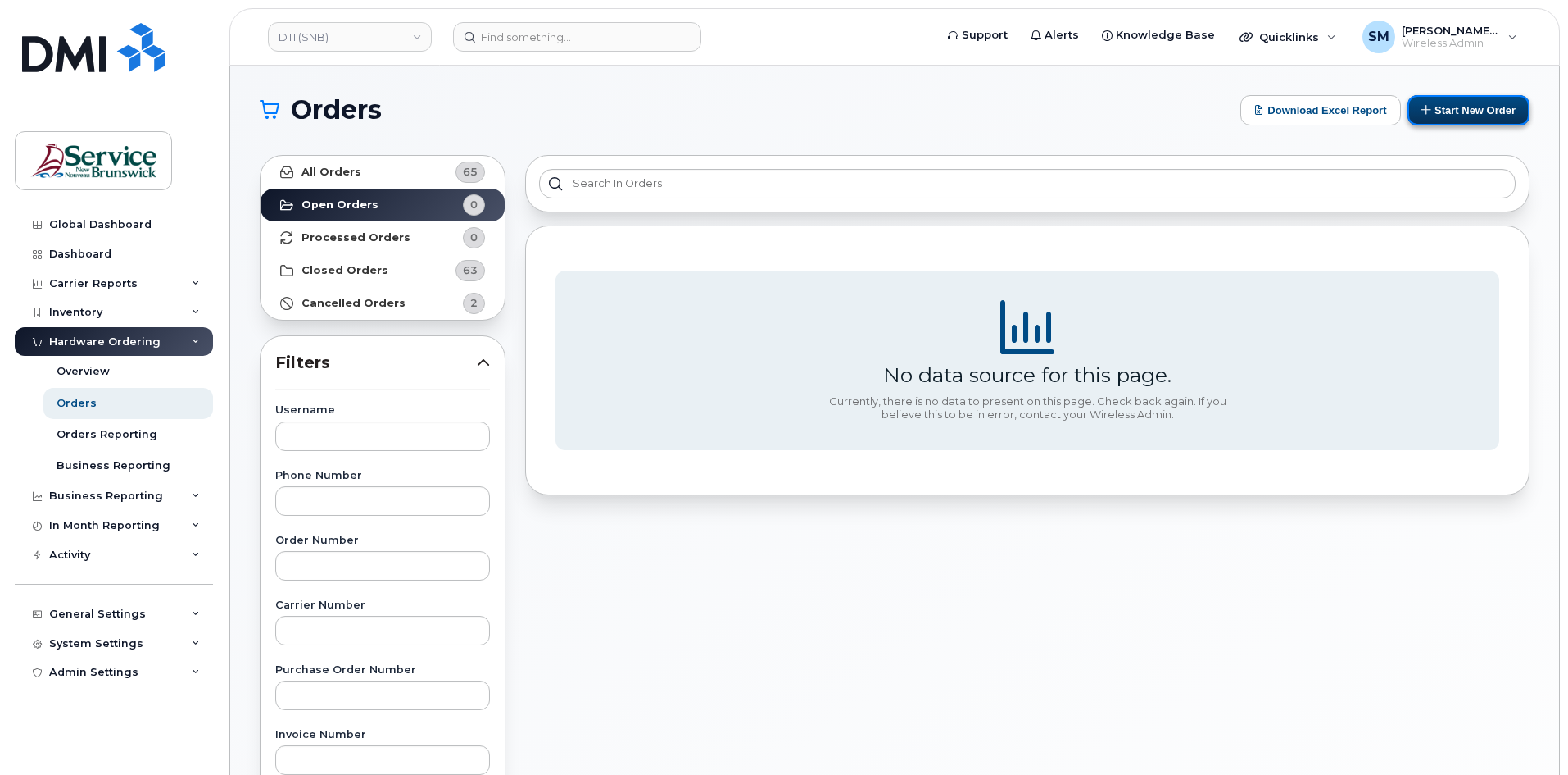
click at [1444, 111] on button "Start New Order" at bounding box center [1468, 110] width 122 height 30
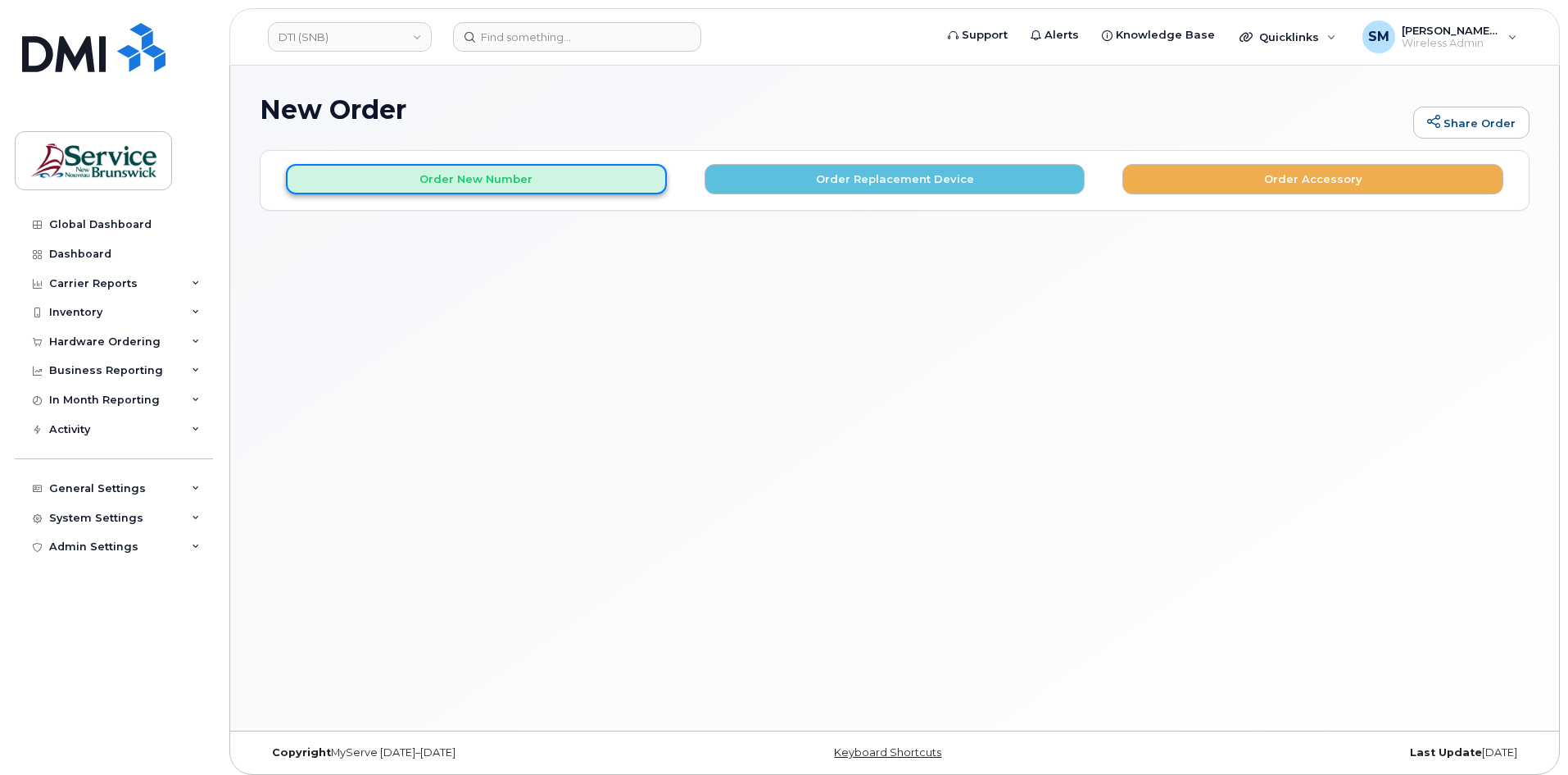
click at [448, 172] on button "Order New Number" at bounding box center [476, 179] width 381 height 30
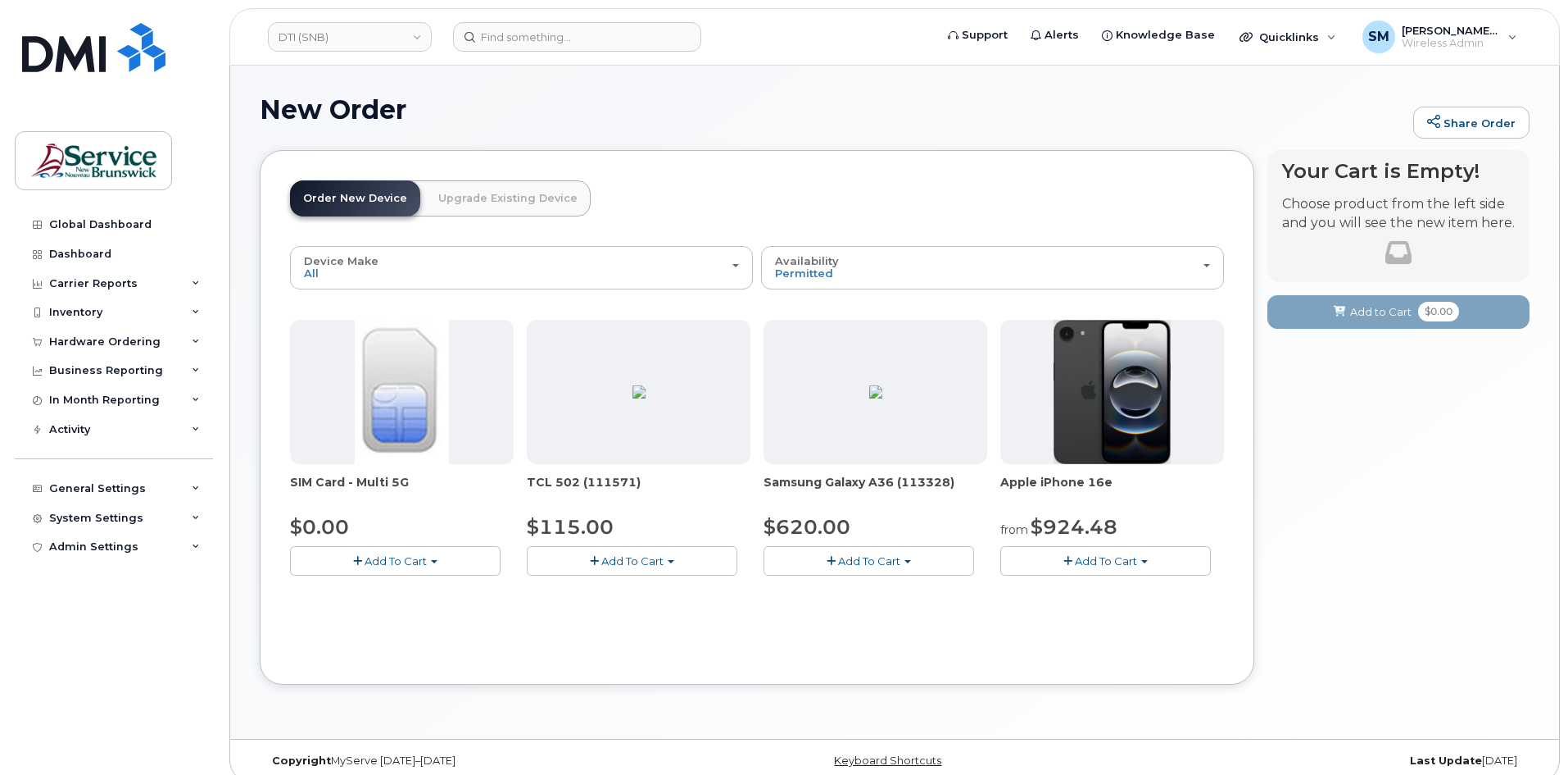
click at [422, 563] on span "Add To Cart" at bounding box center [396, 560] width 62 height 13
click at [404, 597] on link "$0.00 - New Activation" at bounding box center [372, 591] width 156 height 20
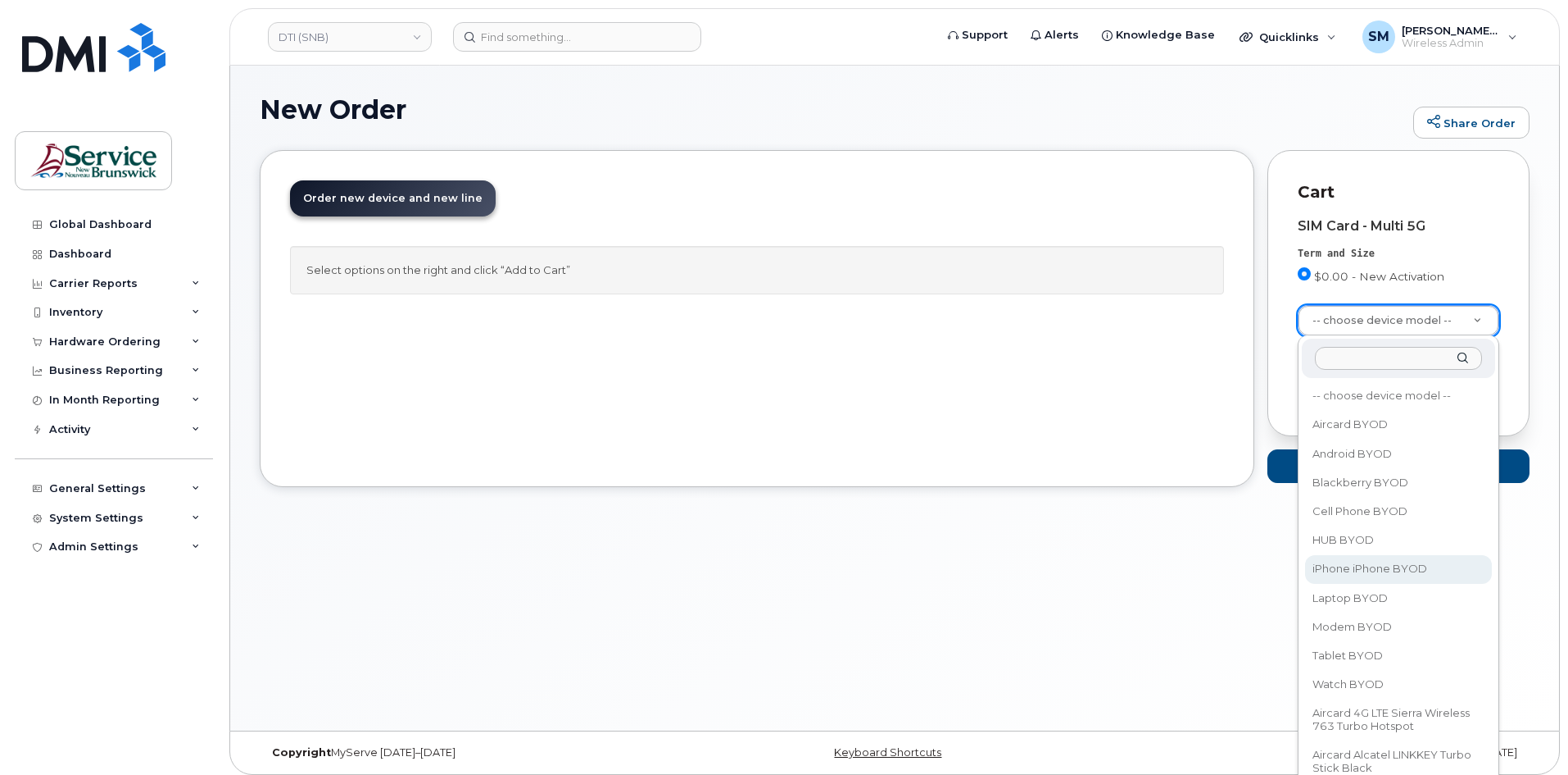
select select "2421"
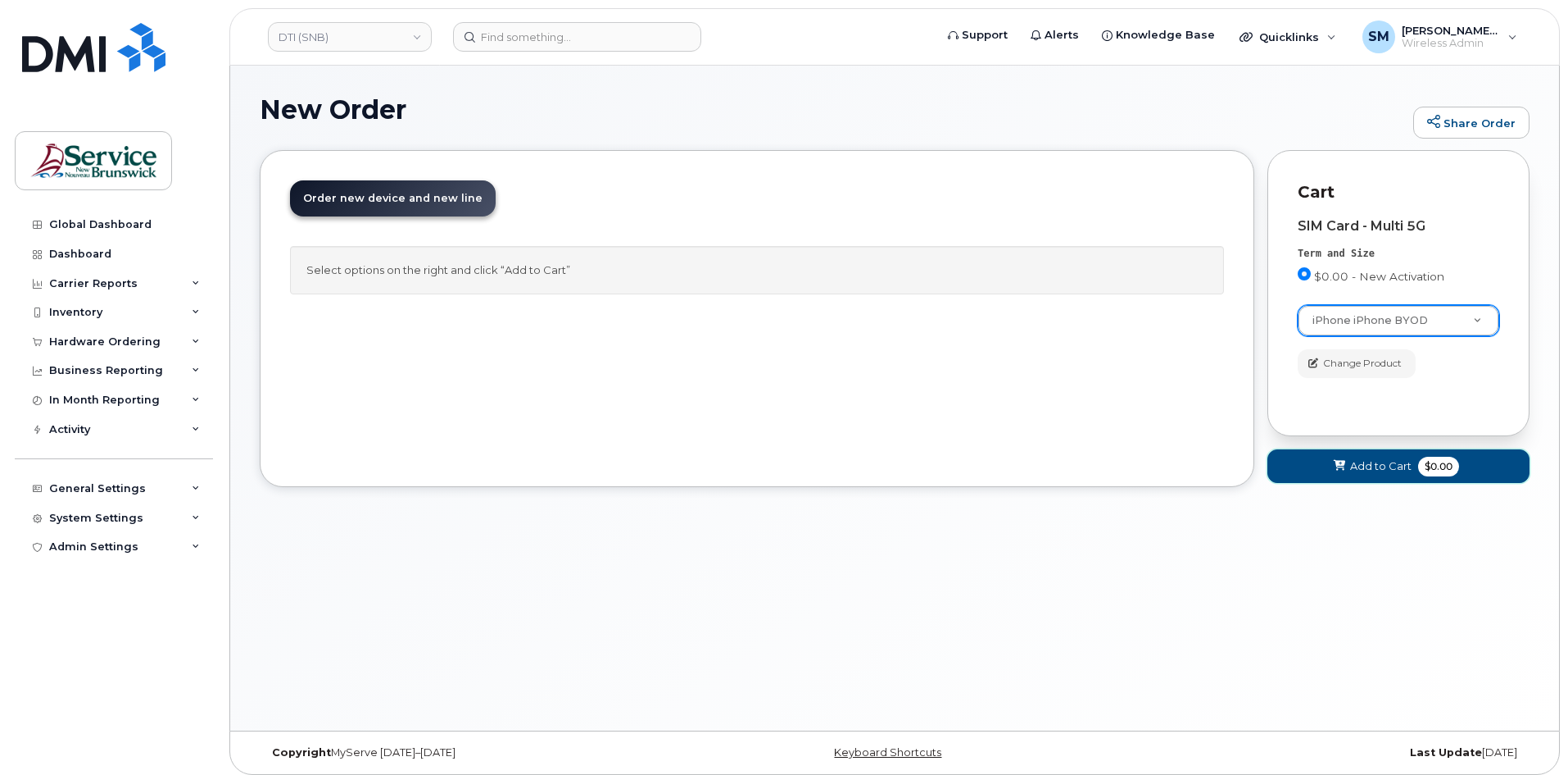
click at [1386, 479] on button "Add to Cart $0.00" at bounding box center [1398, 466] width 262 height 34
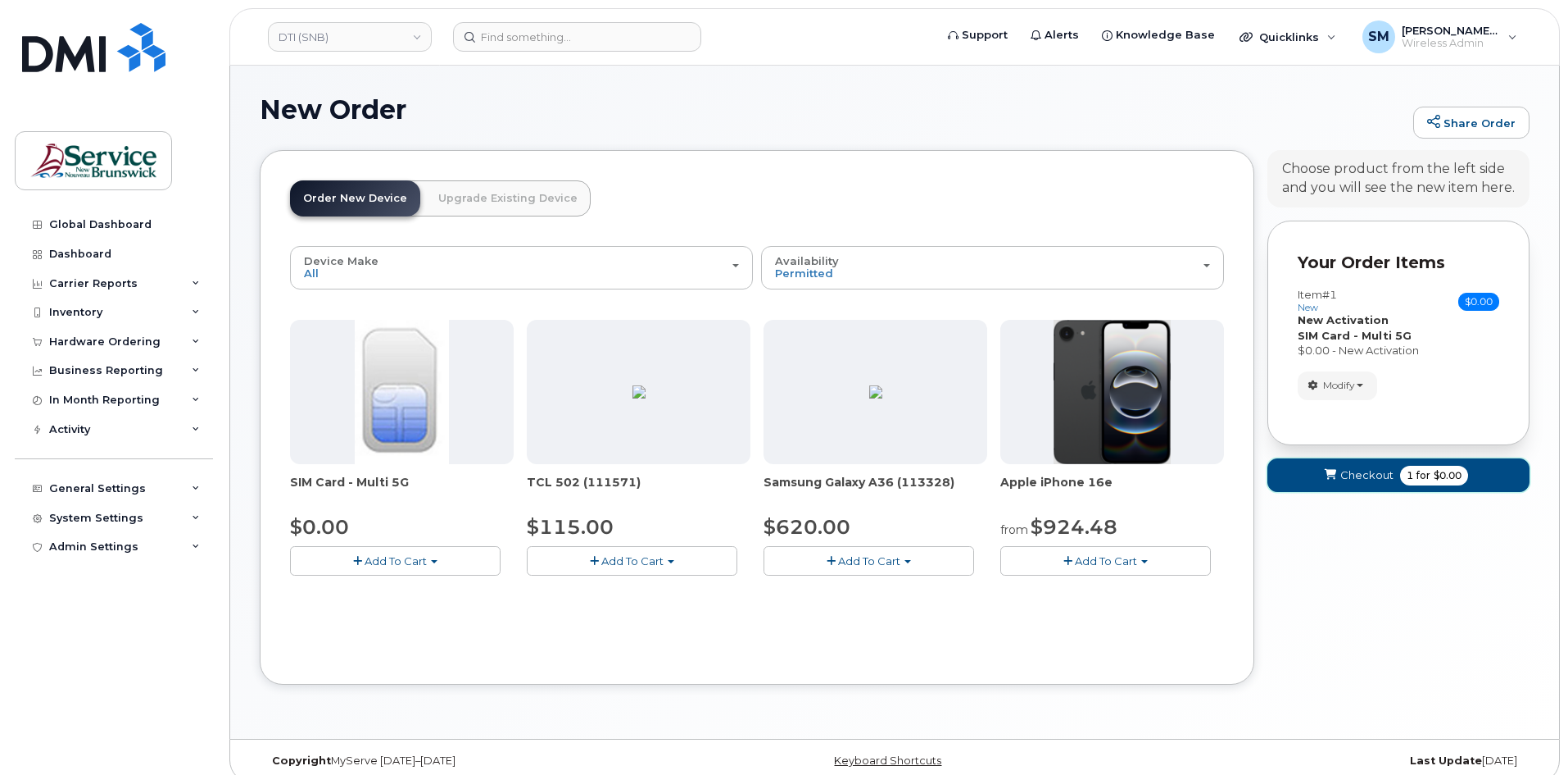
click at [1391, 479] on span "Checkout" at bounding box center [1366, 475] width 53 height 16
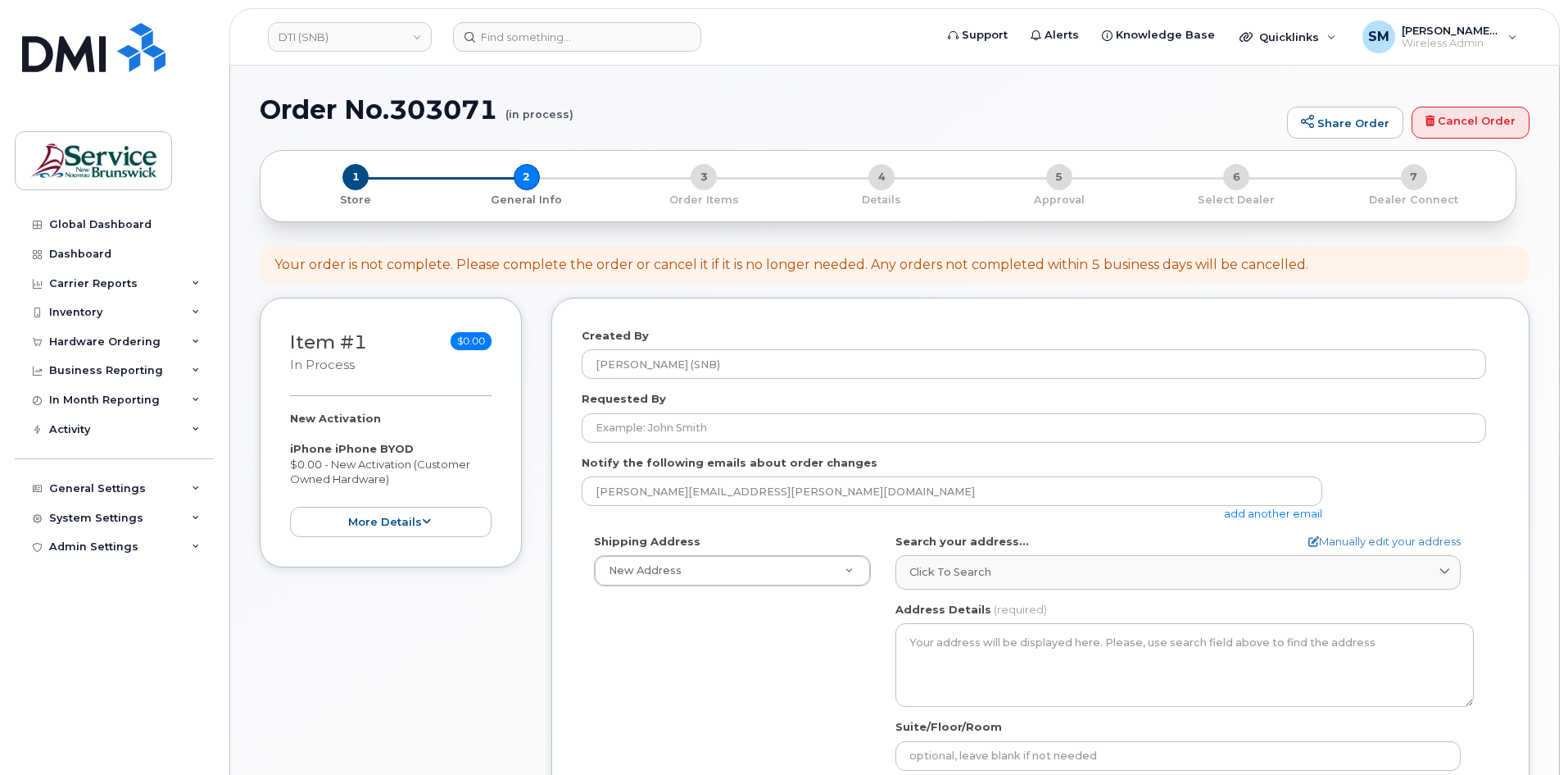
select select
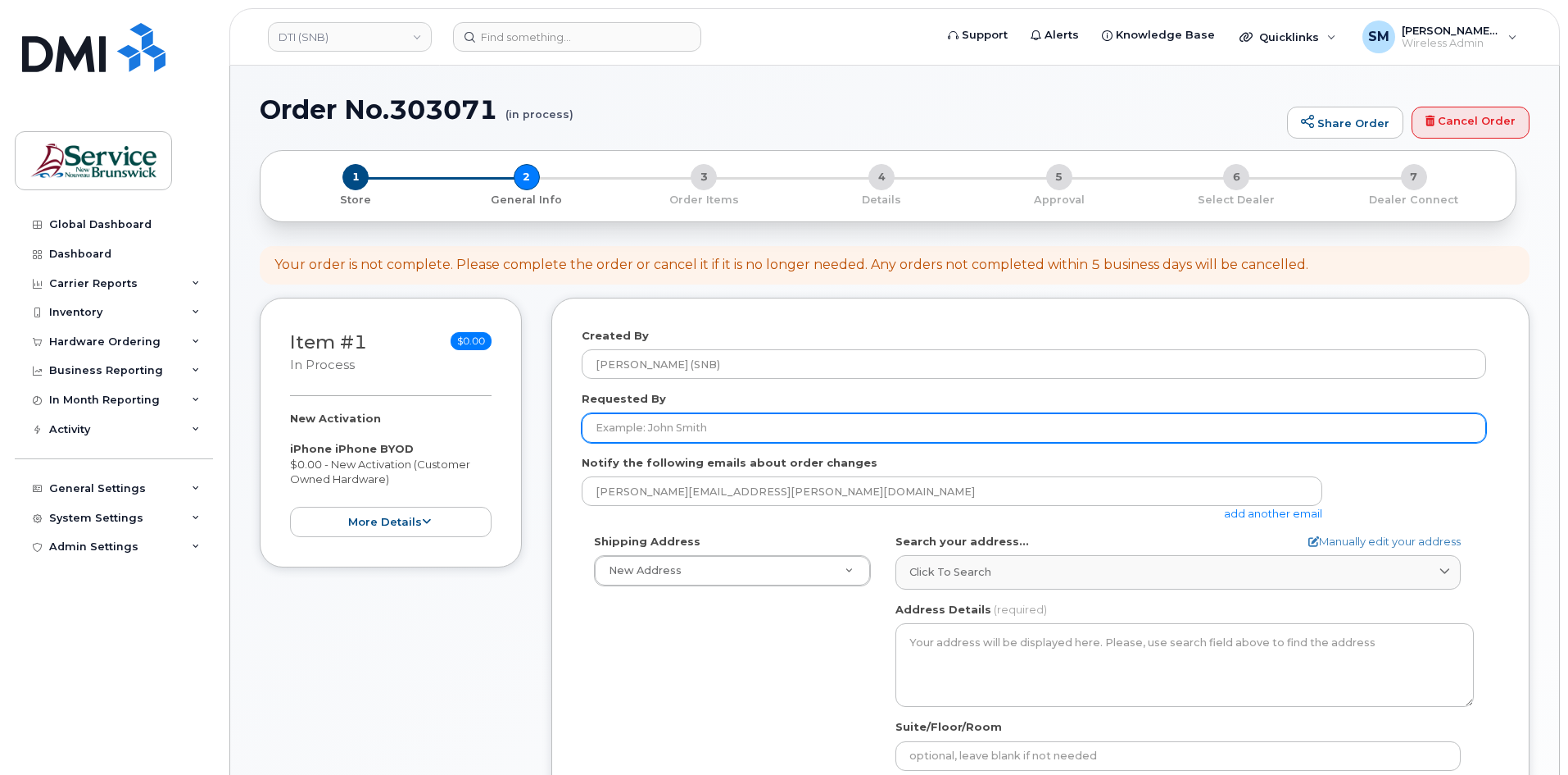
click at [793, 417] on input "Requested By" at bounding box center [1033, 428] width 904 height 30
paste input "[PERSON_NAME][EMAIL_ADDRESS][DOMAIN_NAME]"
type input "[PERSON_NAME][EMAIL_ADDRESS][DOMAIN_NAME]"
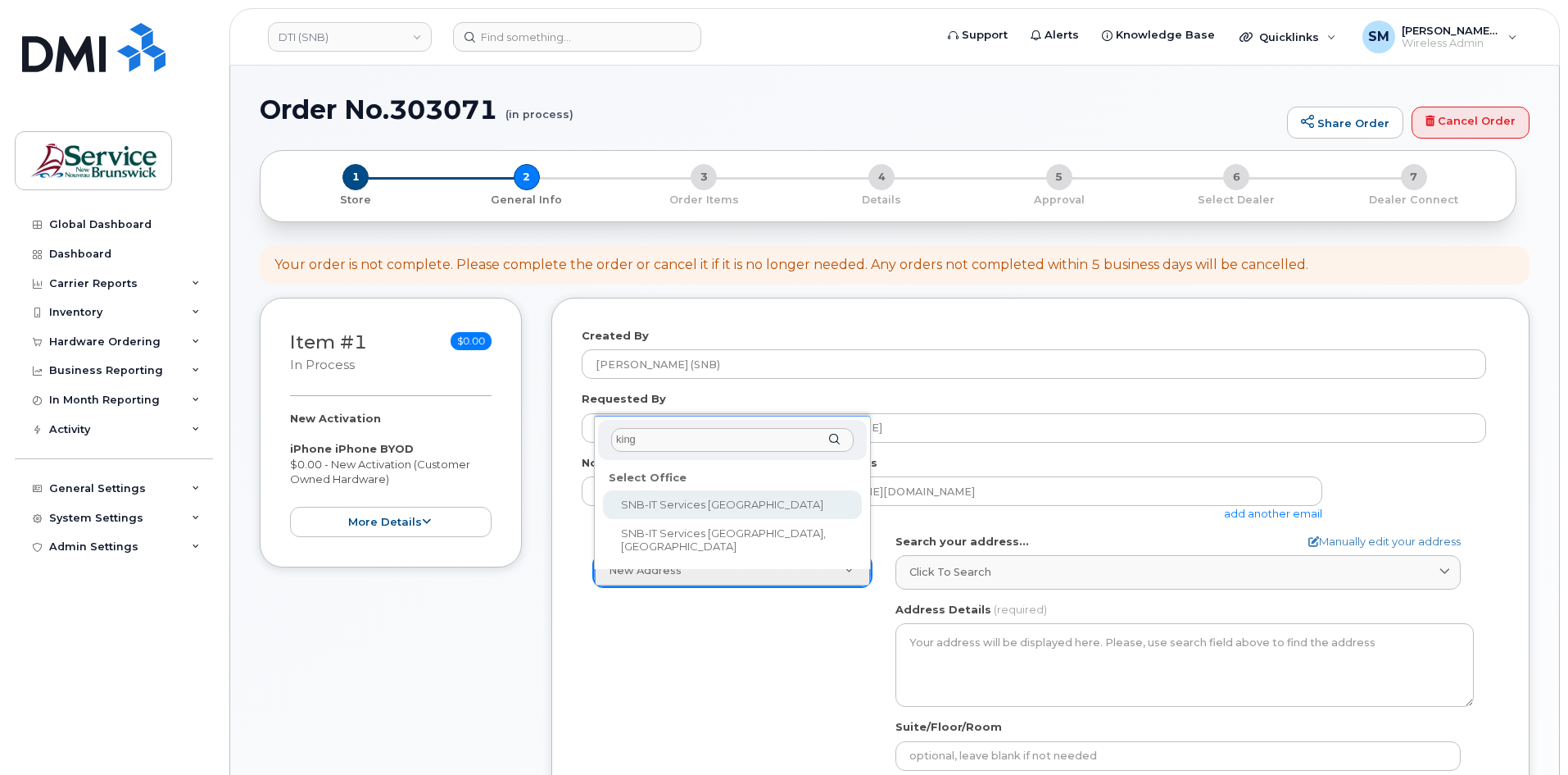
type input "kings"
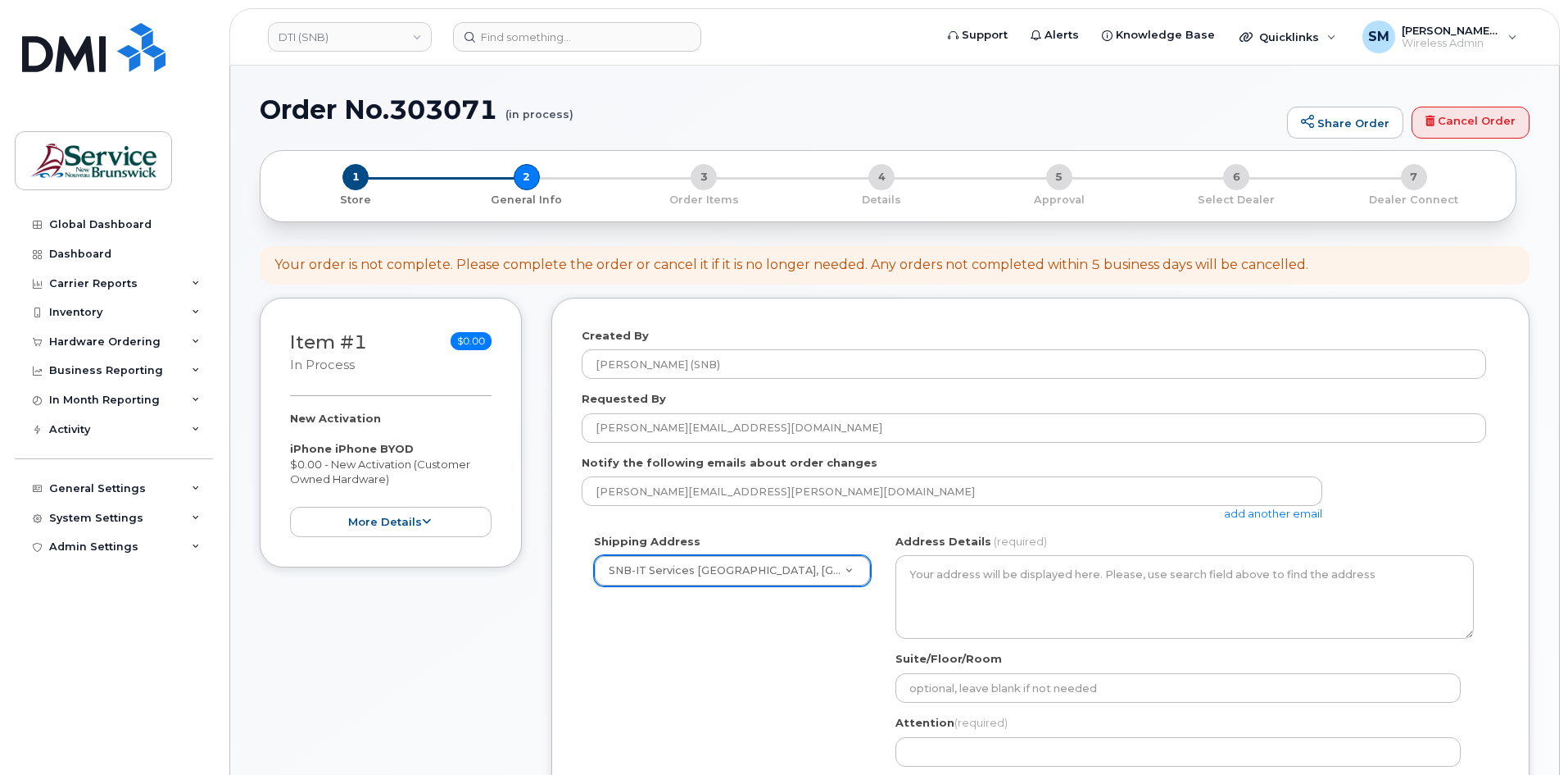
select select
type textarea "[STREET_ADDRESS]"
type input "[PERSON_NAME]/[PERSON_NAME]"
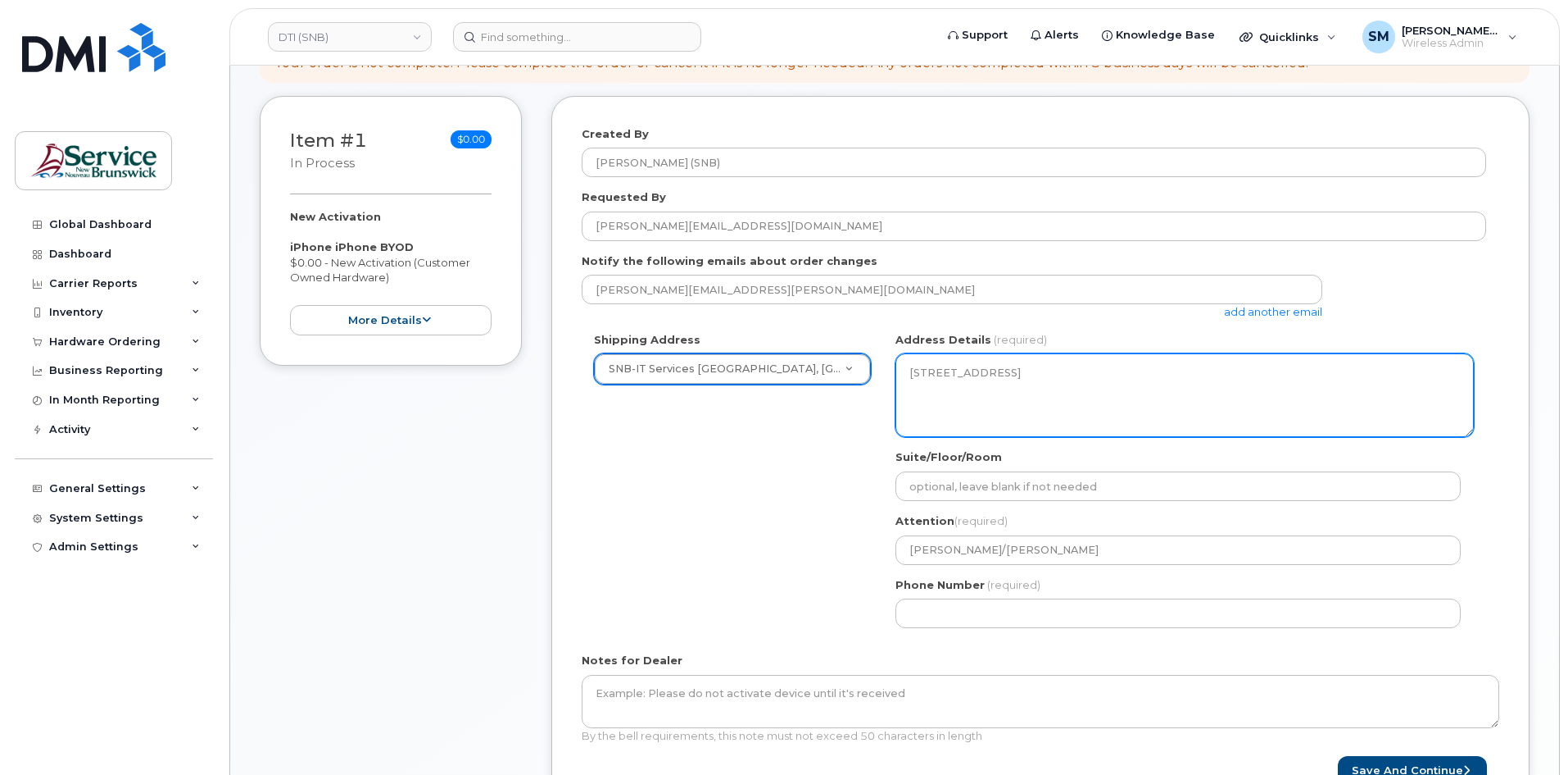
scroll to position [246, 0]
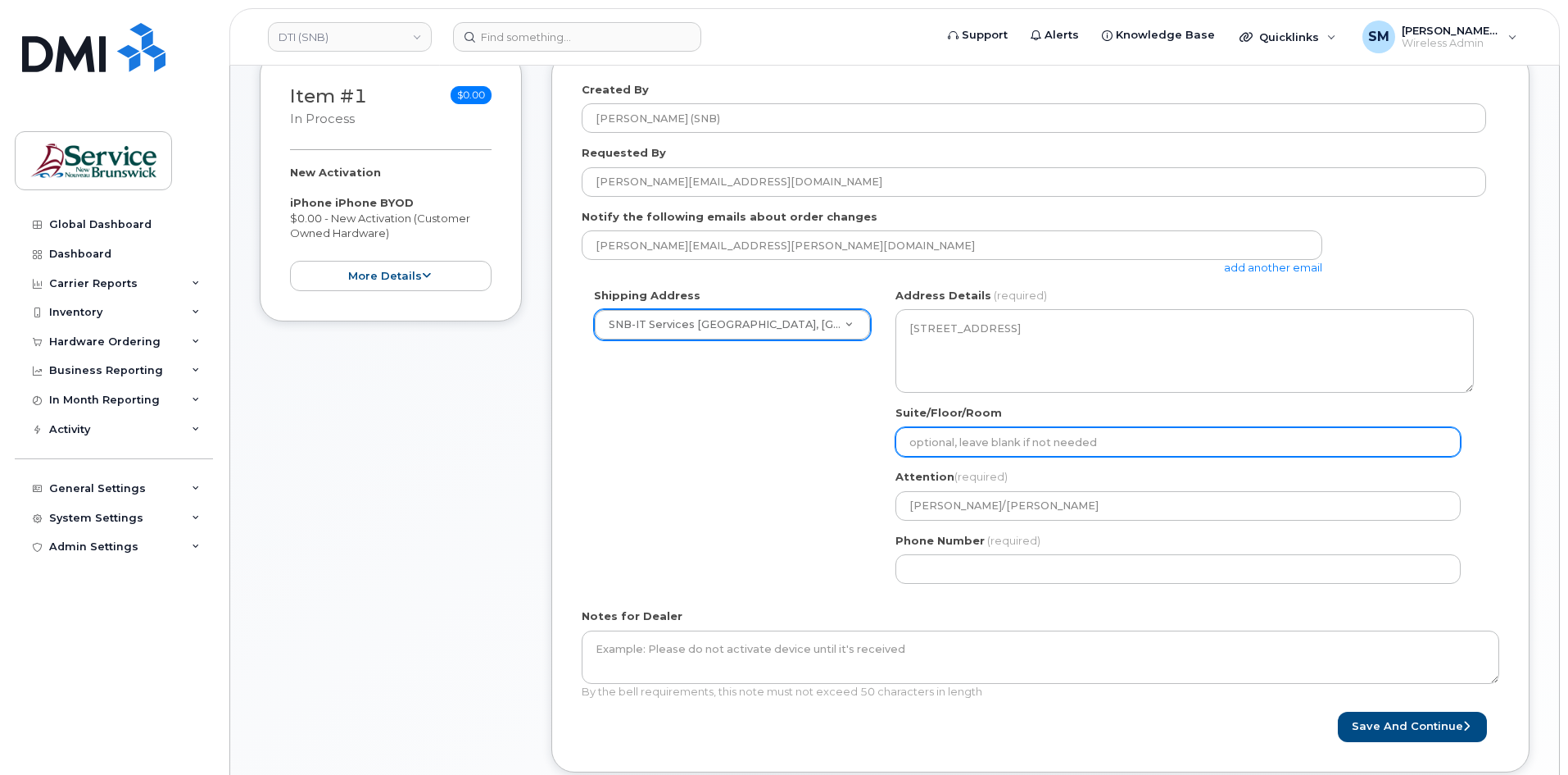
click at [984, 446] on input "Suite/Floor/Room" at bounding box center [1178, 442] width 566 height 30
paste input "WO0000000496384"
select select
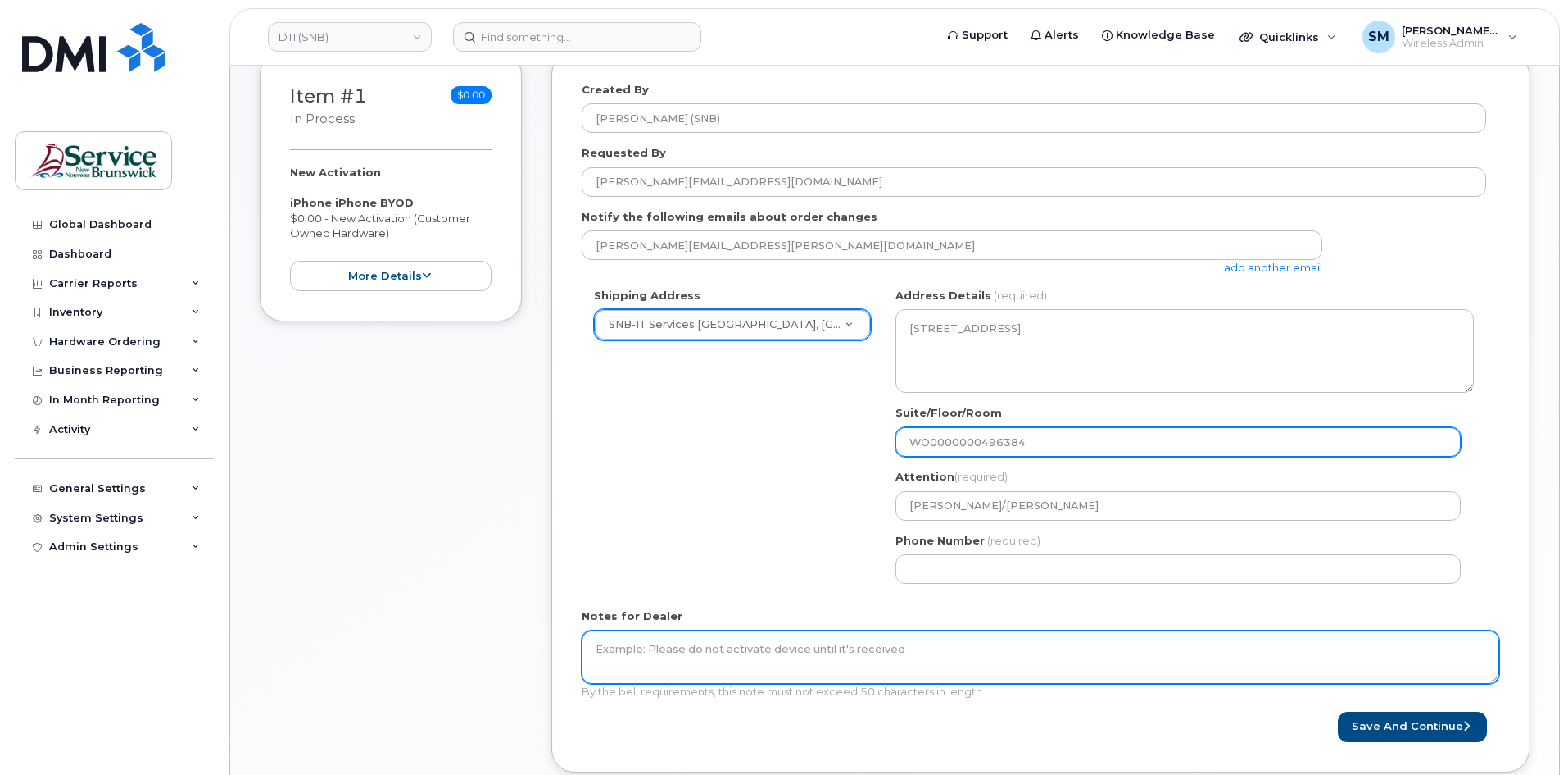
type input "WO0000000496384"
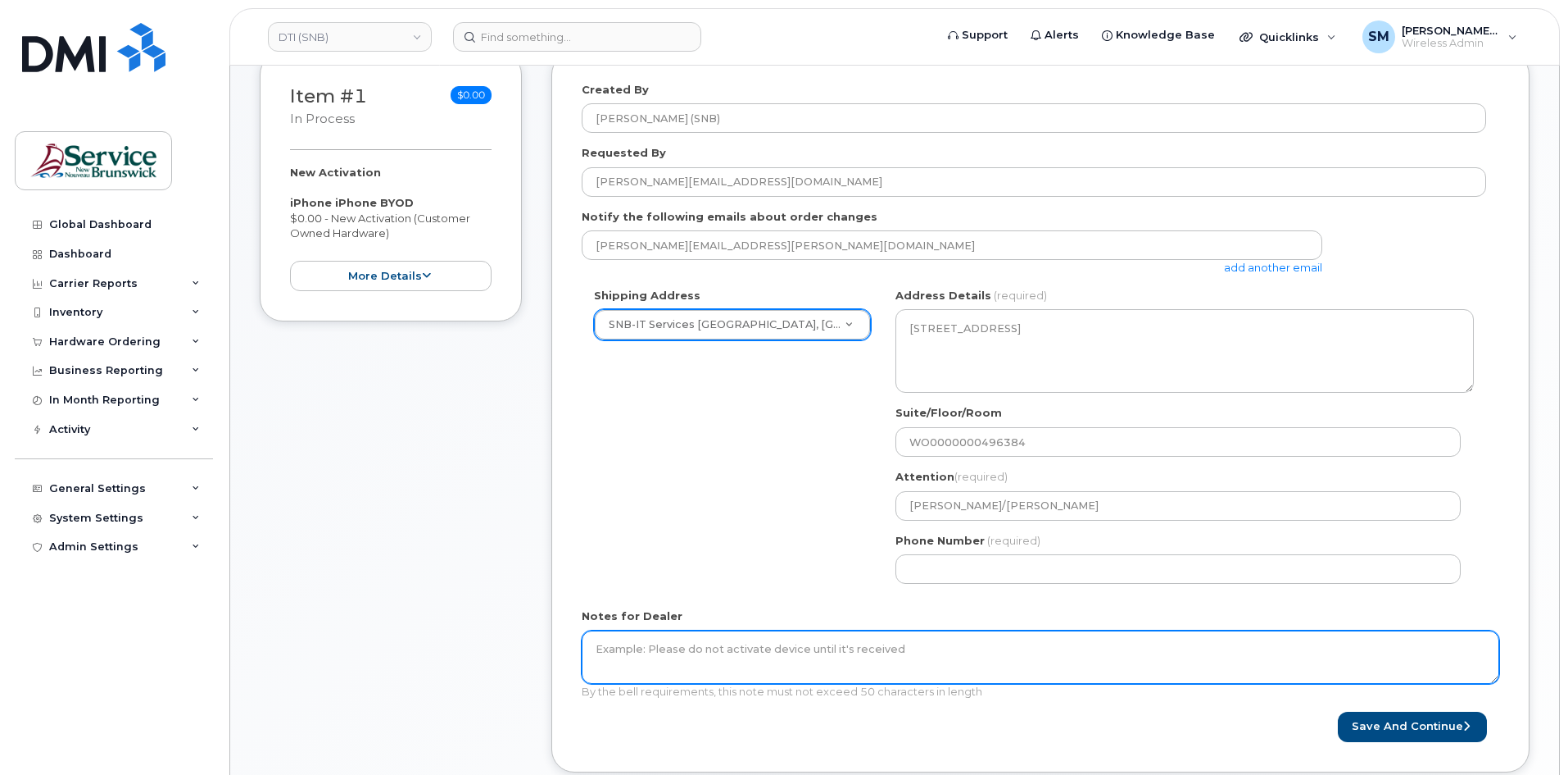
click at [806, 671] on textarea "Notes for Dealer" at bounding box center [1040, 657] width 917 height 54
paste textarea "WO0000000496384"
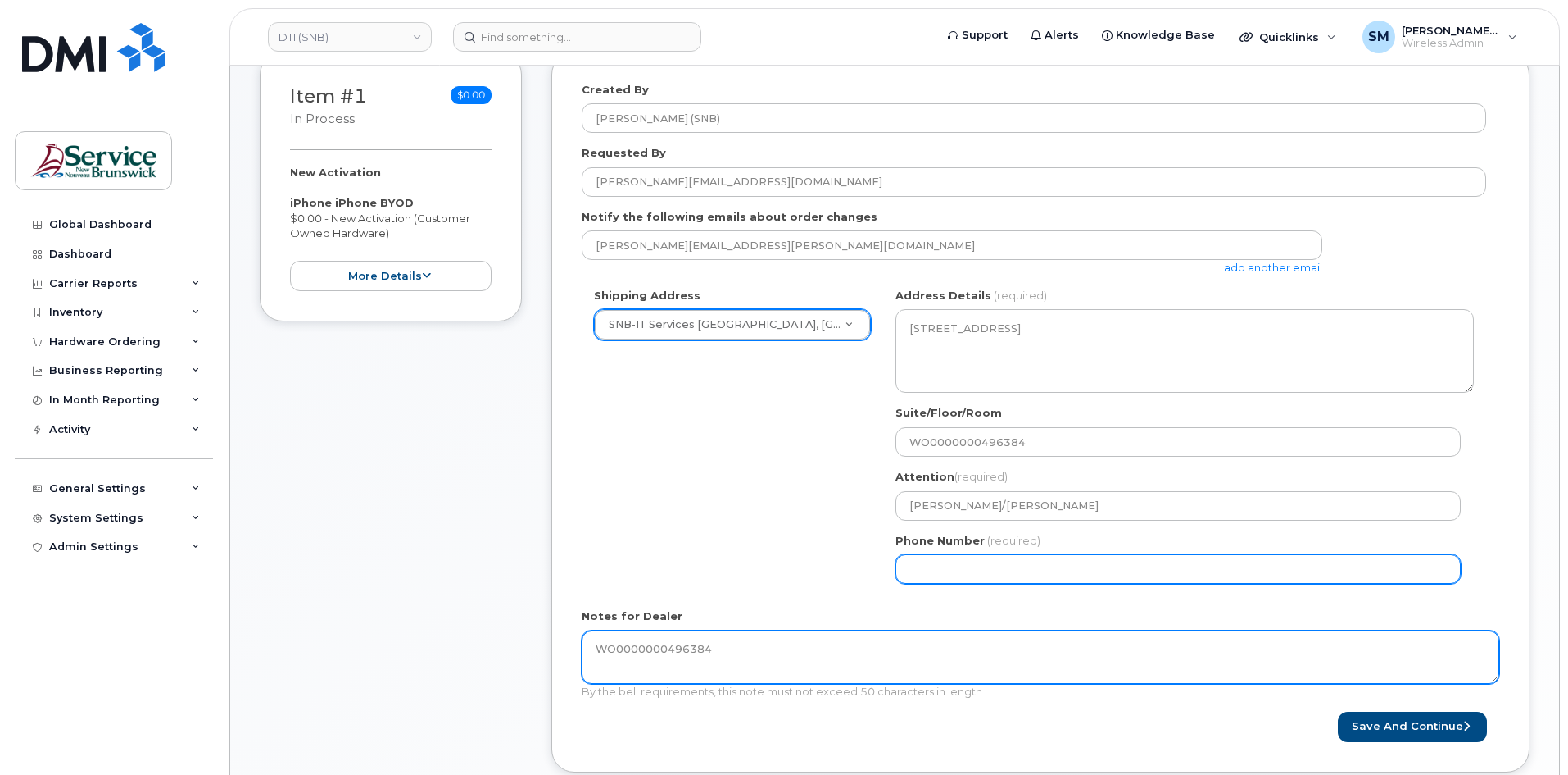
type textarea "WO0000000496384"
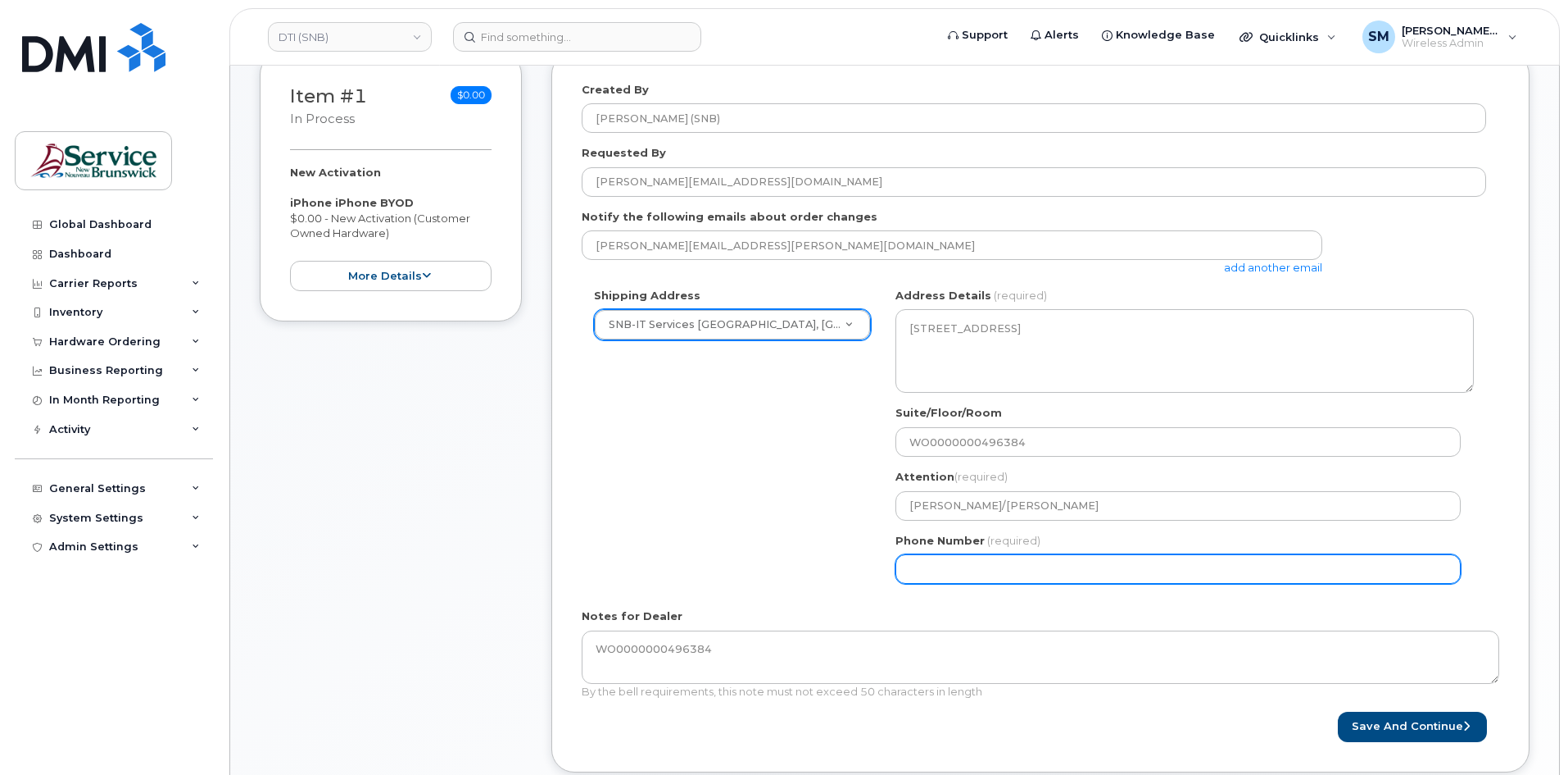
click at [976, 578] on input "Phone Number" at bounding box center [1178, 569] width 566 height 30
select select
type input "506639633"
select select
type input "5066396338"
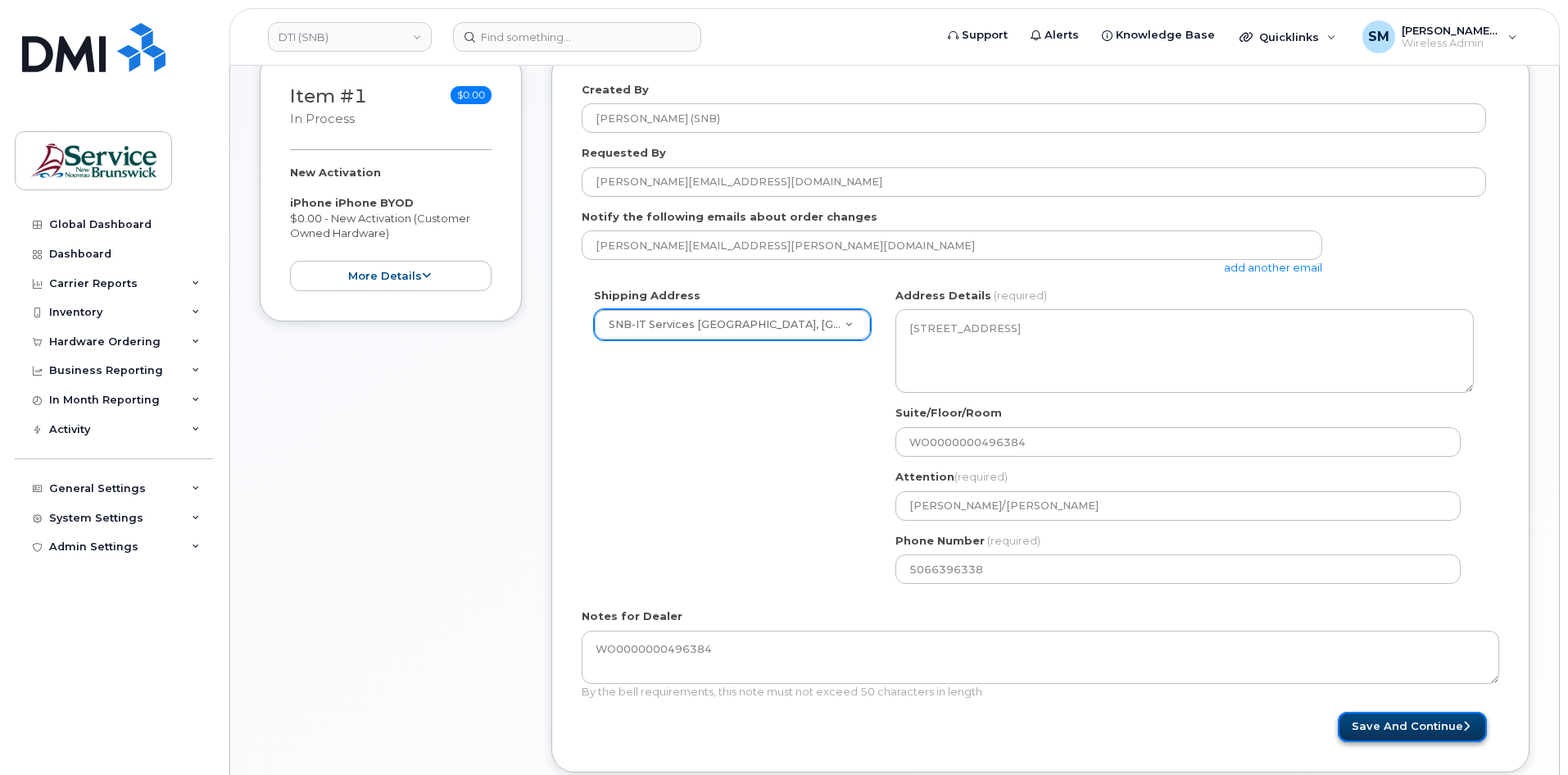
click at [1402, 737] on button "Save and Continue" at bounding box center [1412, 727] width 149 height 30
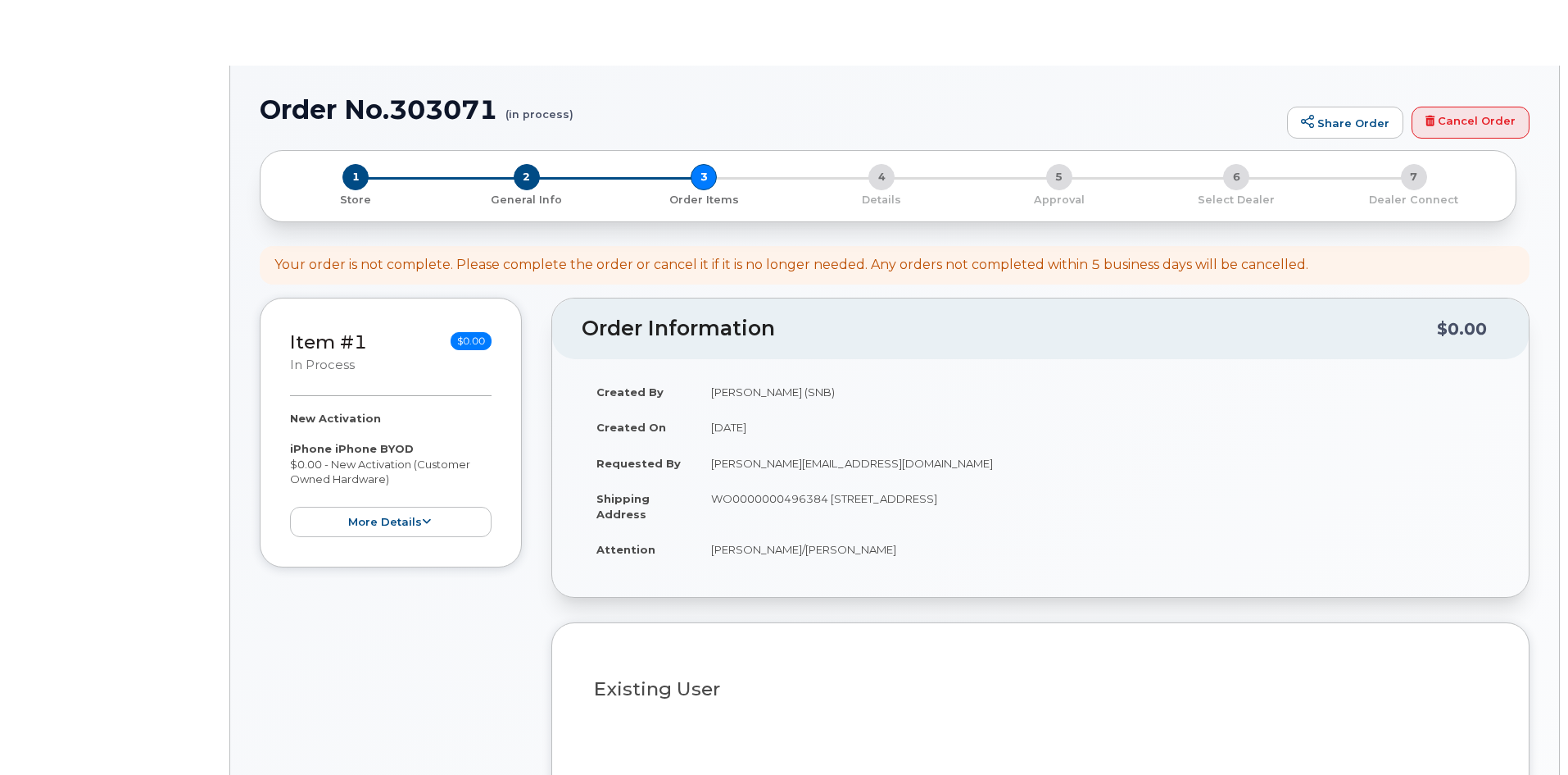
select select
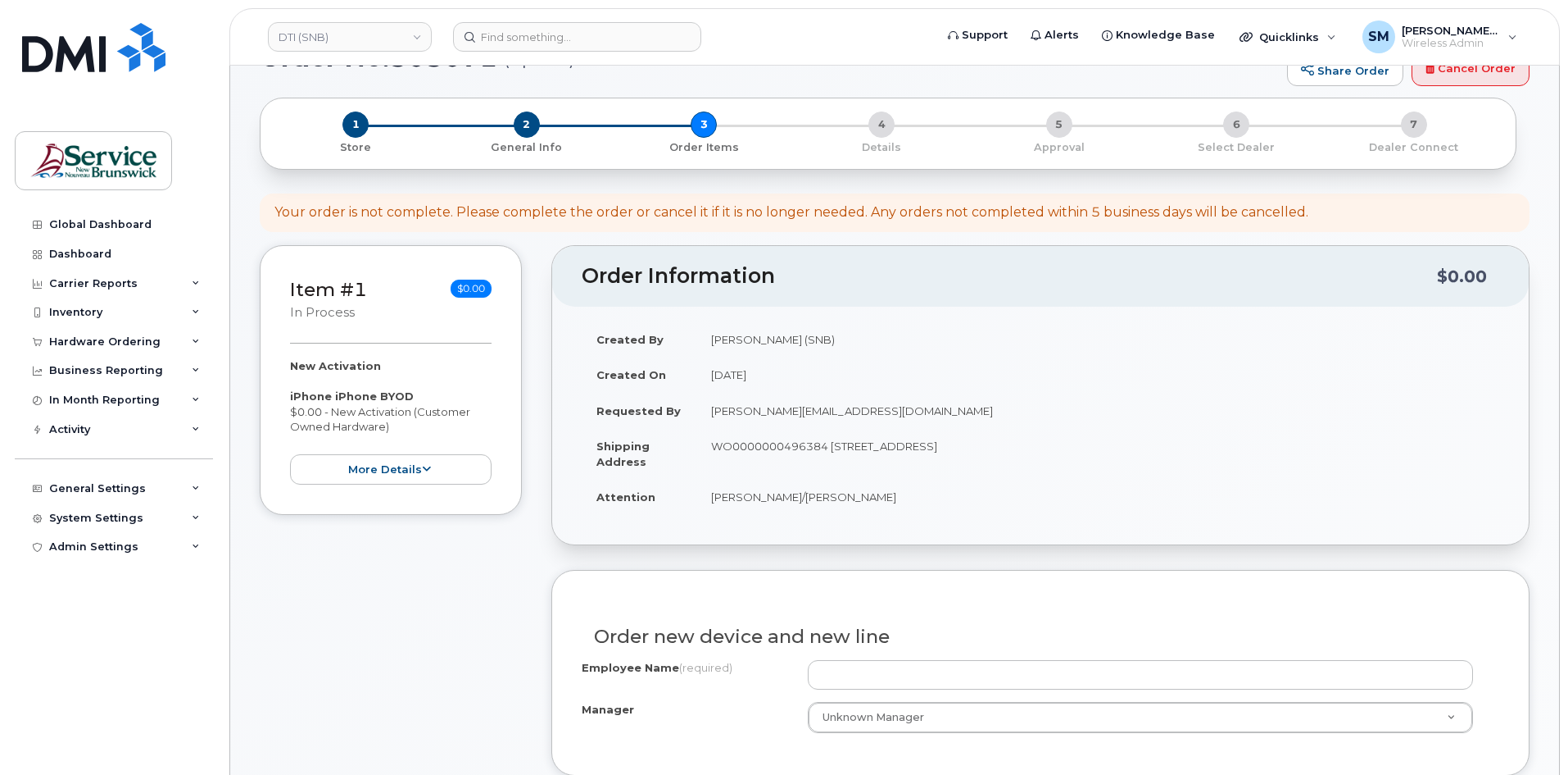
scroll to position [82, 0]
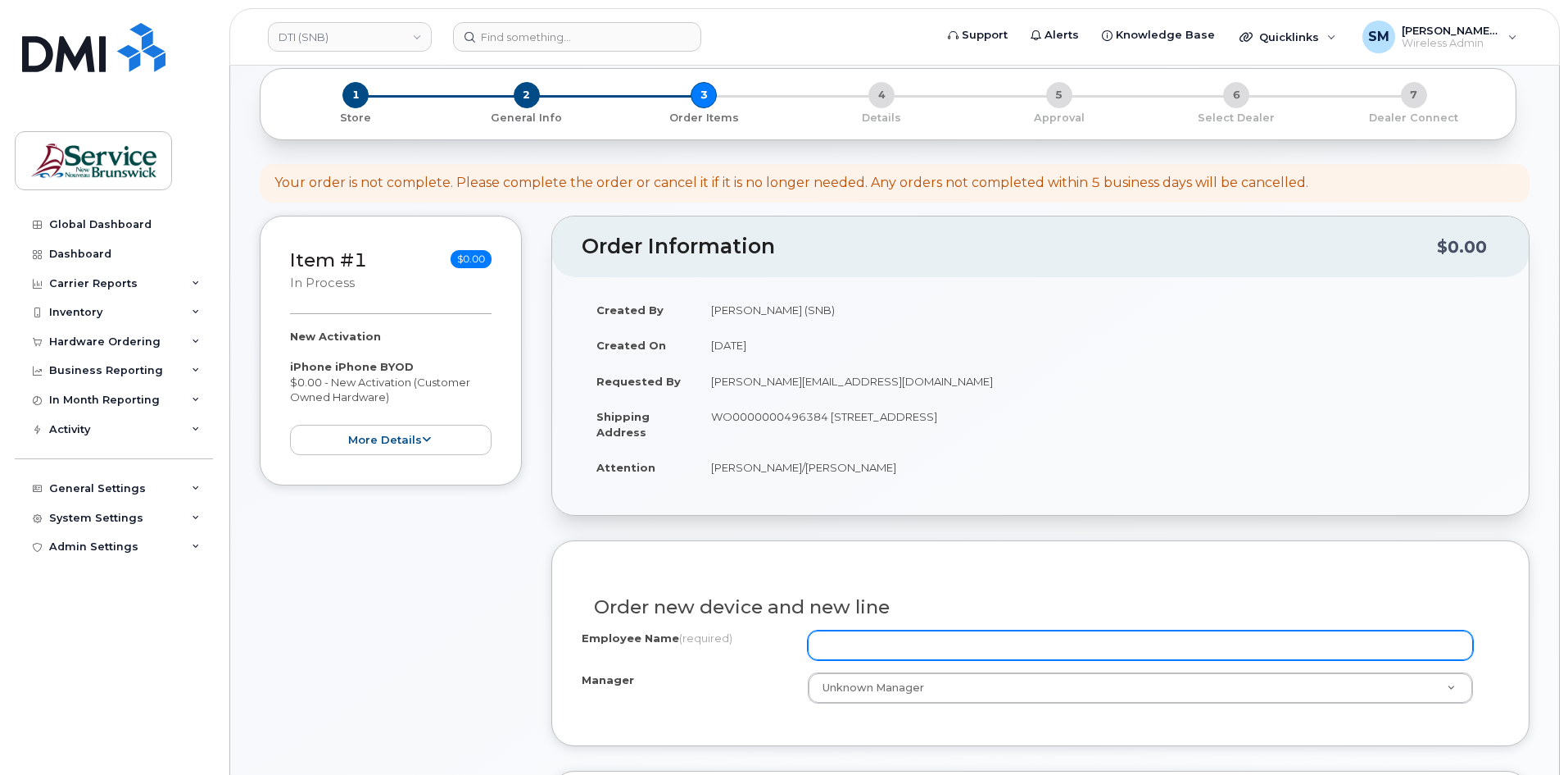
click at [879, 647] on input "Employee Name (required)" at bounding box center [1140, 645] width 666 height 30
paste input "[PERSON_NAME]"
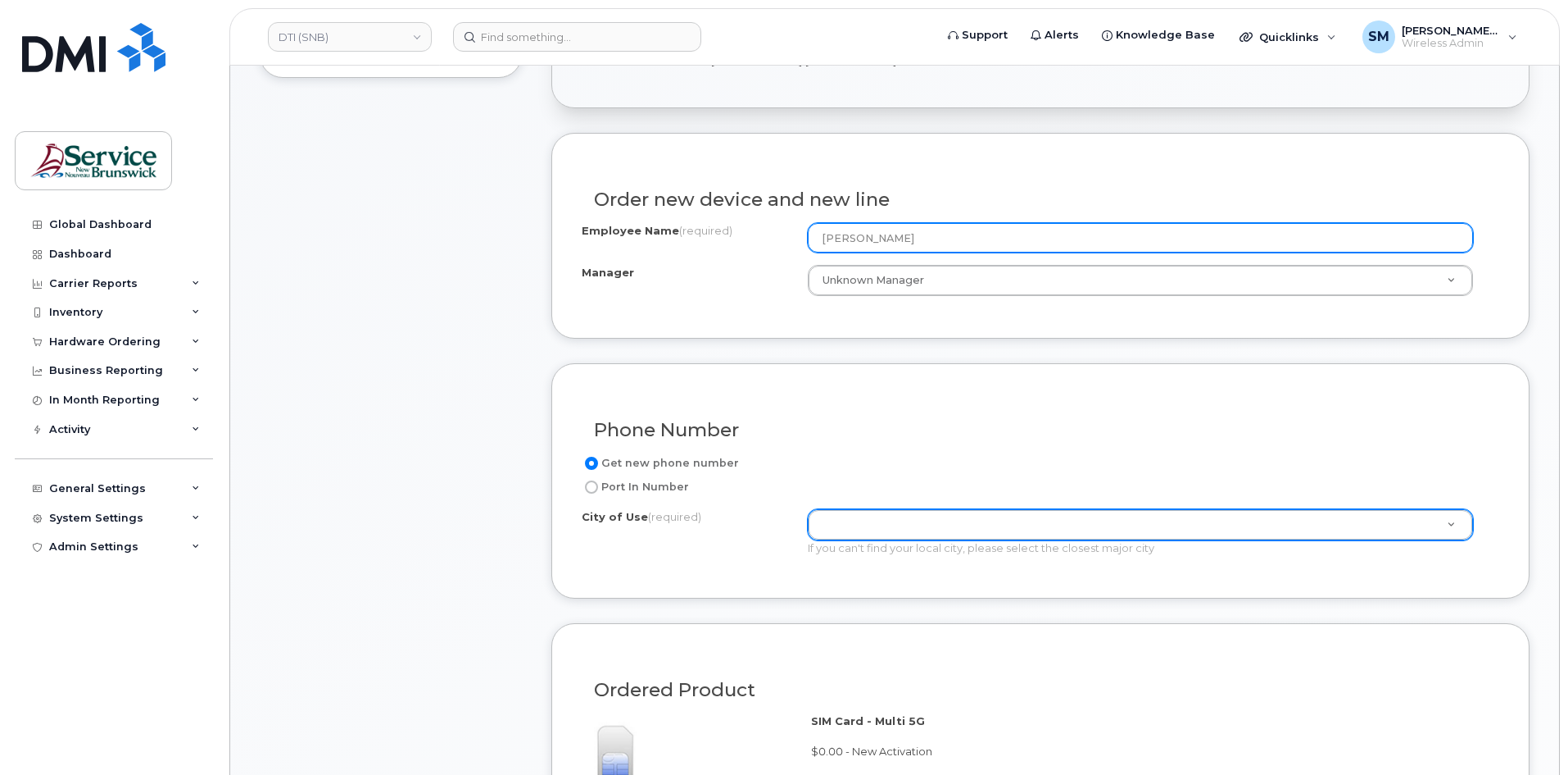
scroll to position [492, 0]
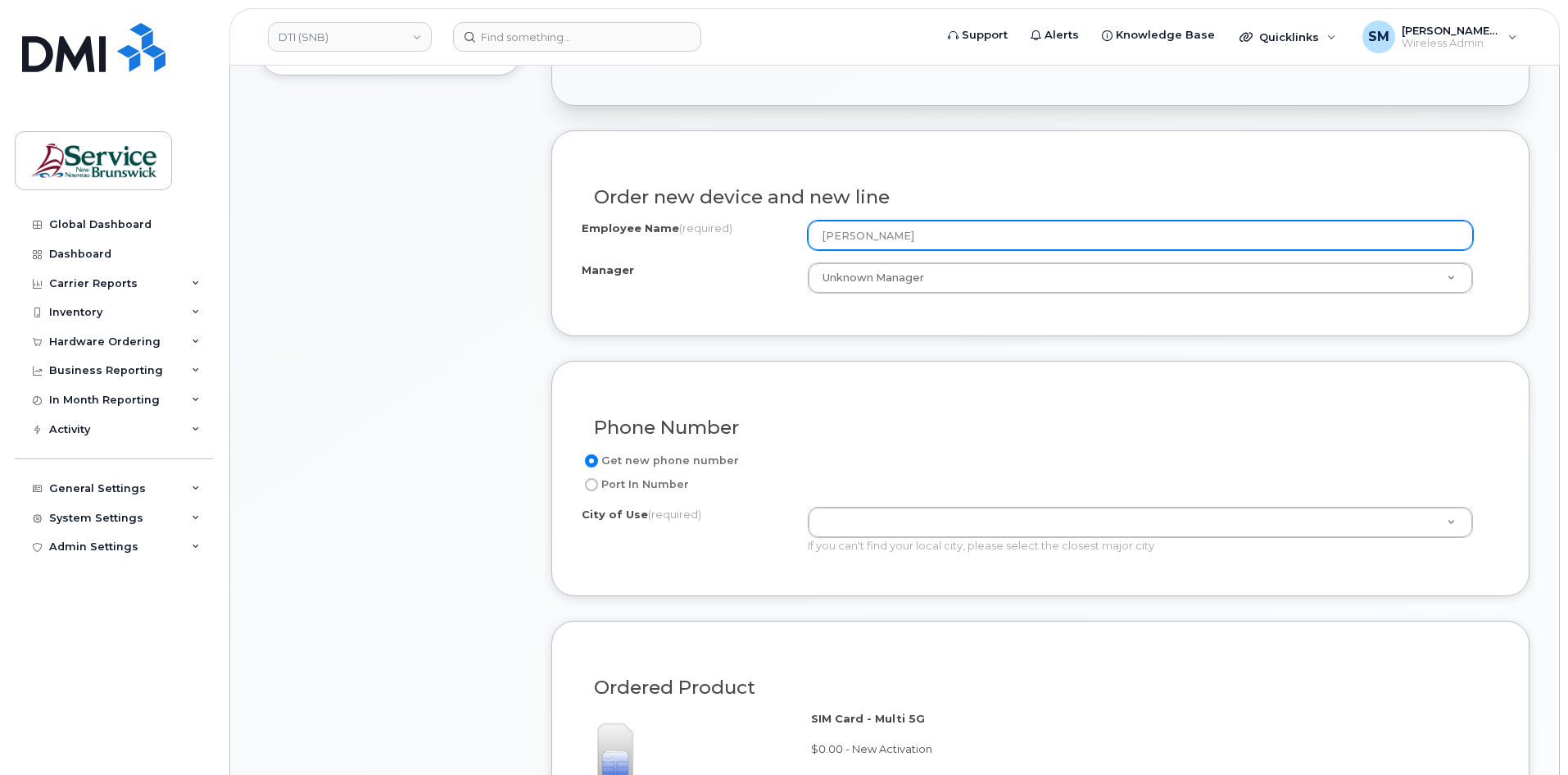
type input "[PERSON_NAME]"
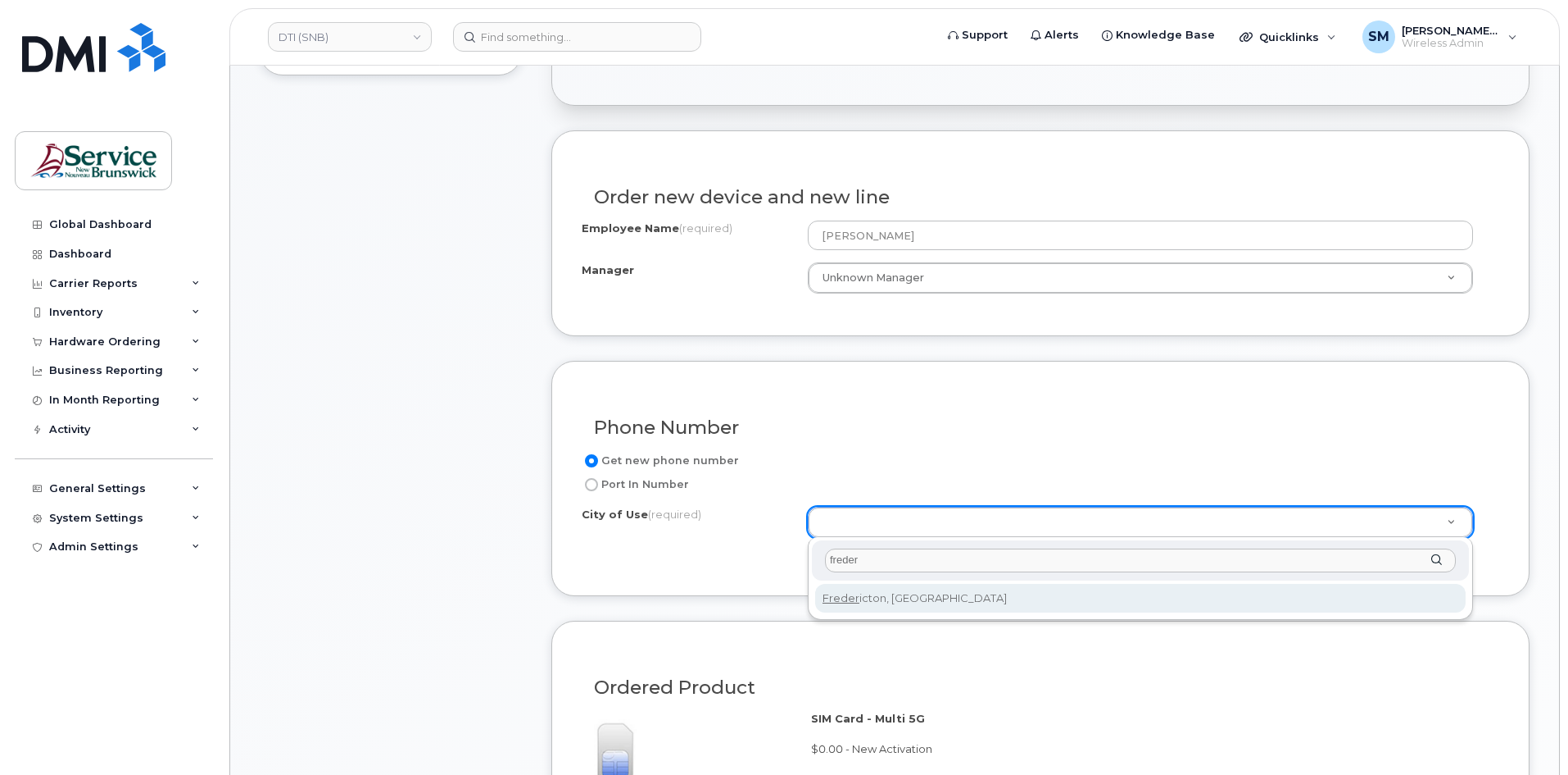
type input "freder"
type input "1578"
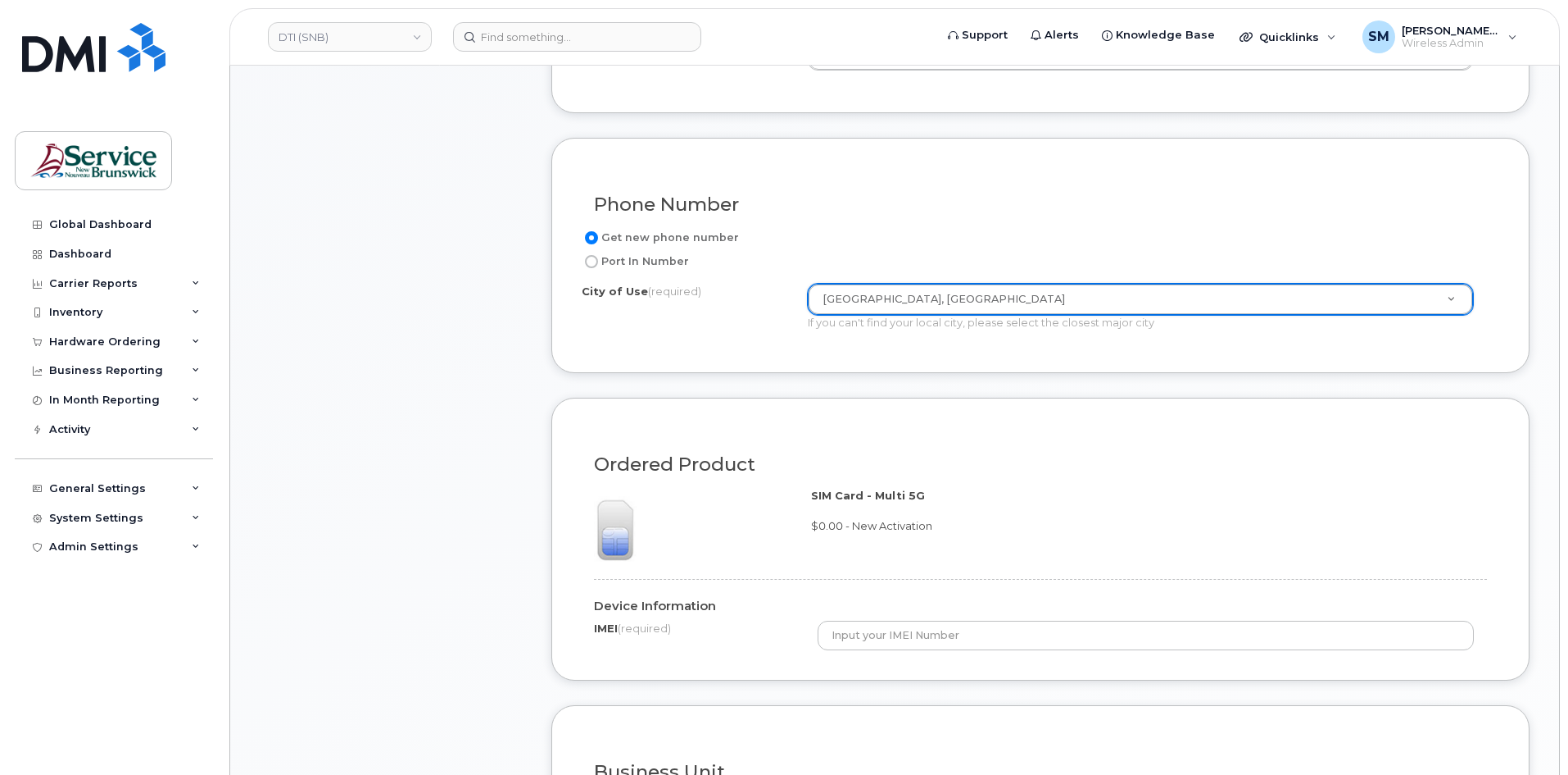
scroll to position [738, 0]
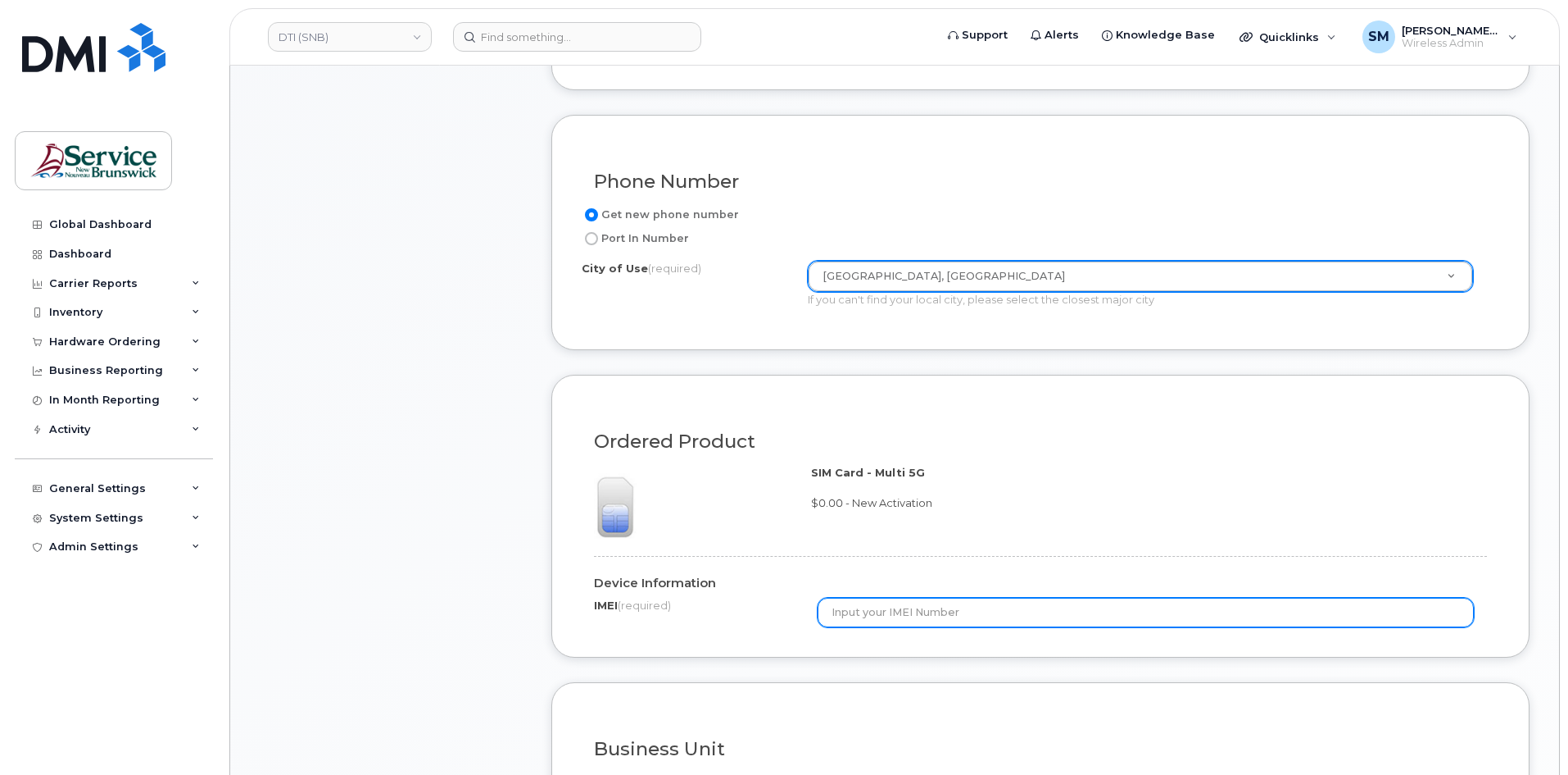
click at [918, 611] on input "text" at bounding box center [1145, 613] width 657 height 30
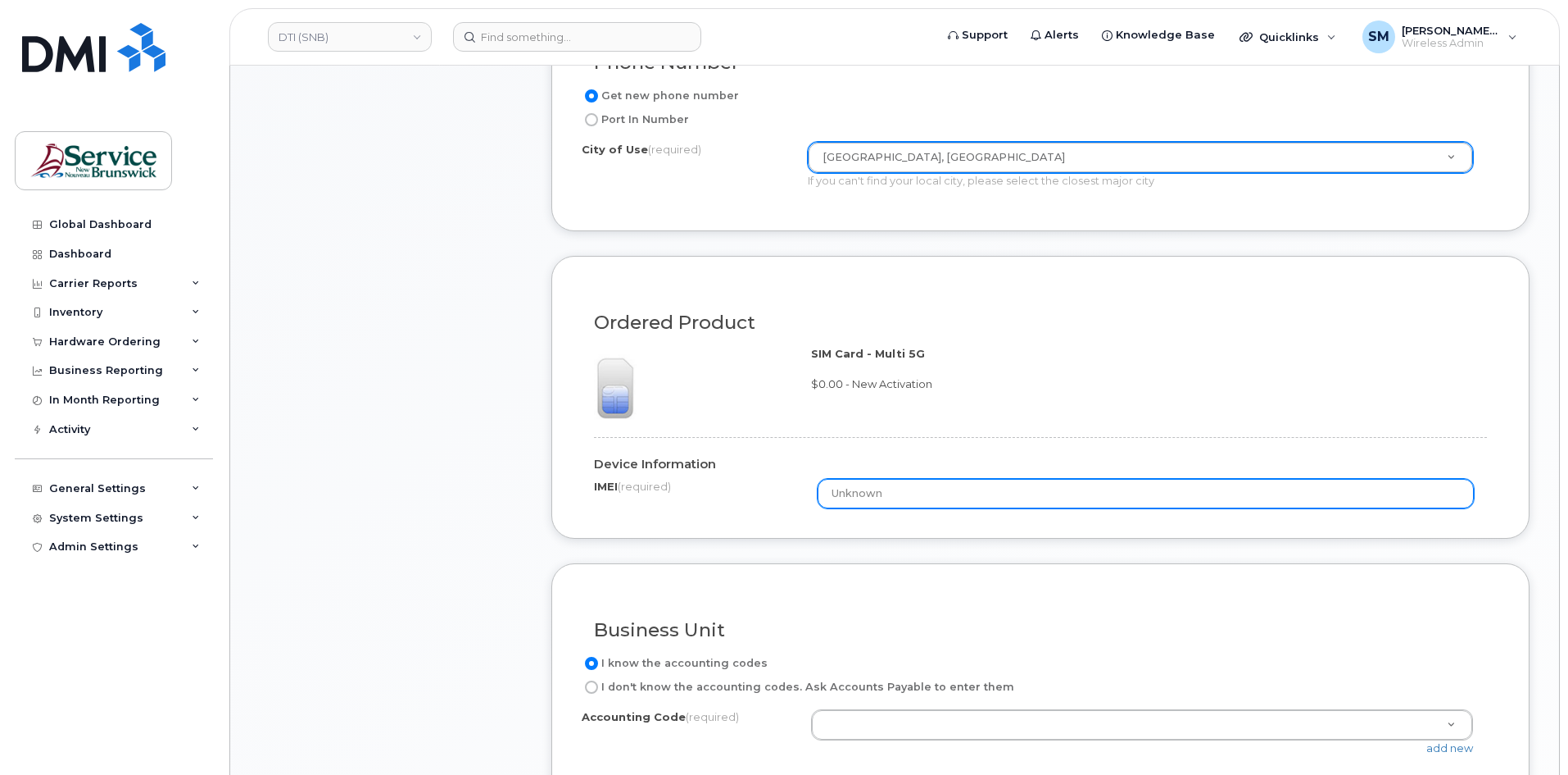
scroll to position [1066, 0]
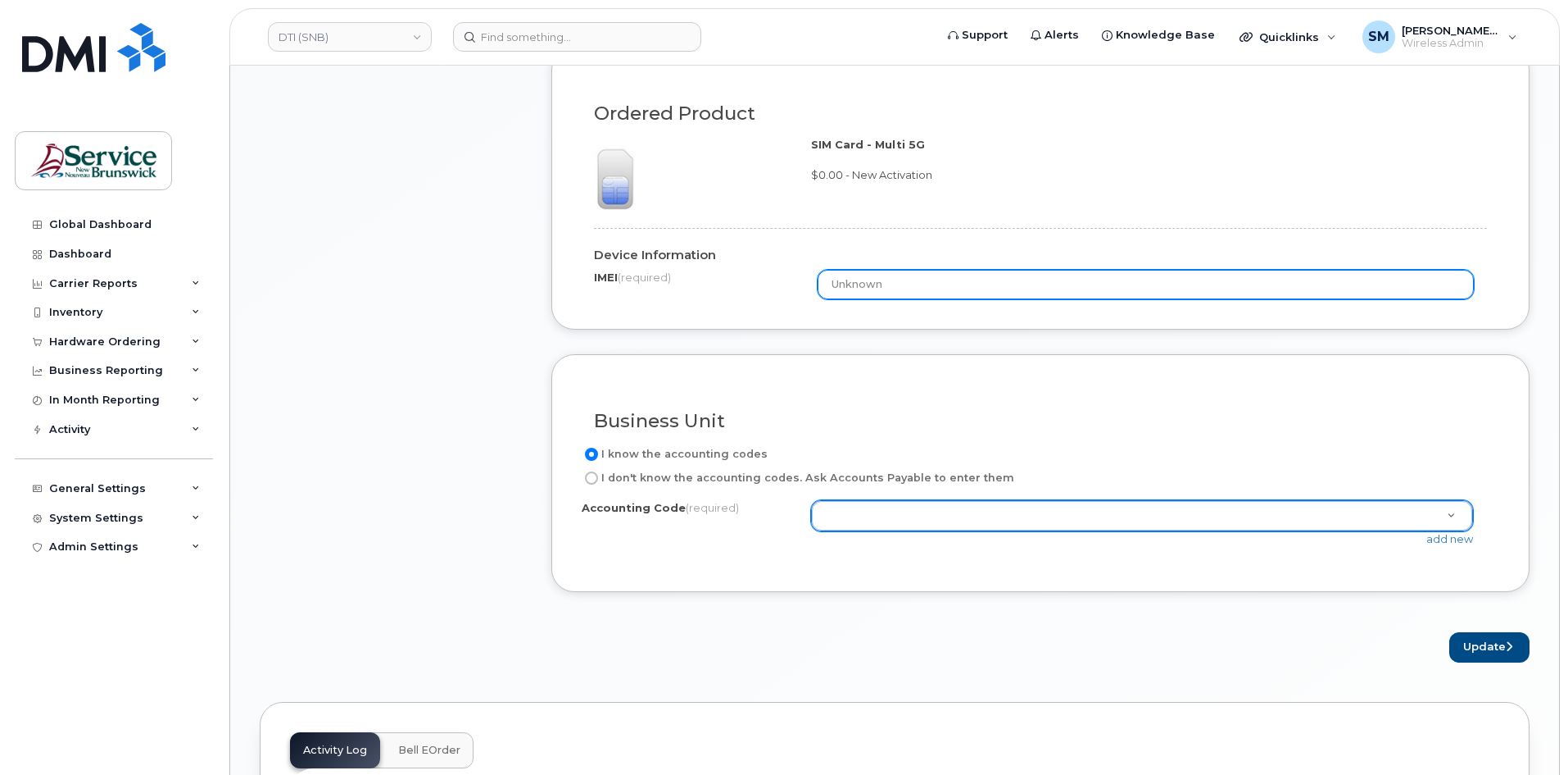
type input "Unknown"
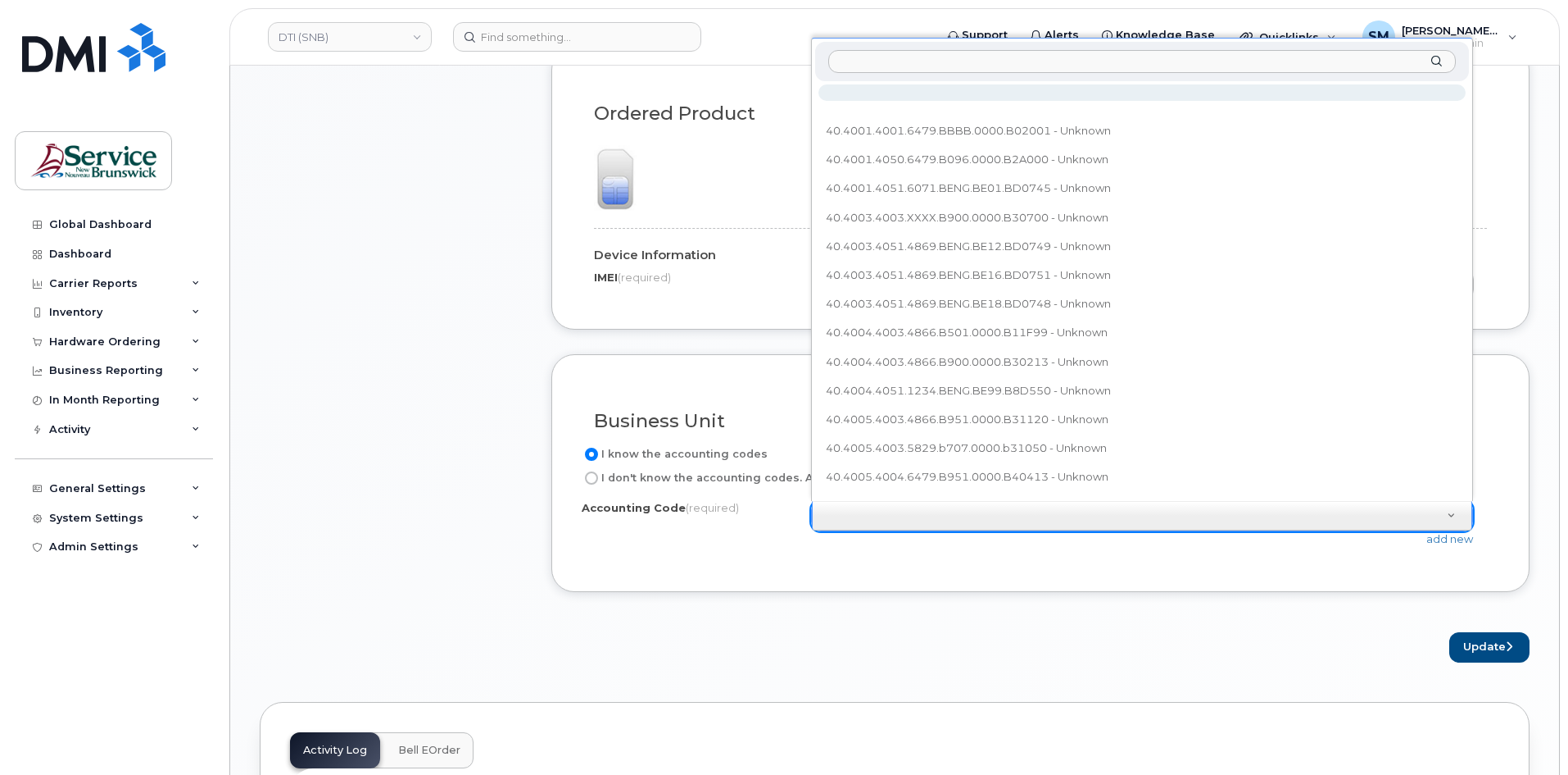
type input "40.4095.4067.XXXX.B00B.B00B.BY0DES"
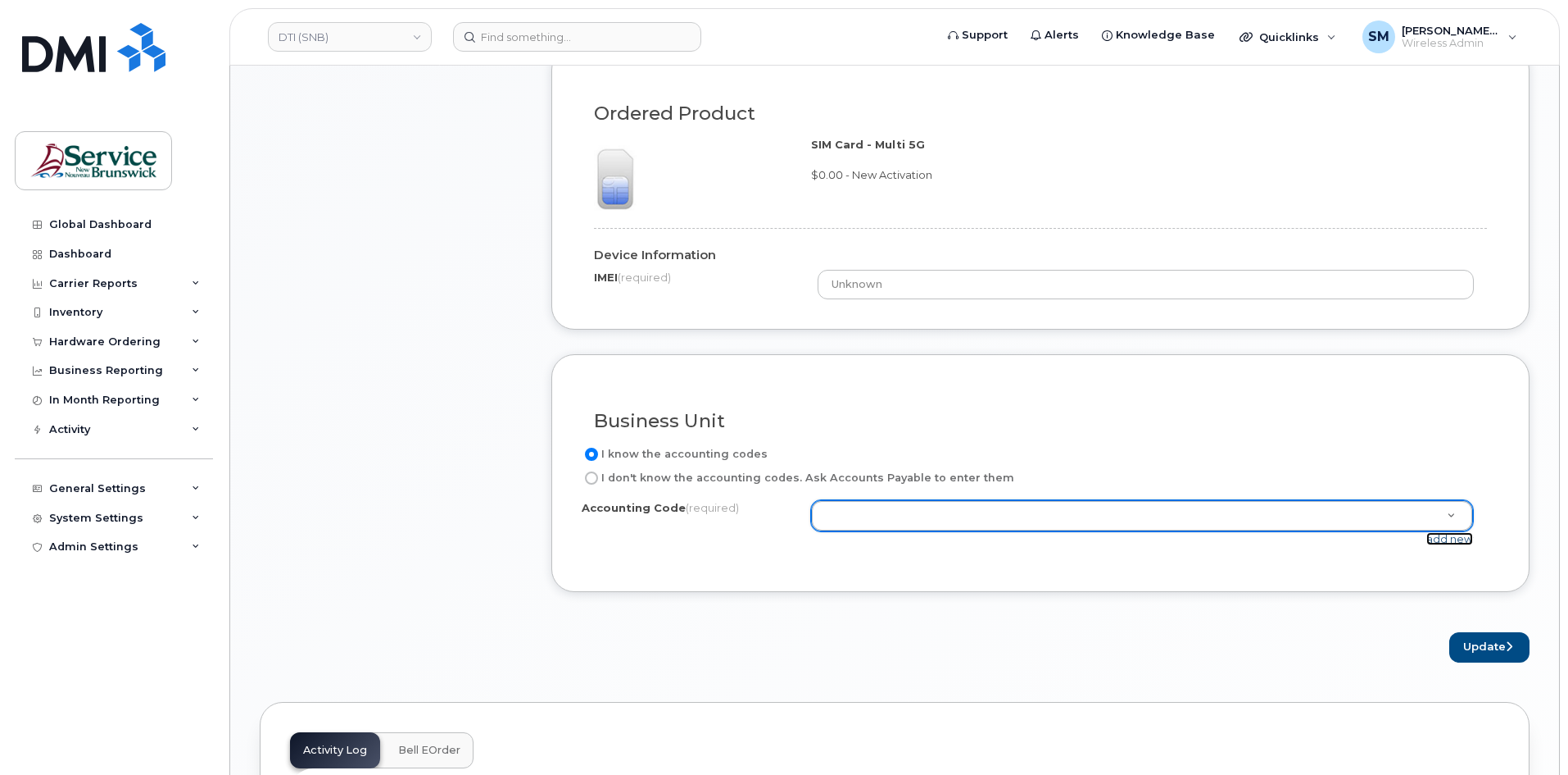
click at [1454, 544] on link "add new" at bounding box center [1449, 538] width 47 height 13
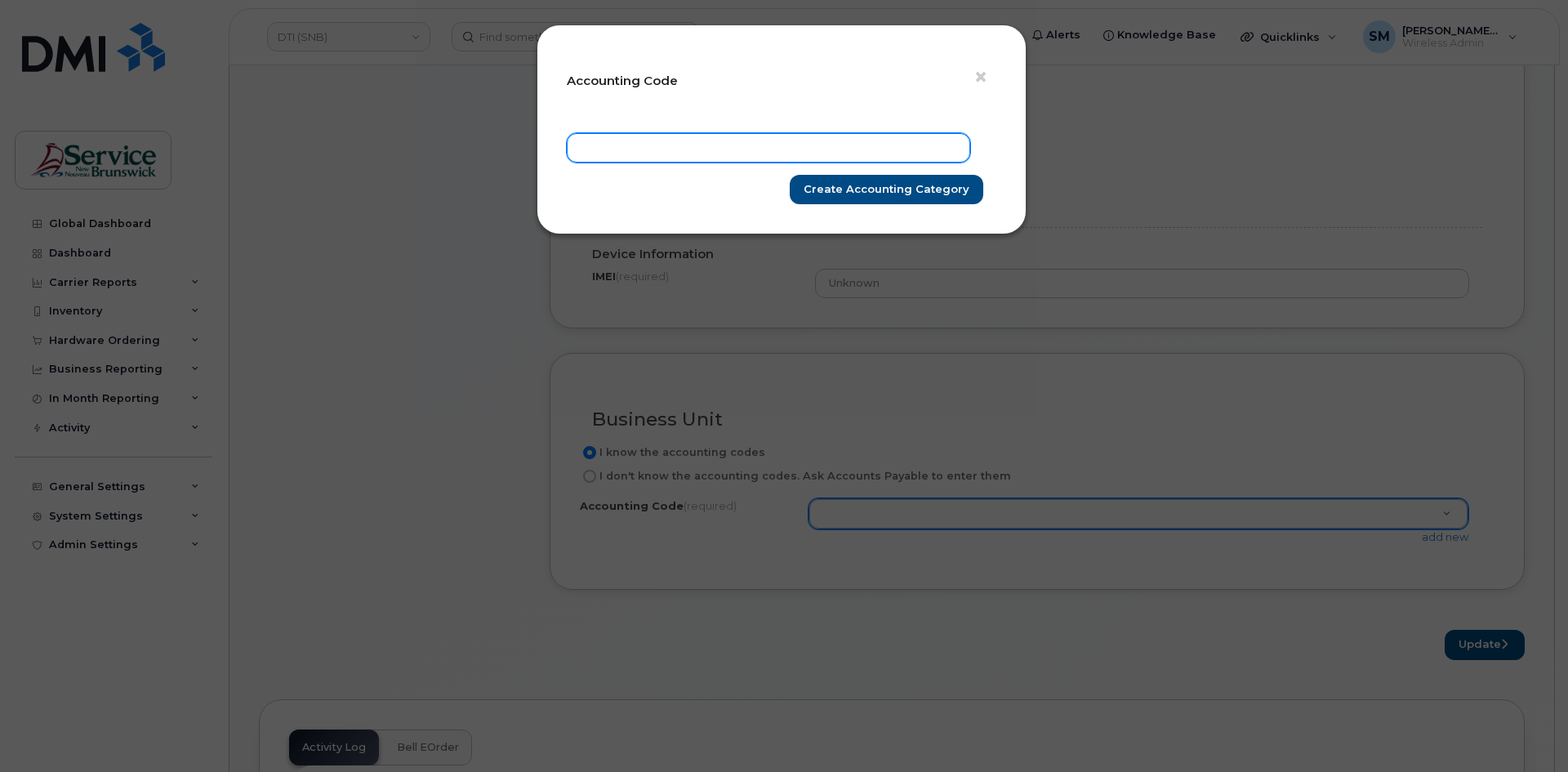
drag, startPoint x: 785, startPoint y: 144, endPoint x: 818, endPoint y: 156, distance: 35.1
click at [785, 144] on input "text" at bounding box center [768, 148] width 403 height 30
paste input "40.4095.4067.XXXX.B00B.B00B.BY0DES"
type input "40.4095.4067.XXXX.B00B.B00B.BY0DES"
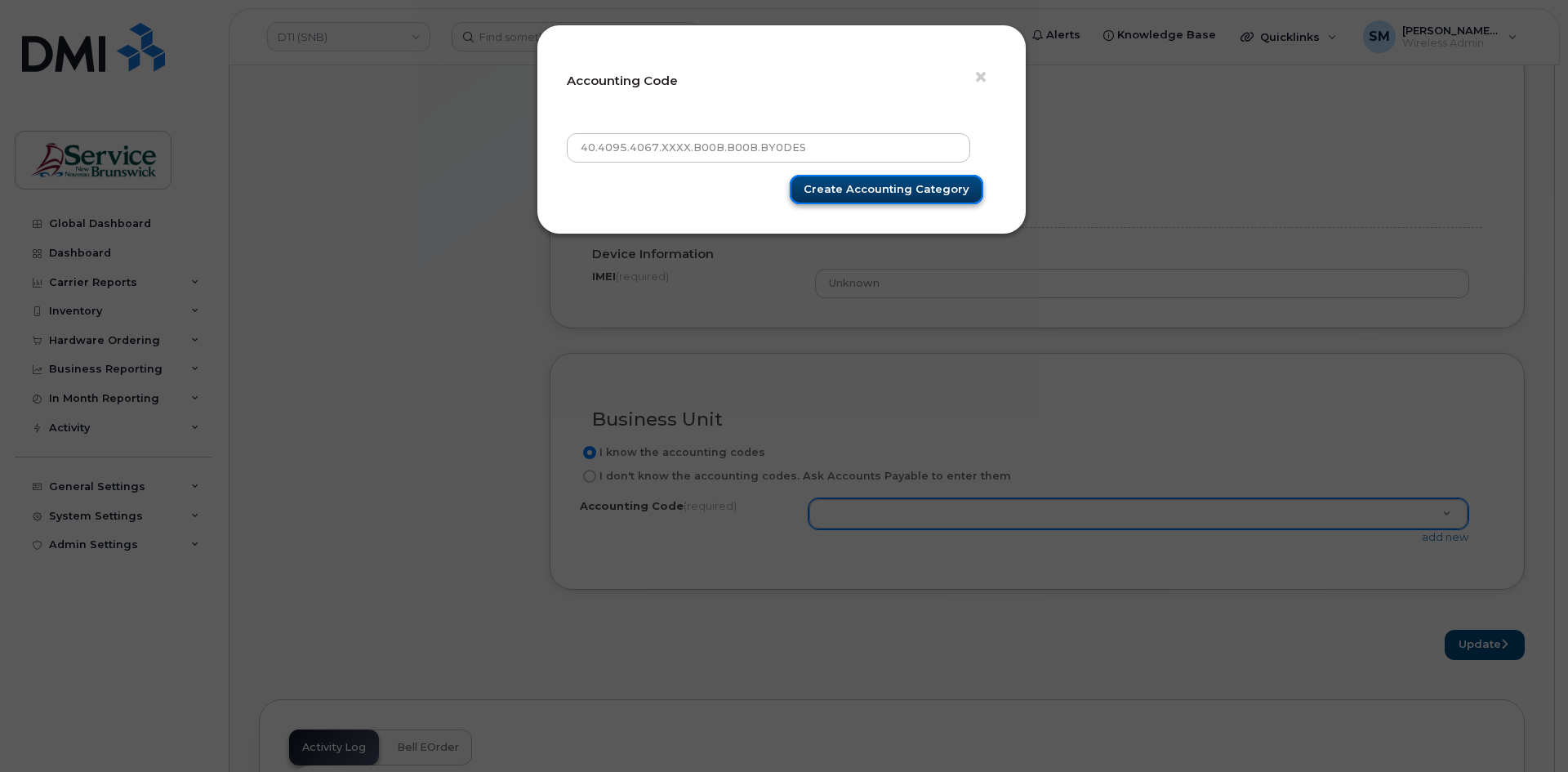
click at [911, 200] on input "Create Accounting category" at bounding box center [887, 189] width 193 height 30
type input "Create Accounting category"
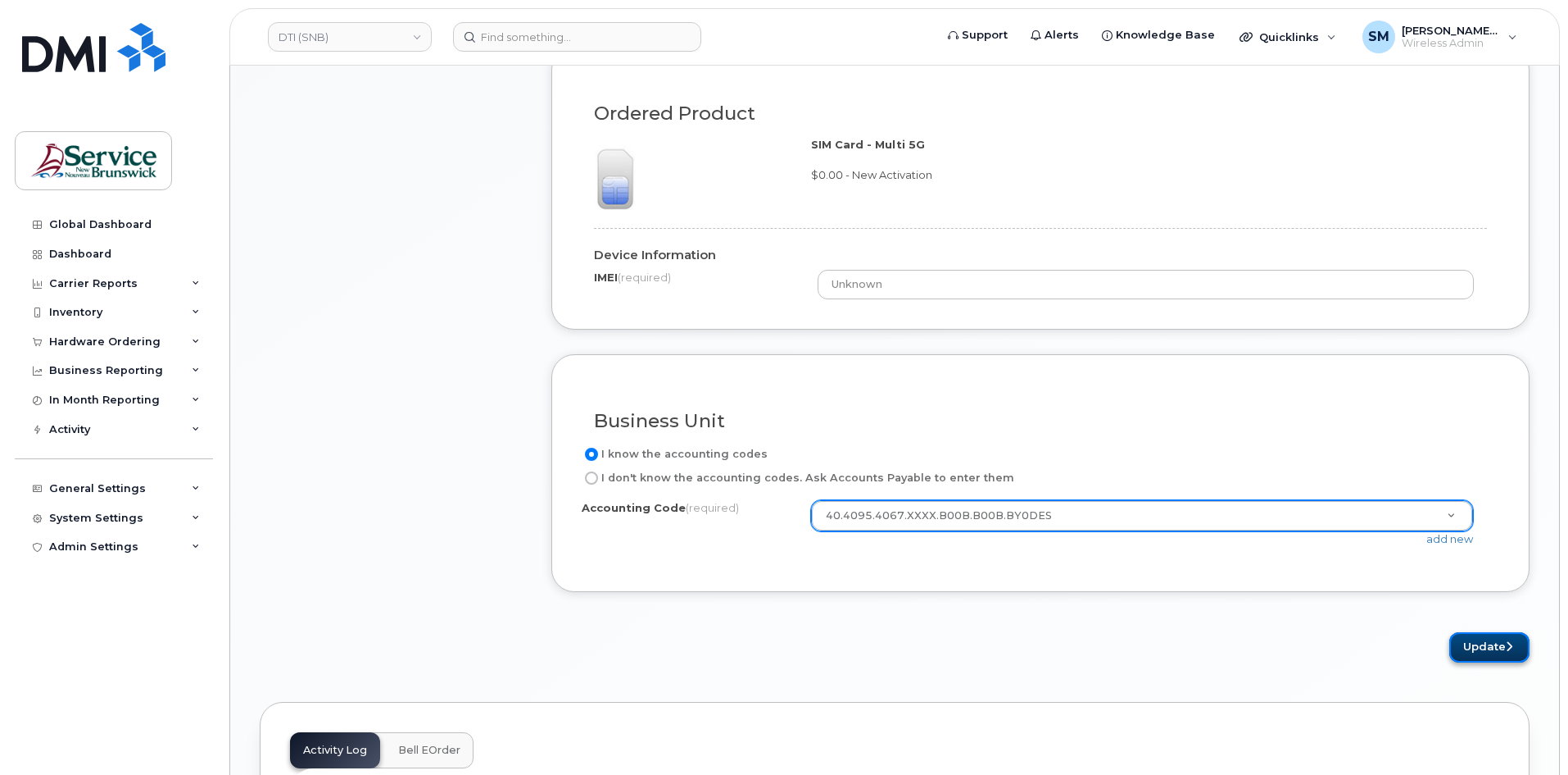
click at [1493, 638] on button "Update" at bounding box center [1489, 647] width 80 height 30
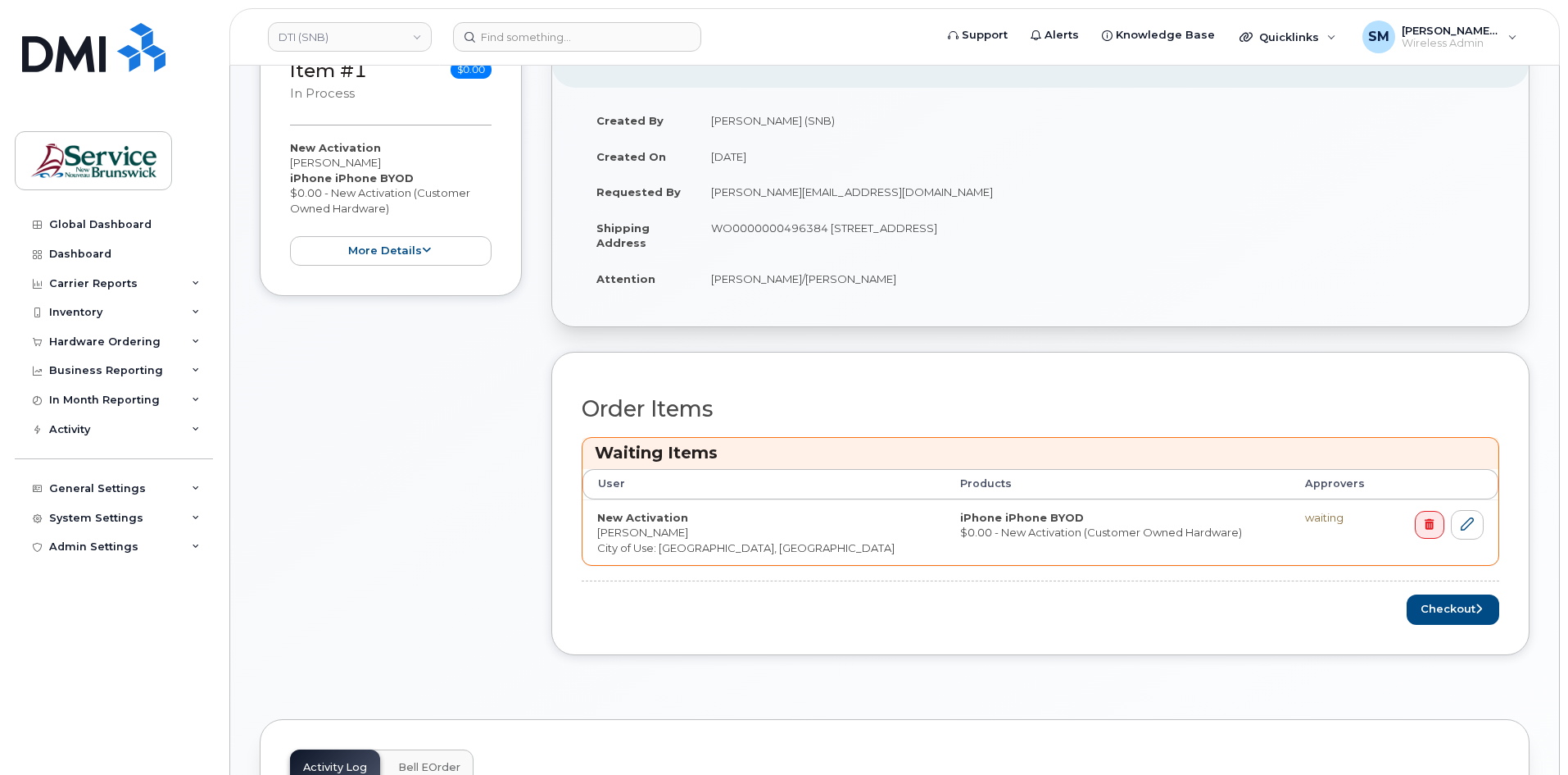
scroll to position [410, 0]
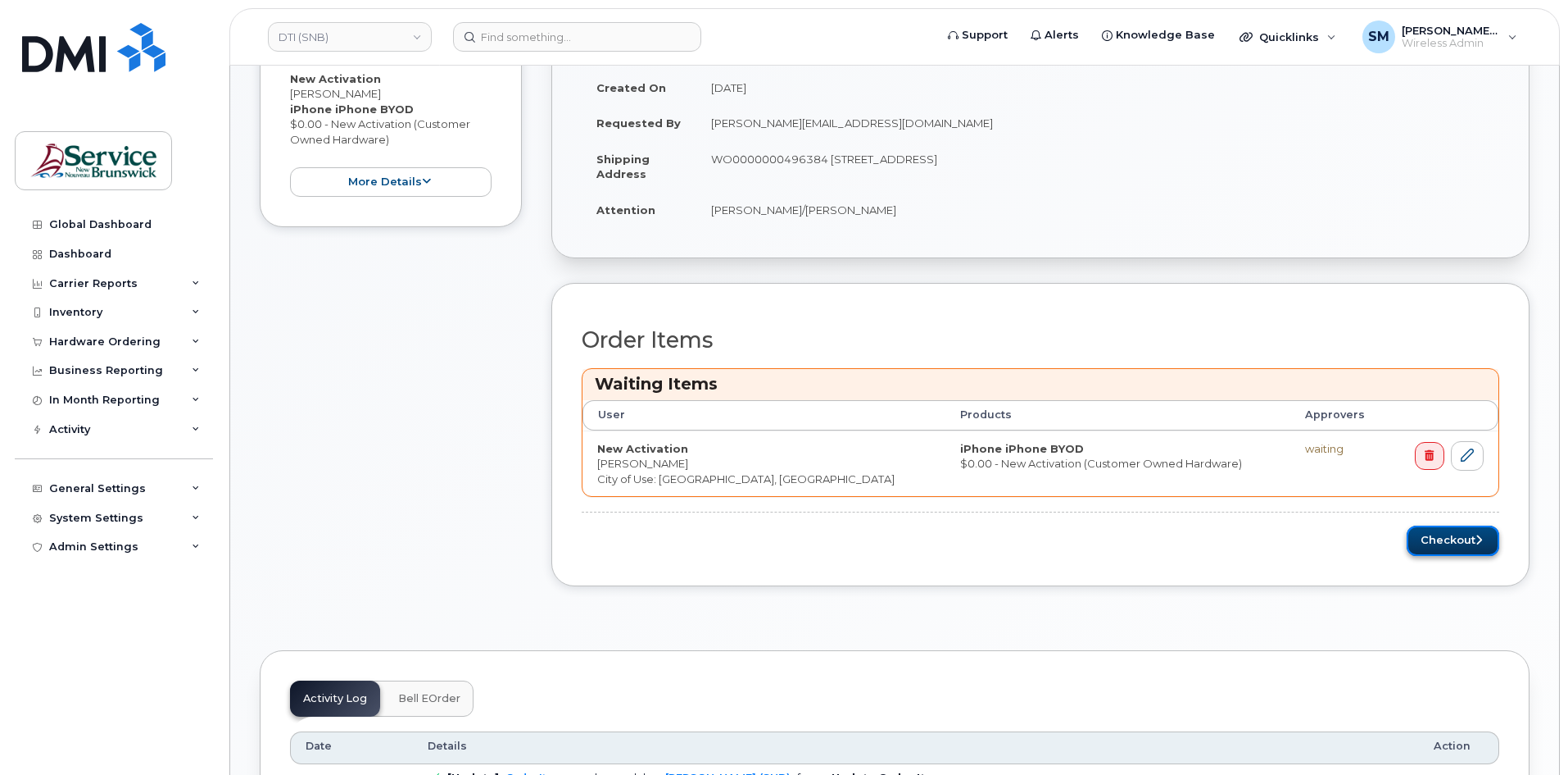
click at [1489, 535] on button "Checkout" at bounding box center [1453, 540] width 93 height 30
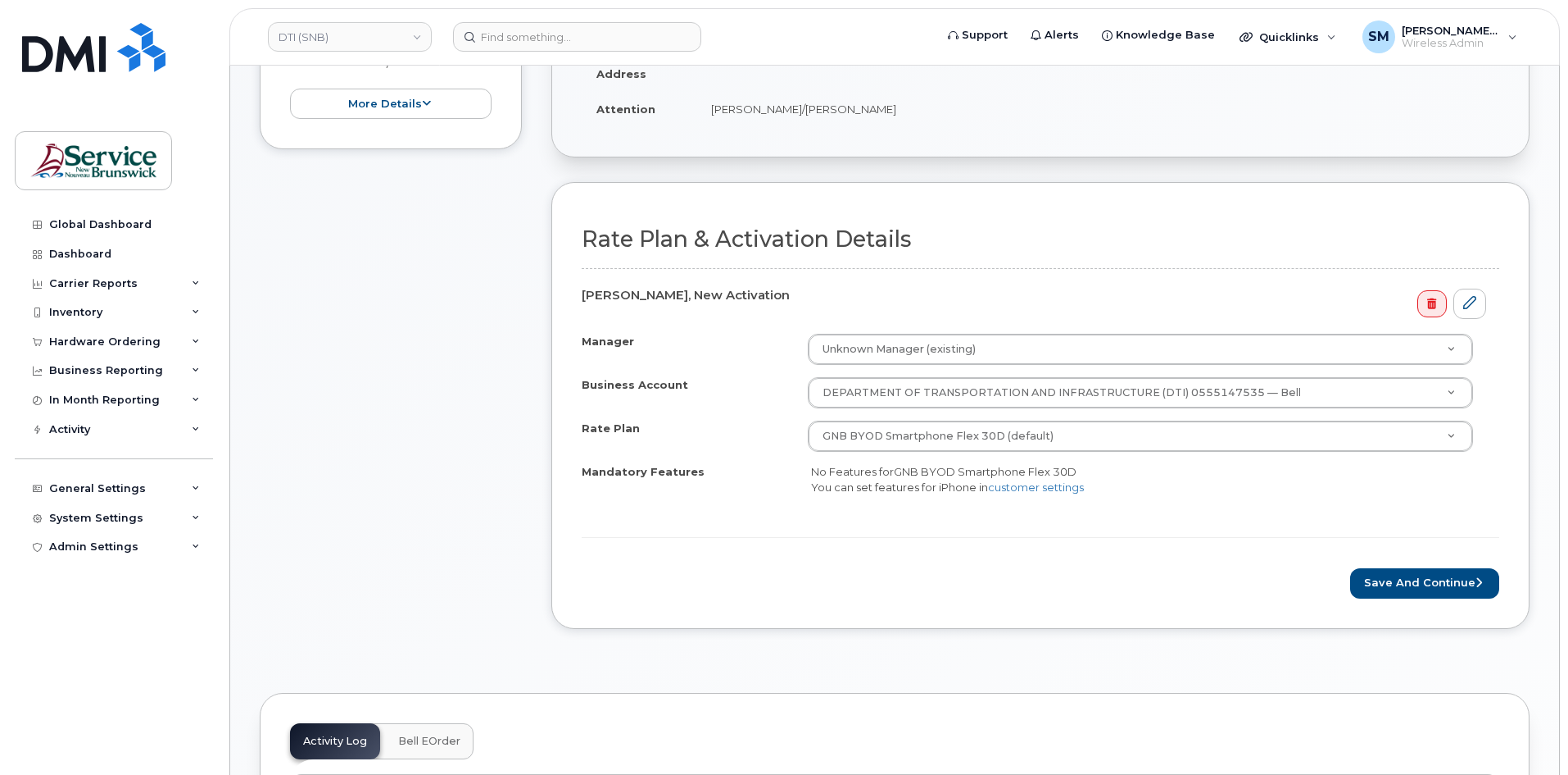
scroll to position [410, 0]
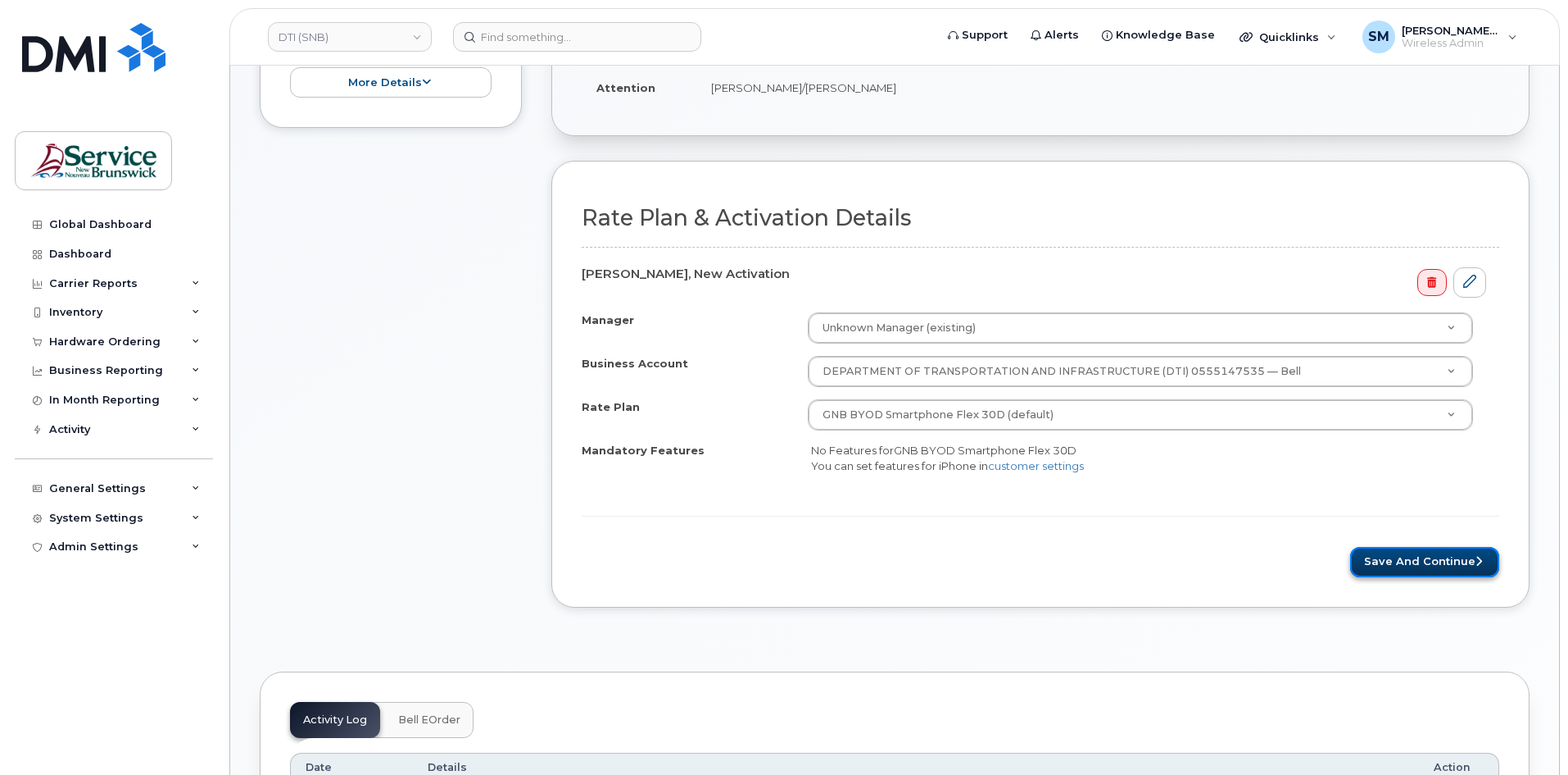
click at [1415, 566] on button "Save and Continue" at bounding box center [1424, 562] width 149 height 30
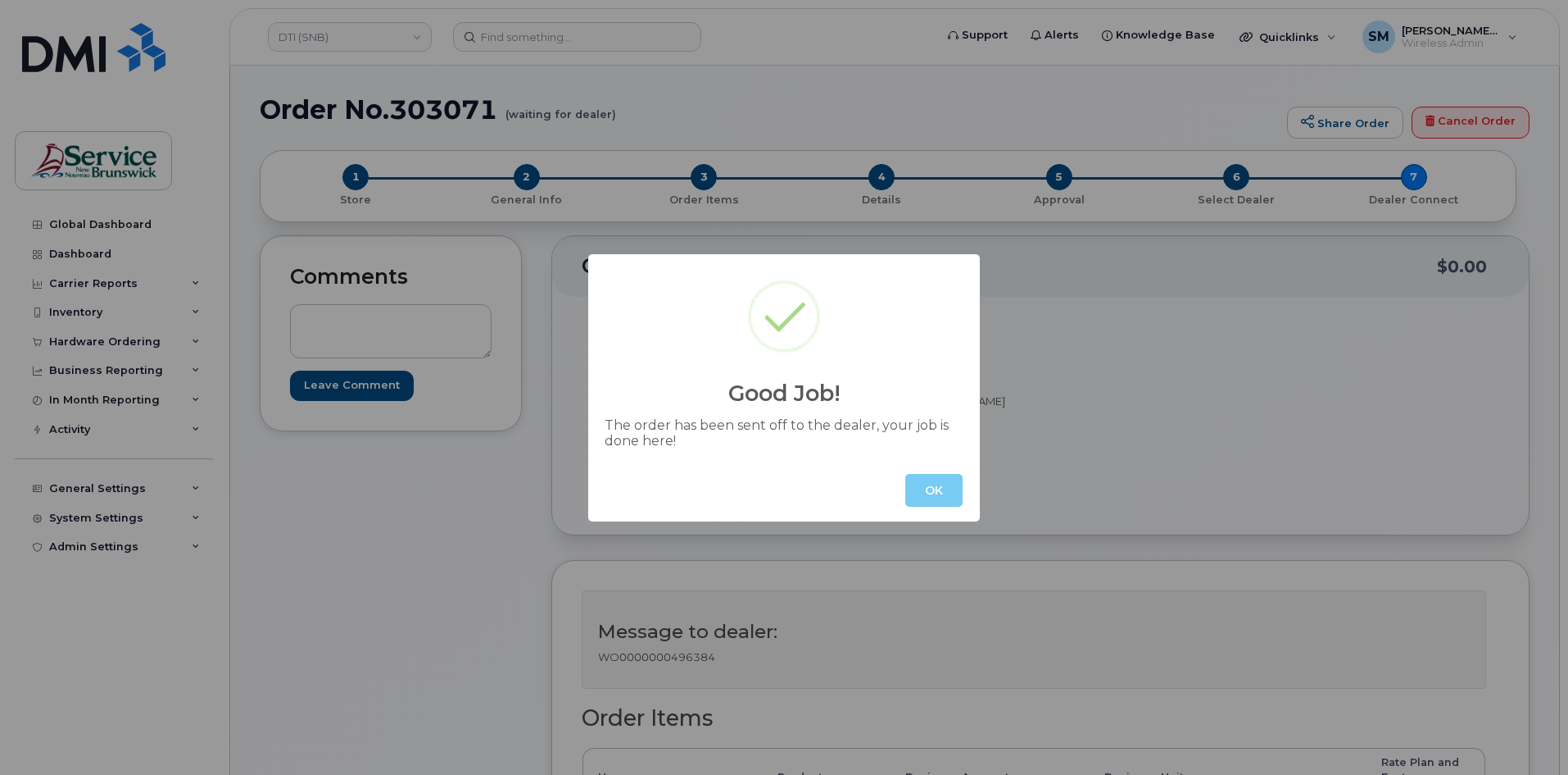
click at [947, 493] on button "OK" at bounding box center [933, 490] width 57 height 33
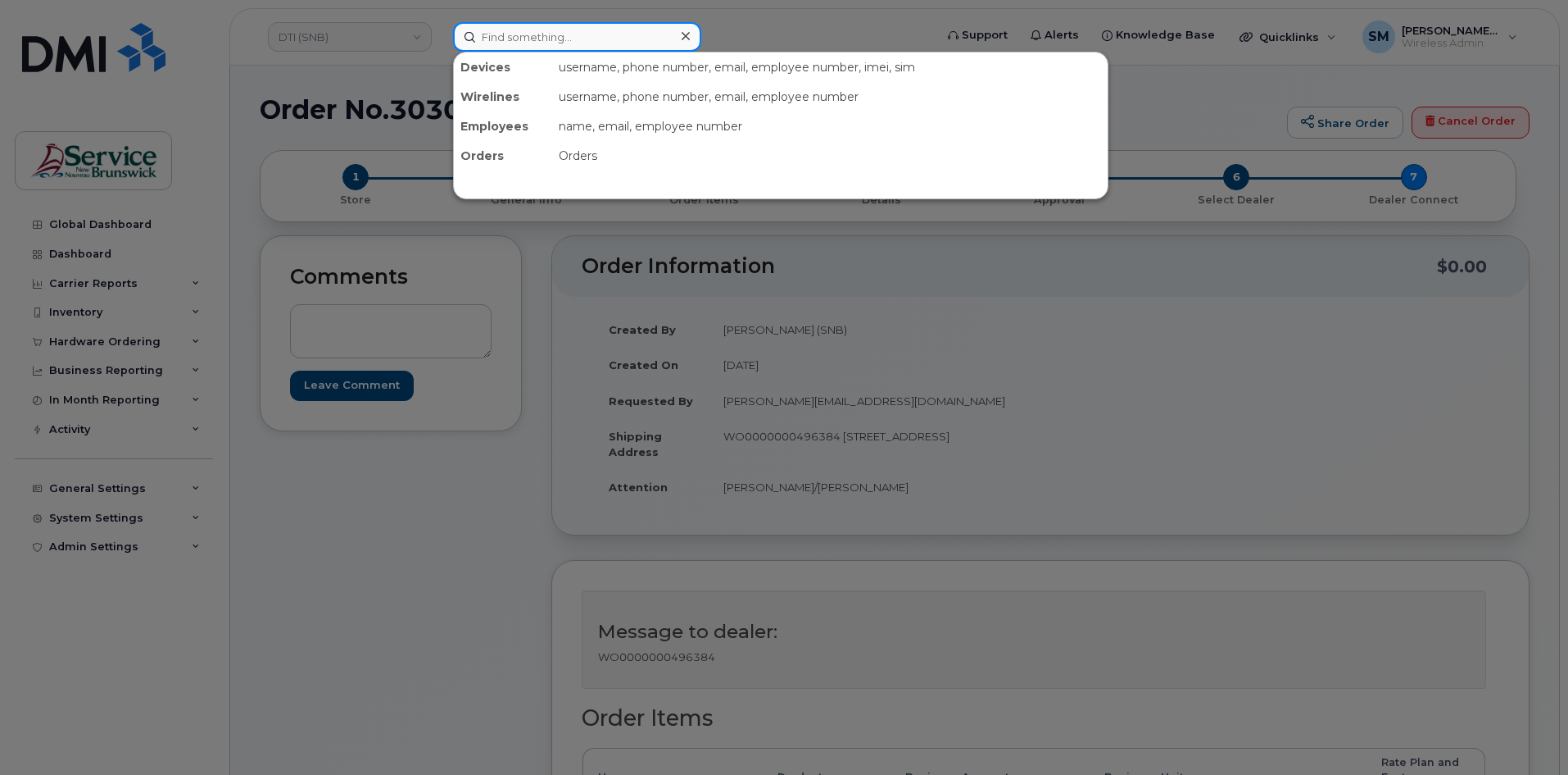
click at [530, 45] on input at bounding box center [577, 37] width 248 height 30
paste input "5064677107"
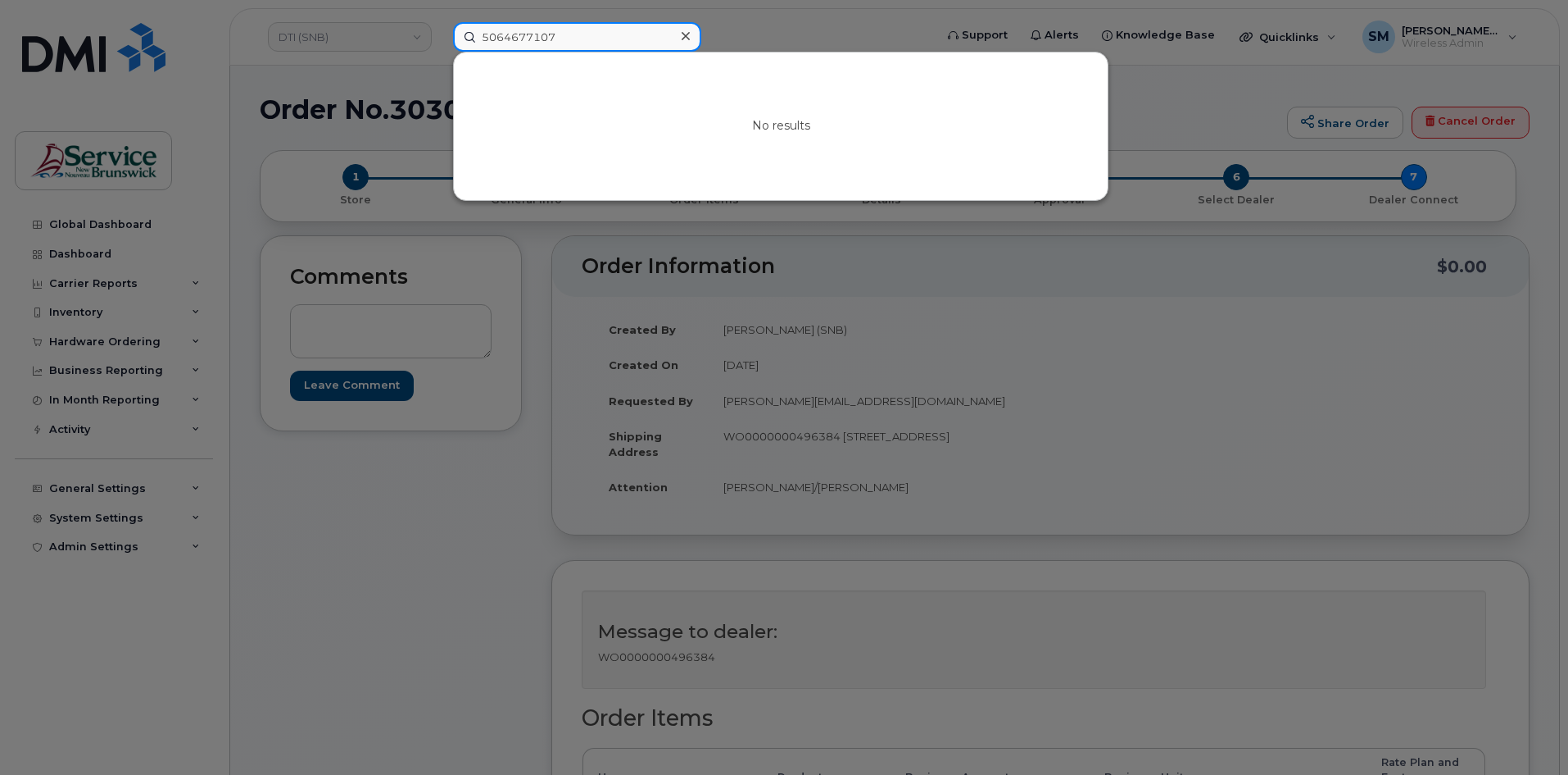
type input "5064677107"
